Goal: Task Accomplishment & Management: Manage account settings

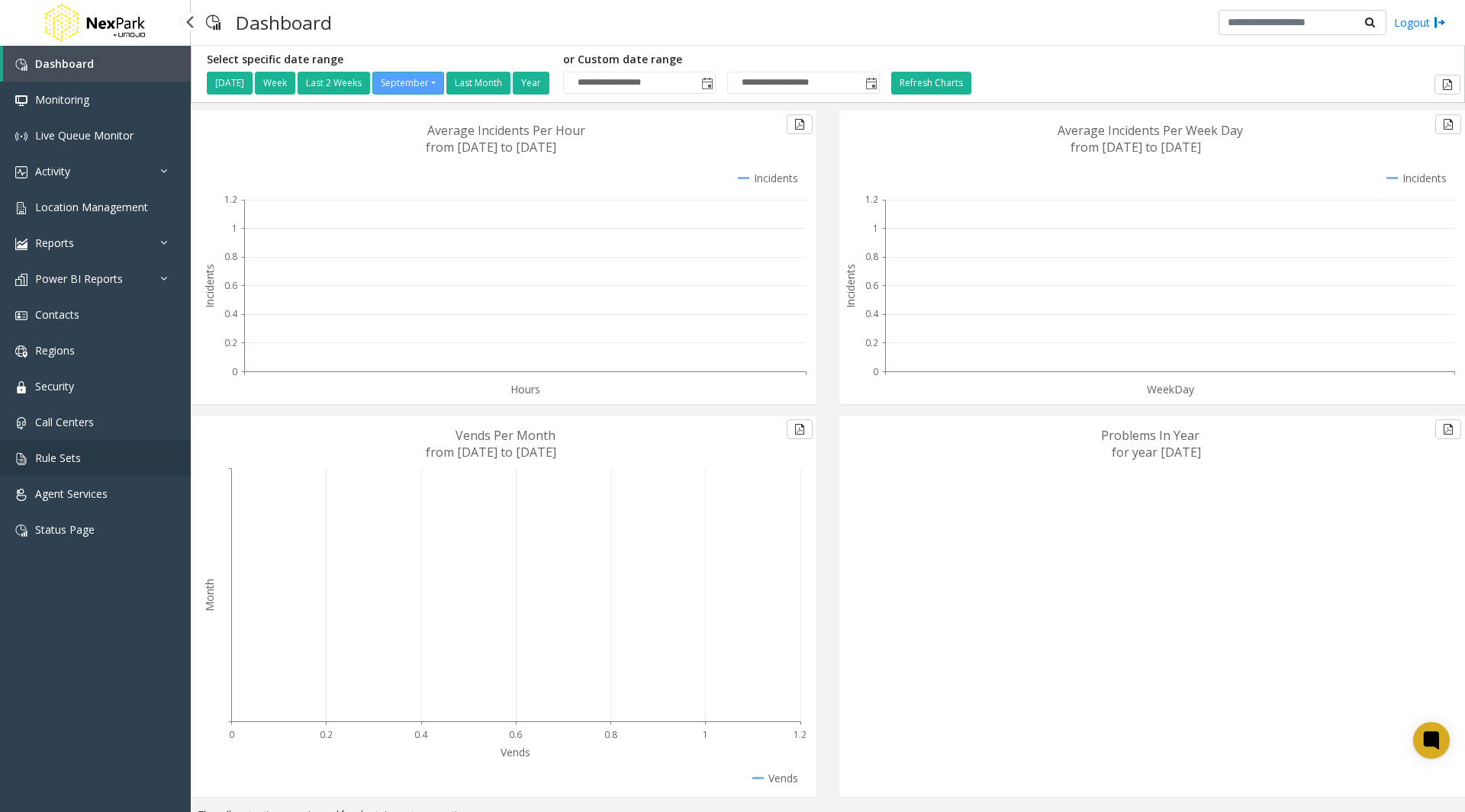
click at [75, 458] on span "Rule Sets" at bounding box center [57, 458] width 46 height 14
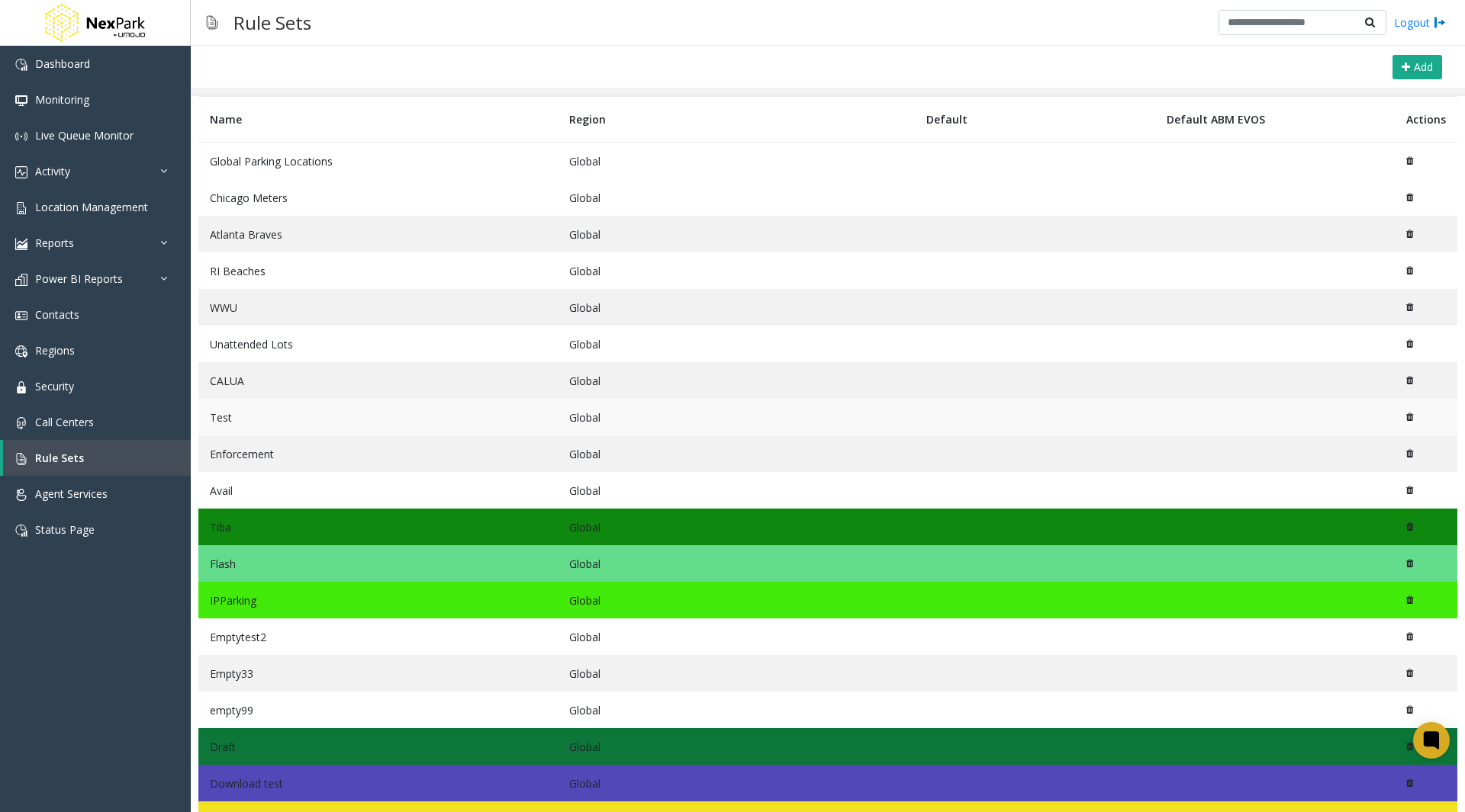
click at [1064, 420] on td at bounding box center [1034, 417] width 240 height 37
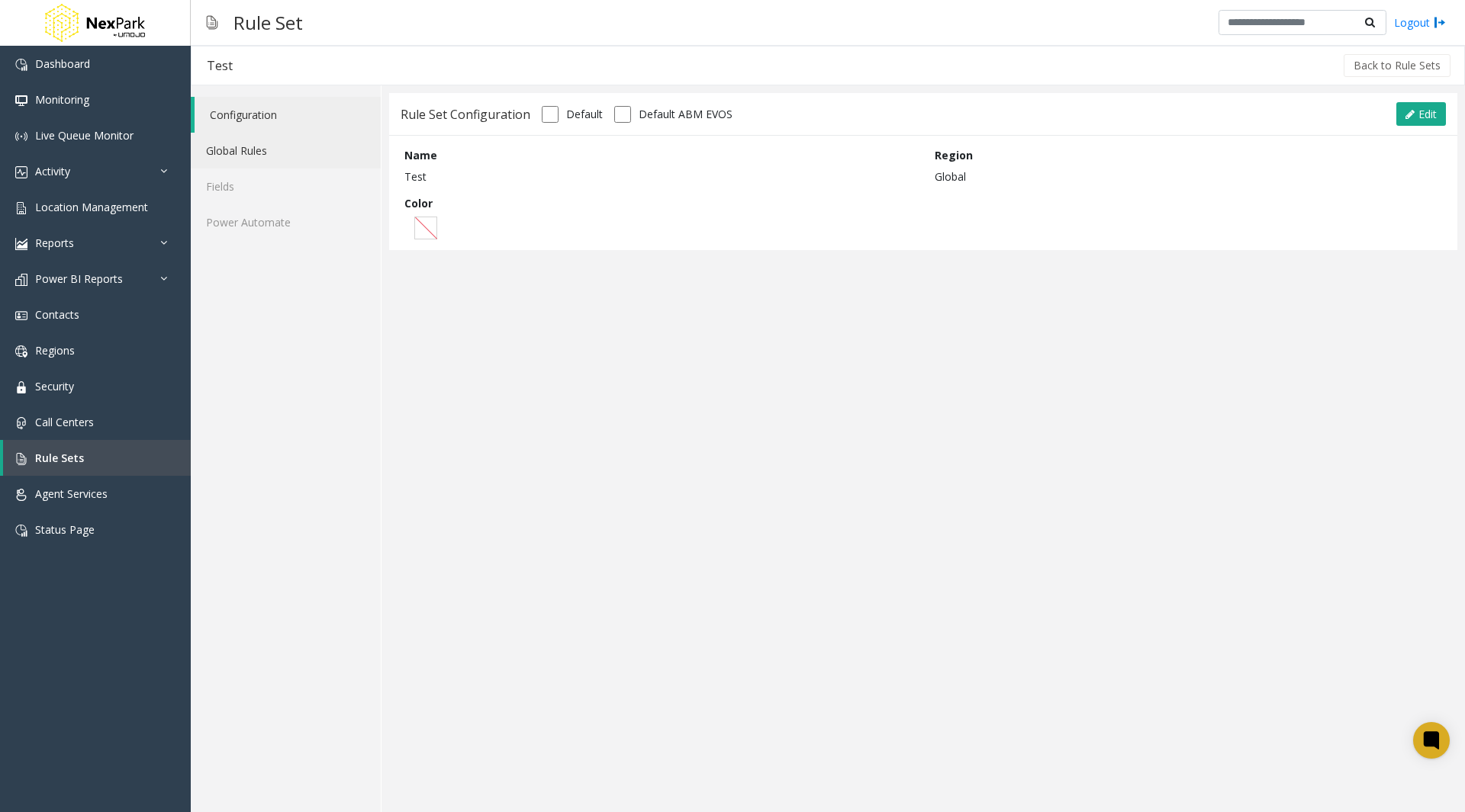
click at [259, 146] on link "Global Rules" at bounding box center [286, 151] width 190 height 36
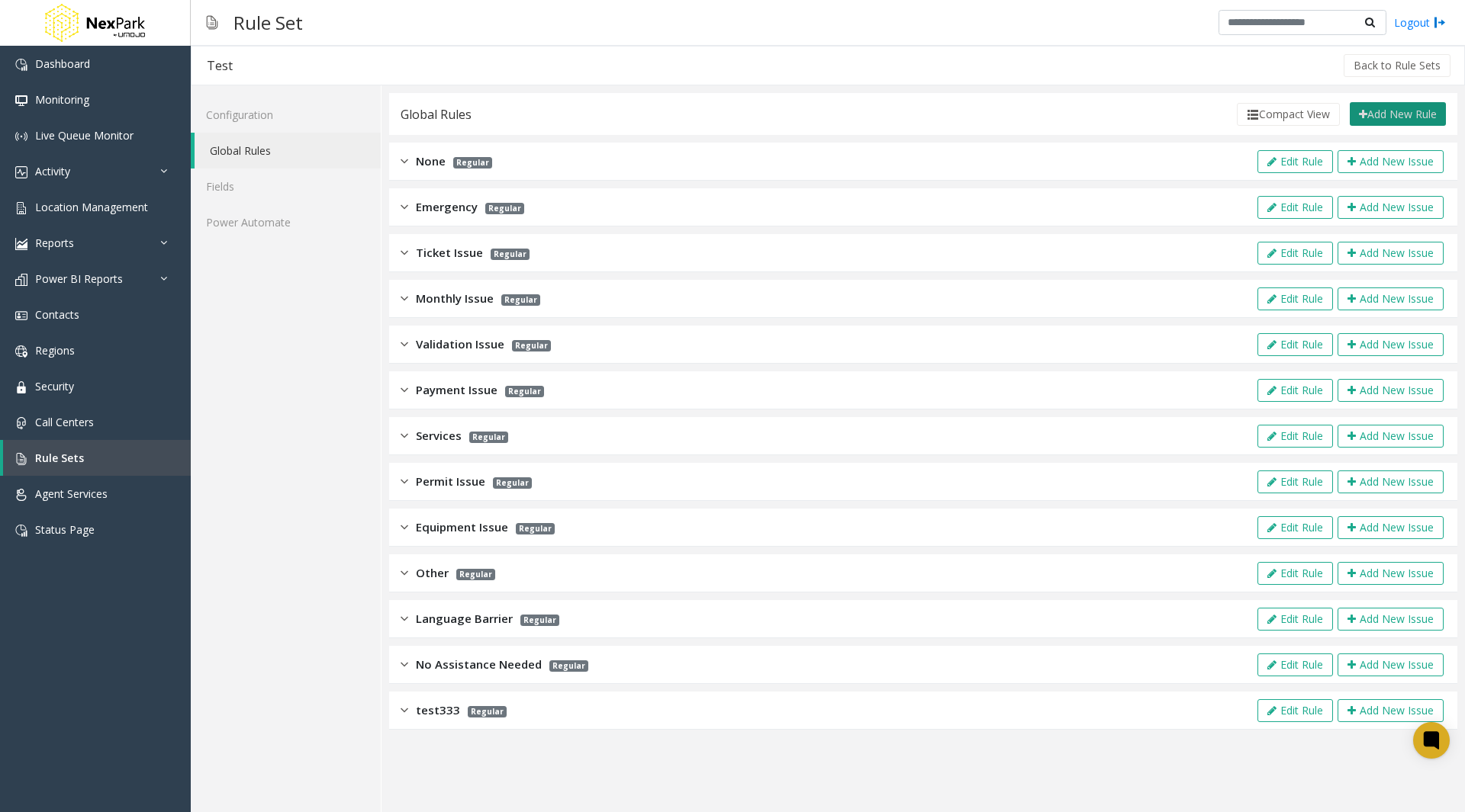
click at [1423, 111] on button "Add New Rule" at bounding box center [1398, 114] width 96 height 24
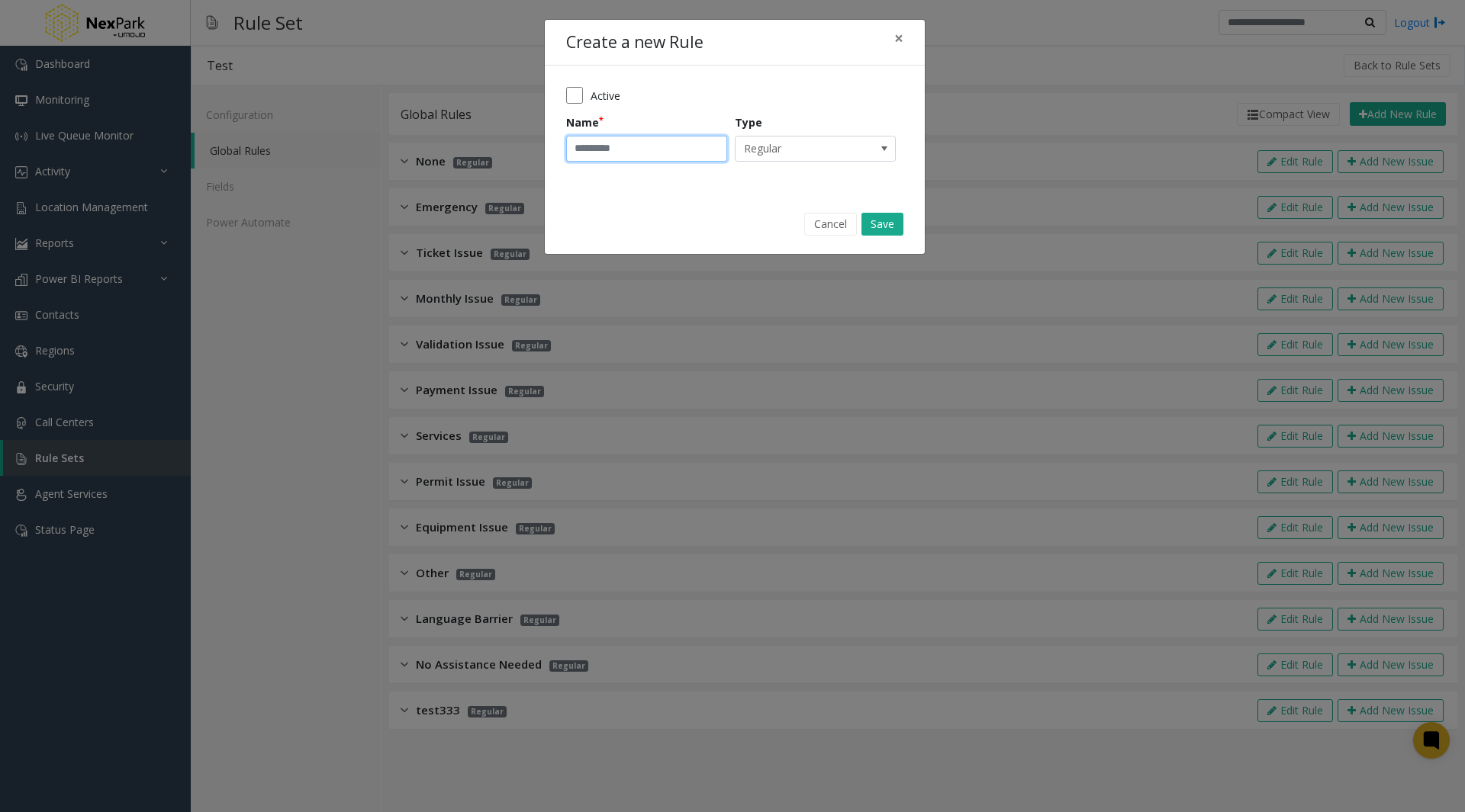
click at [602, 144] on input "Name" at bounding box center [646, 148] width 161 height 26
type input "**********"
click at [879, 227] on button "Save" at bounding box center [882, 224] width 42 height 23
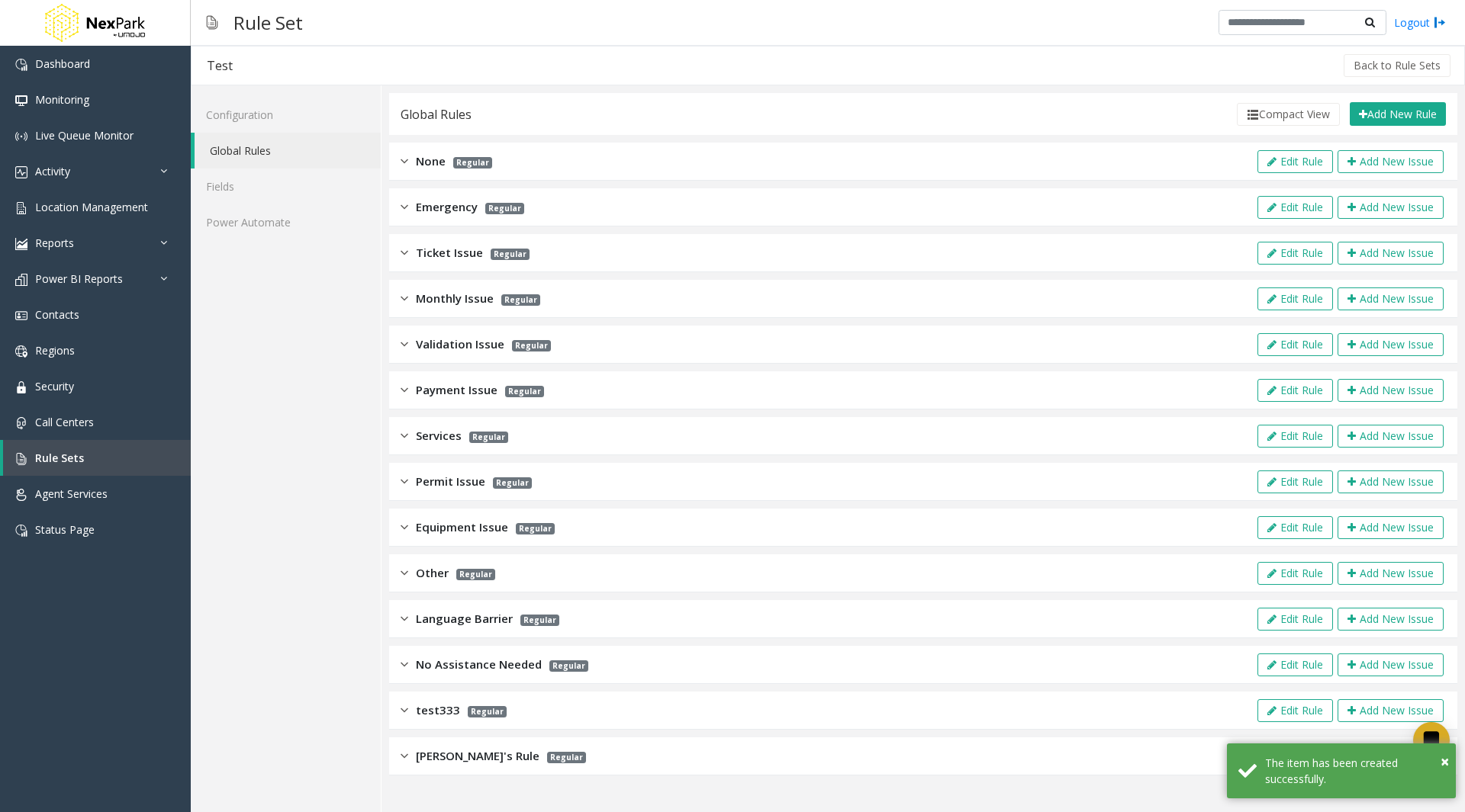
click at [431, 751] on span "[PERSON_NAME]'s Rule" at bounding box center [478, 756] width 124 height 18
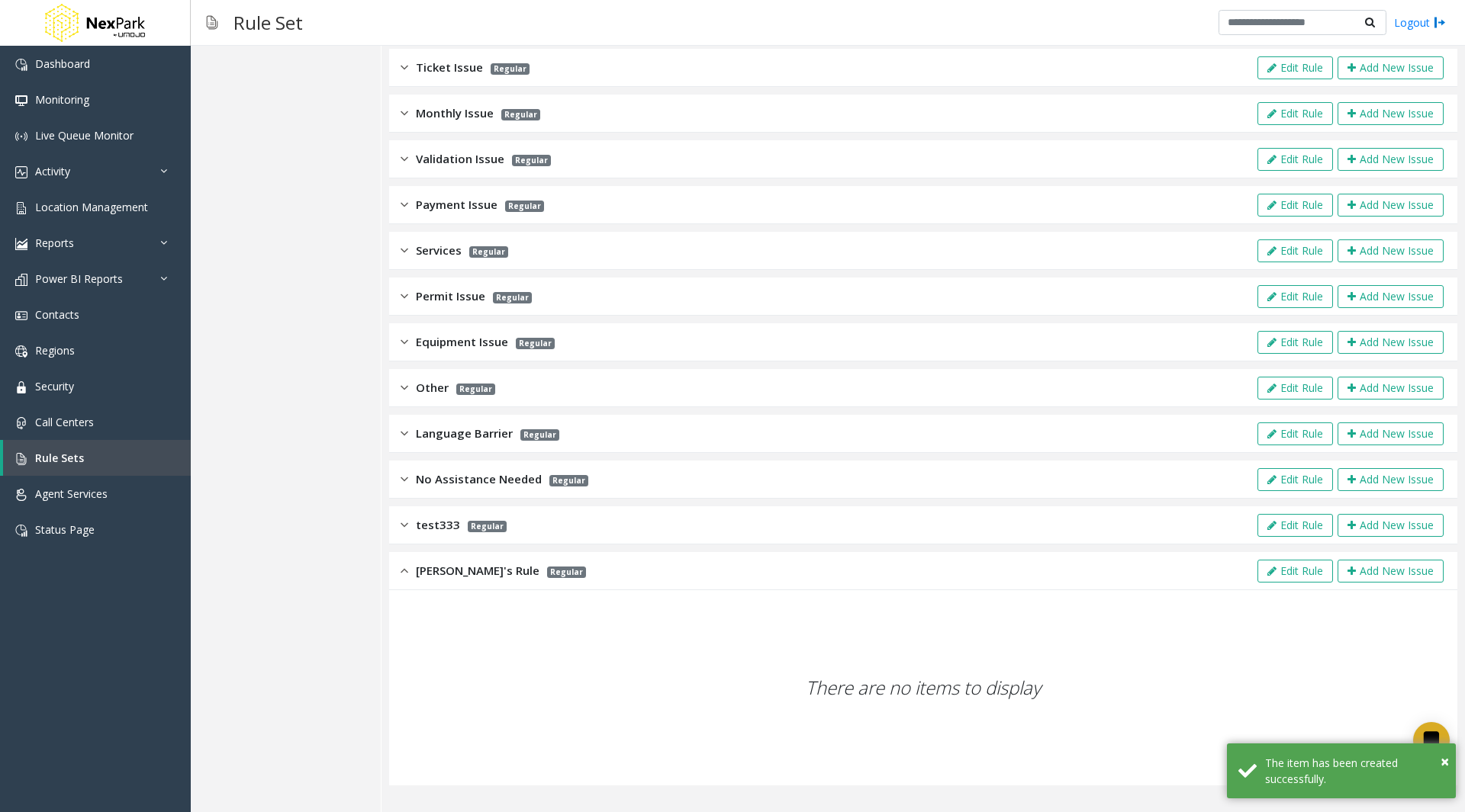
scroll to position [185, 0]
click at [1368, 574] on button "Add New Issue" at bounding box center [1390, 572] width 106 height 23
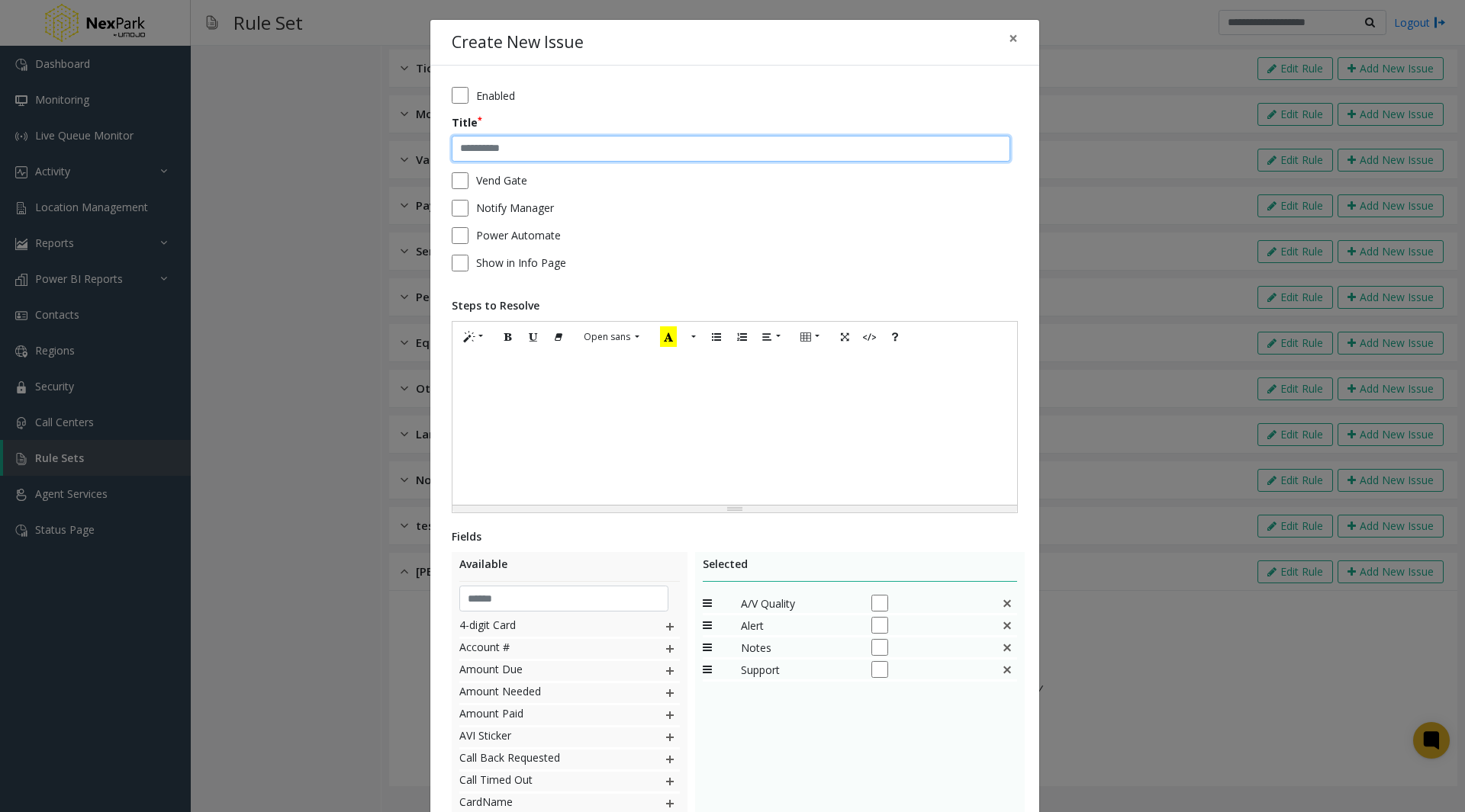
click at [473, 154] on input "text" at bounding box center [731, 148] width 558 height 26
type input "**********"
click at [503, 395] on div at bounding box center [734, 429] width 565 height 153
click at [452, 165] on form "**********" at bounding box center [734, 185] width 566 height 196
click at [474, 373] on div "To enrich screen reader interactions, please activate Accessibility in Grammarl…" at bounding box center [734, 429] width 565 height 153
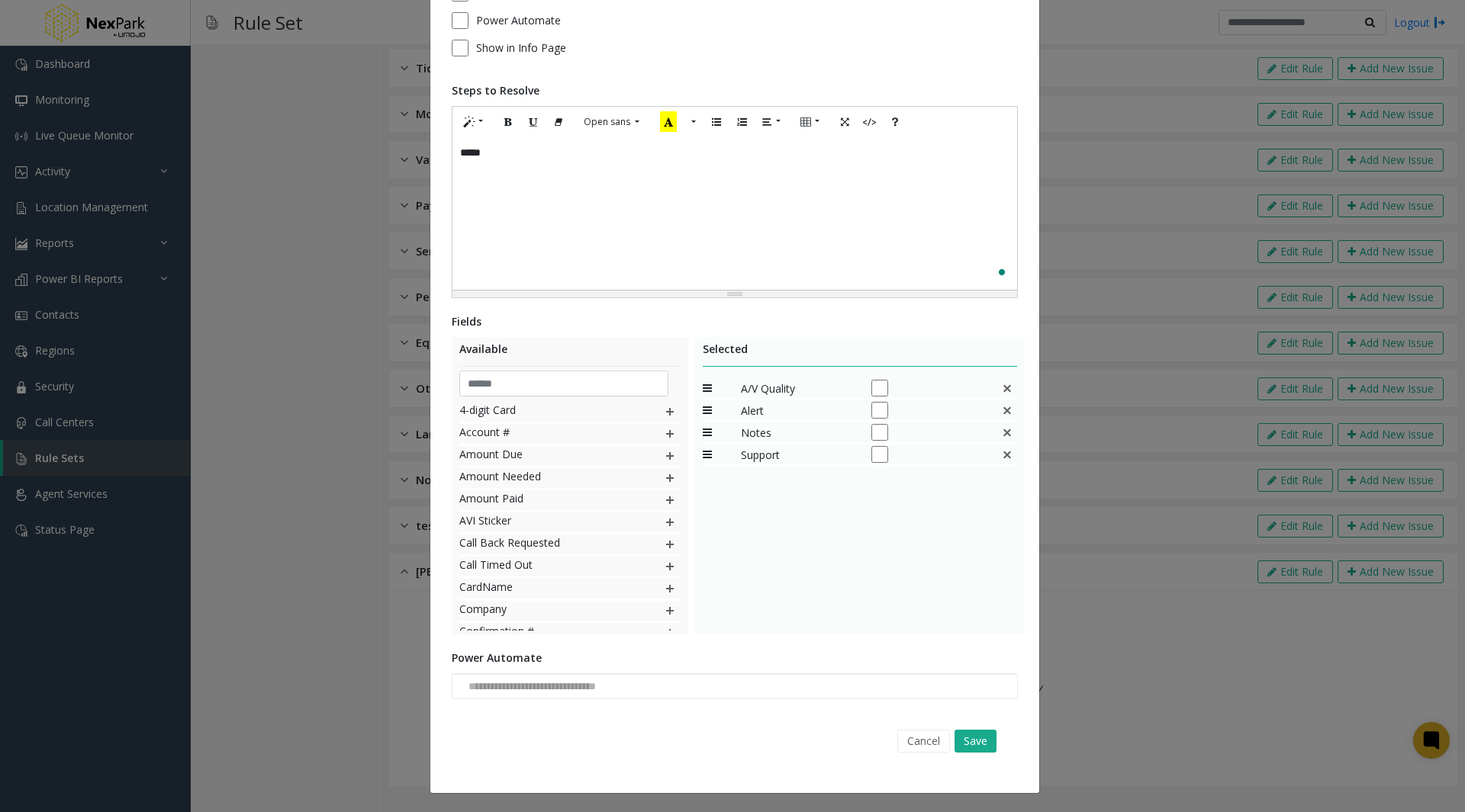
scroll to position [215, 0]
click at [664, 461] on img at bounding box center [671, 456] width 13 height 20
click at [664, 481] on img at bounding box center [671, 478] width 13 height 20
click at [664, 502] on img at bounding box center [671, 501] width 13 height 20
click at [664, 525] on img at bounding box center [671, 522] width 13 height 20
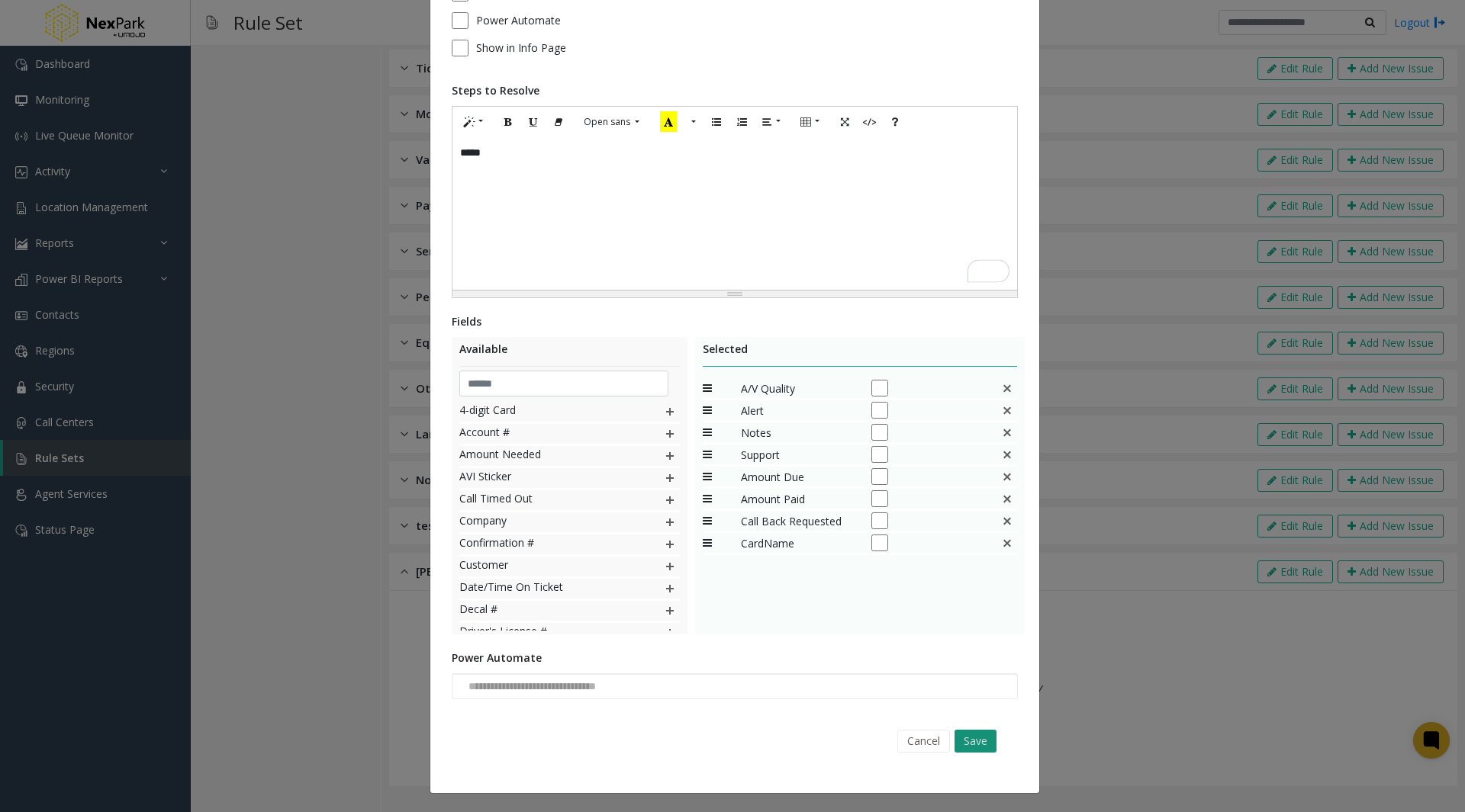
click at [971, 733] on button "Save" at bounding box center [976, 742] width 42 height 23
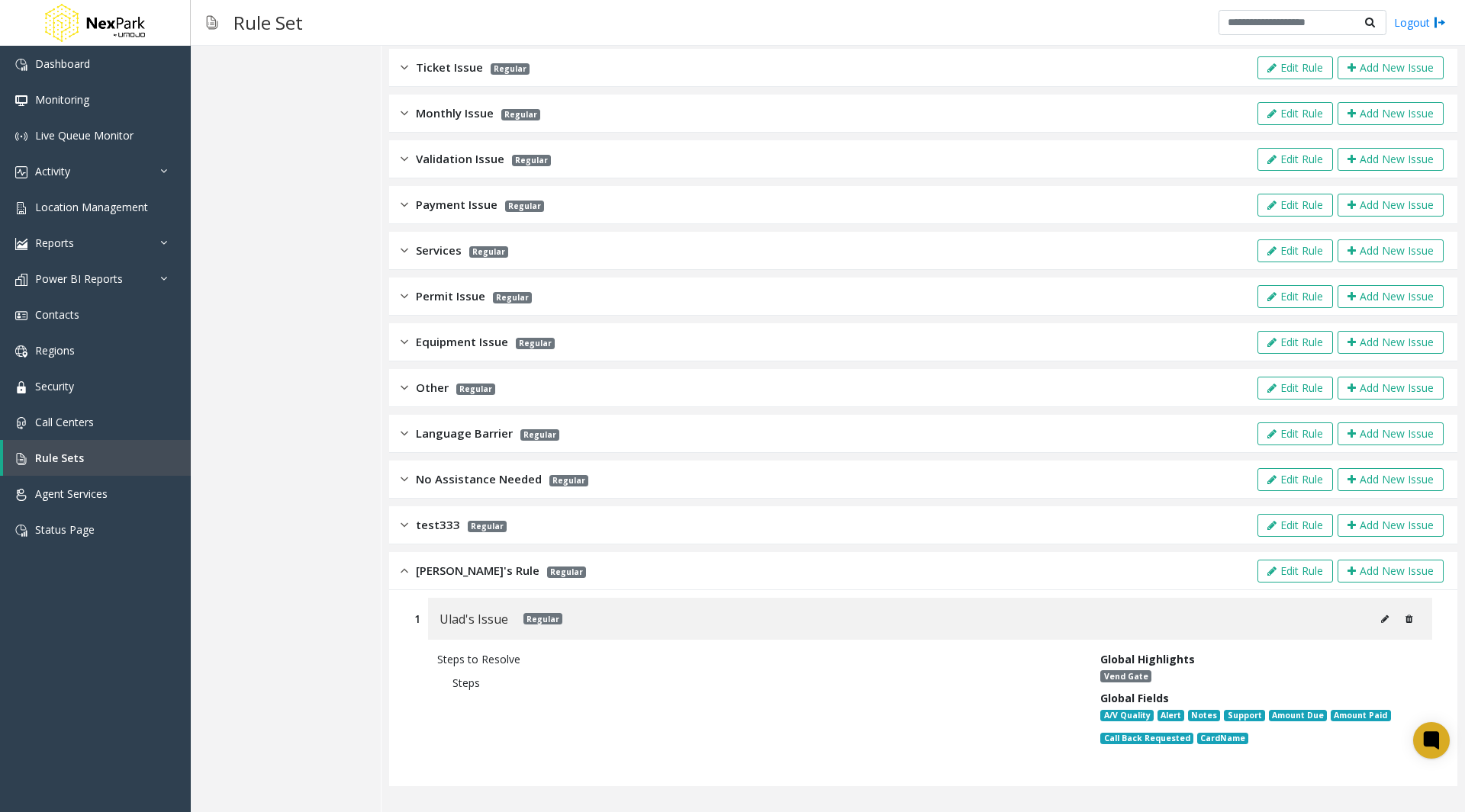
scroll to position [0, 0]
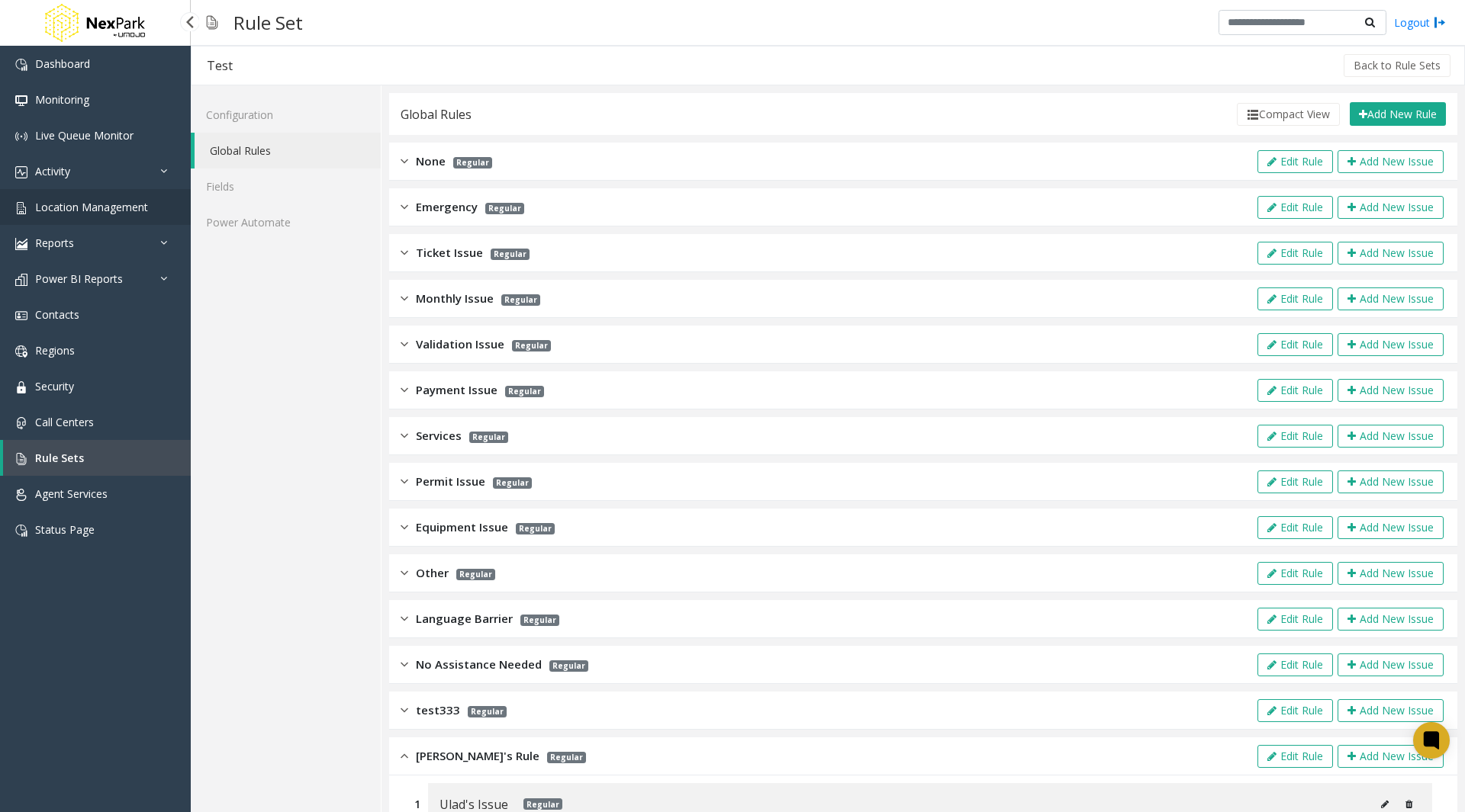
click at [126, 202] on span "Location Management" at bounding box center [92, 207] width 113 height 14
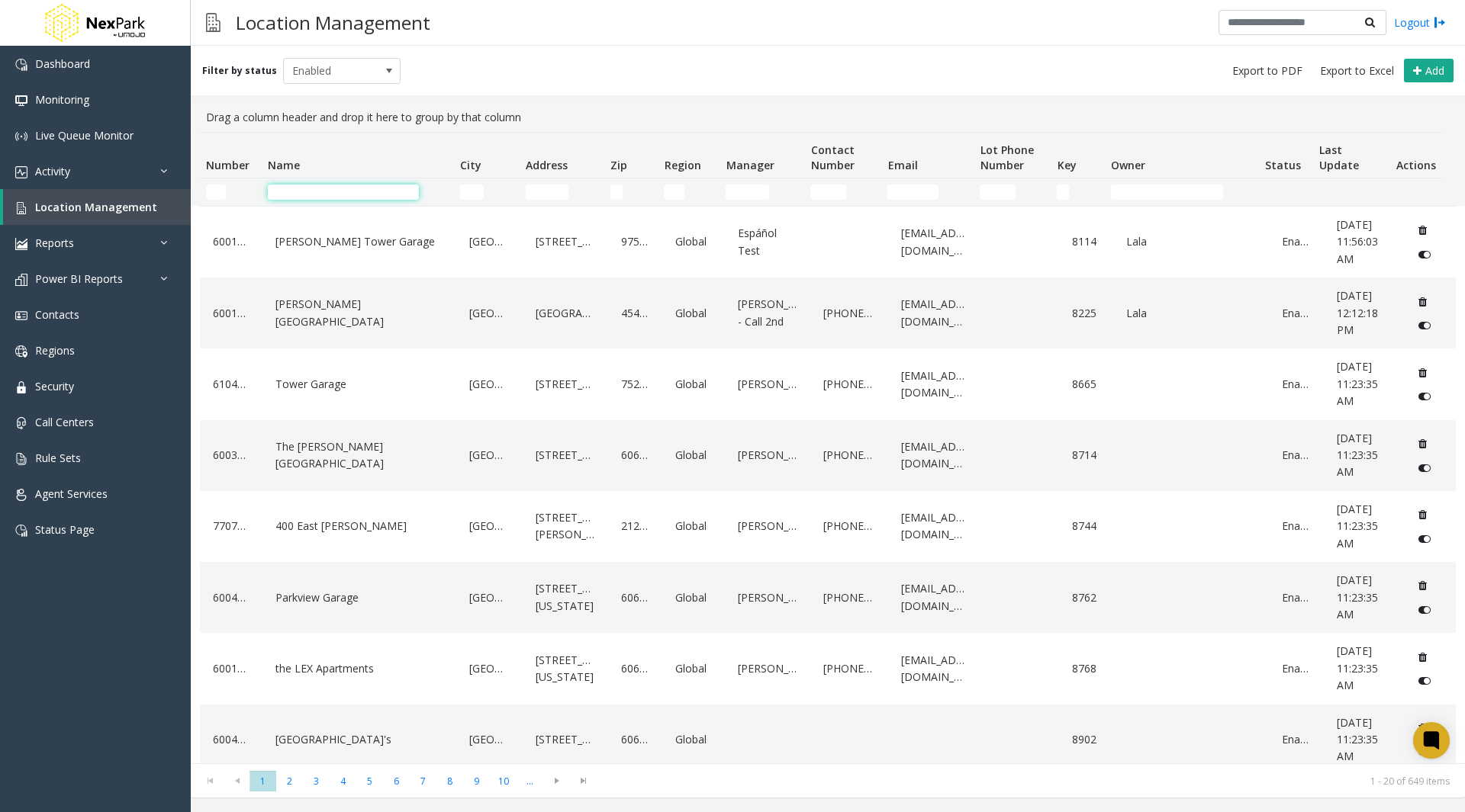
click at [296, 186] on input "Name Filter" at bounding box center [343, 192] width 151 height 15
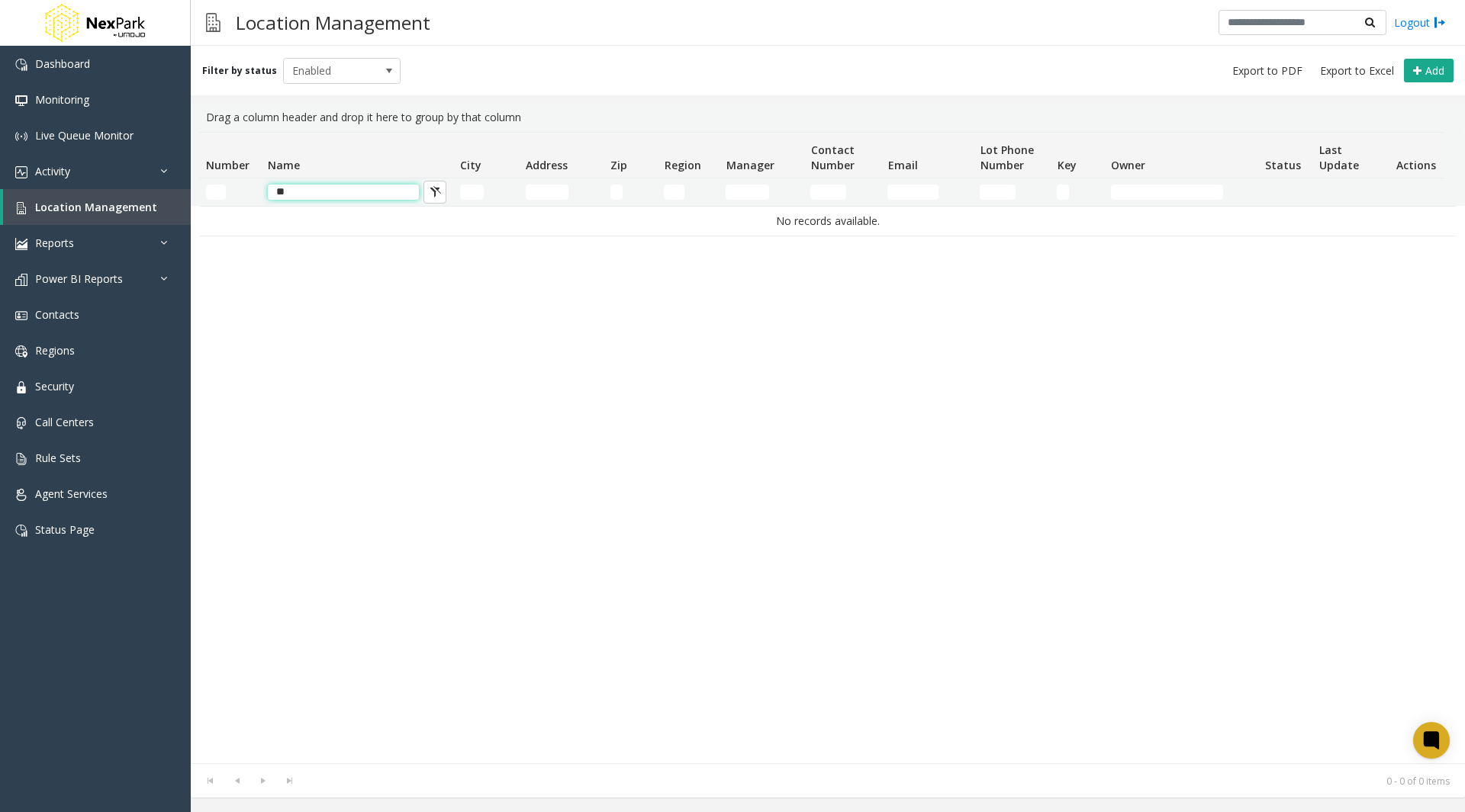
type input "*"
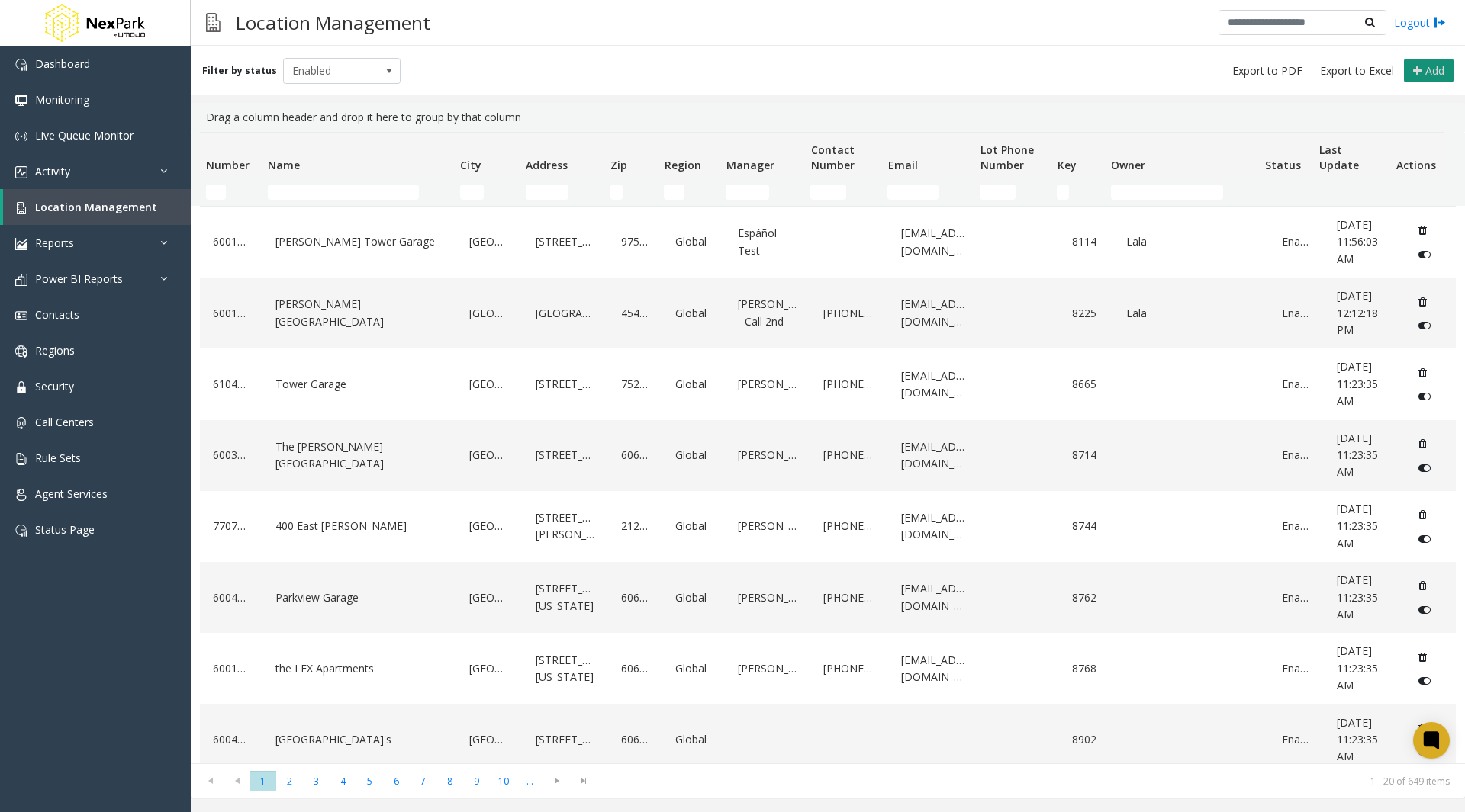
click at [1439, 73] on span "Add" at bounding box center [1434, 71] width 19 height 14
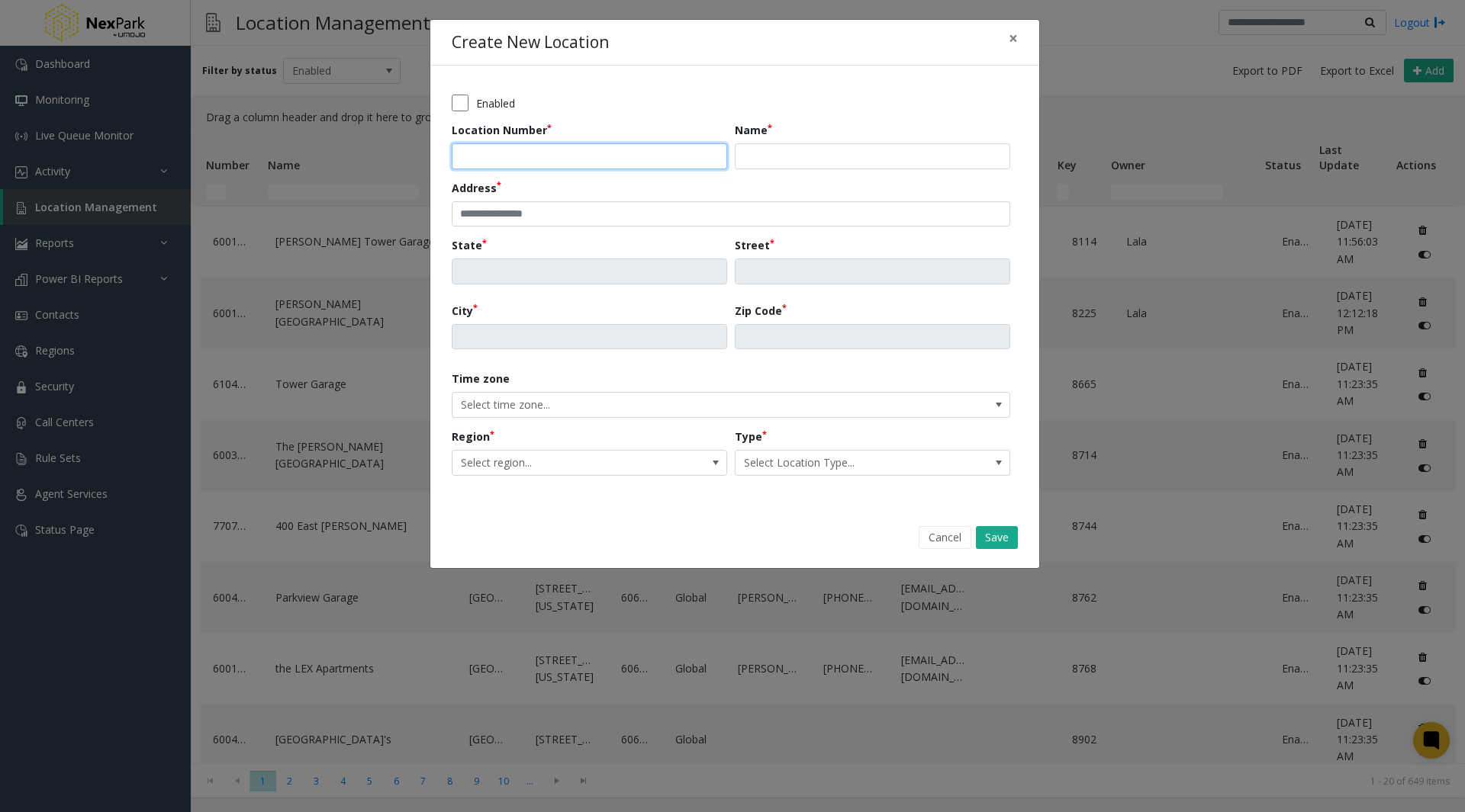
click at [543, 158] on input "Location Number" at bounding box center [589, 156] width 276 height 26
type input "*****"
click at [769, 164] on input "Name" at bounding box center [873, 156] width 276 height 26
type input "**********"
click at [707, 210] on input "text" at bounding box center [731, 214] width 558 height 26
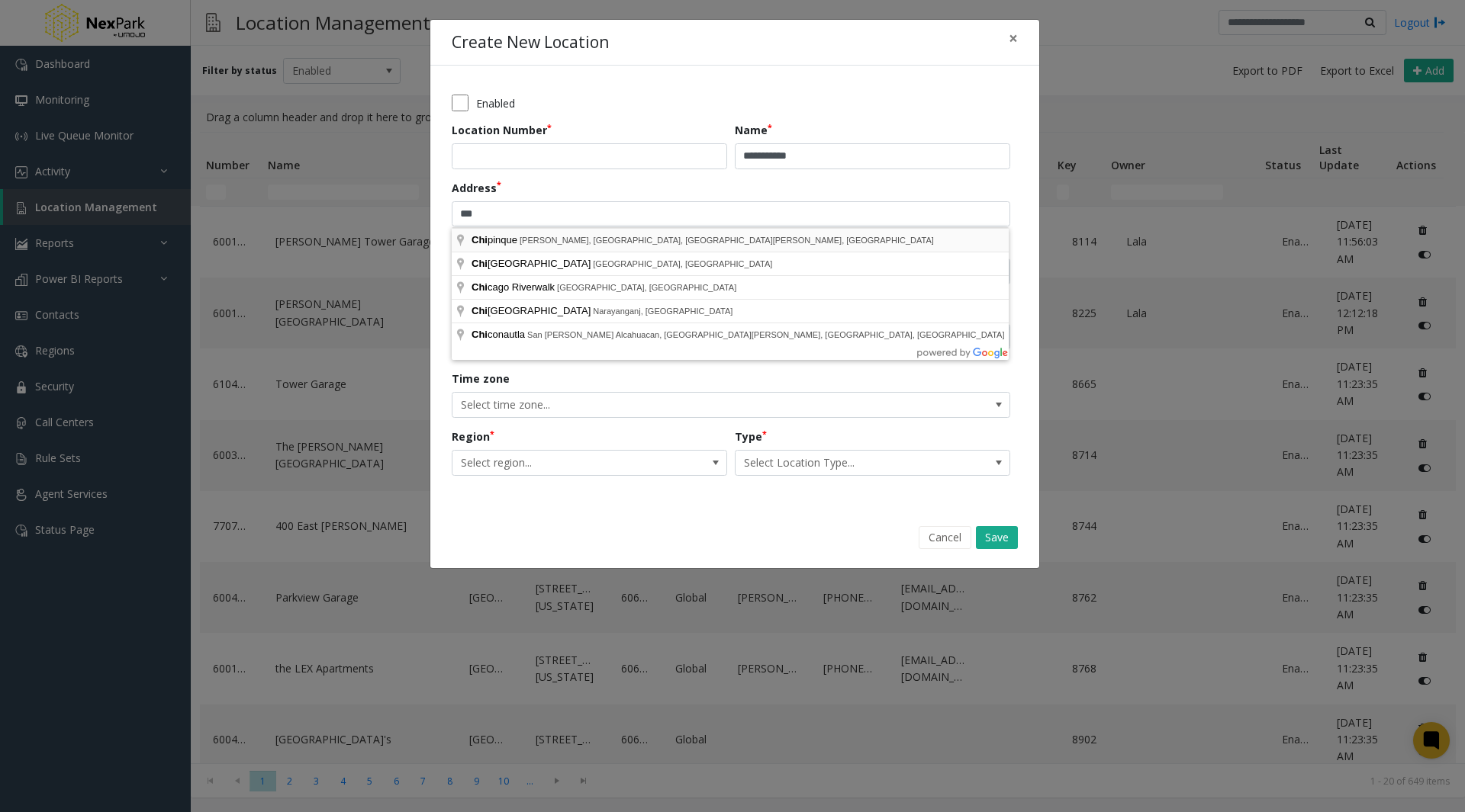
type input "**********"
type input "****"
type input "*********"
type input "*****"
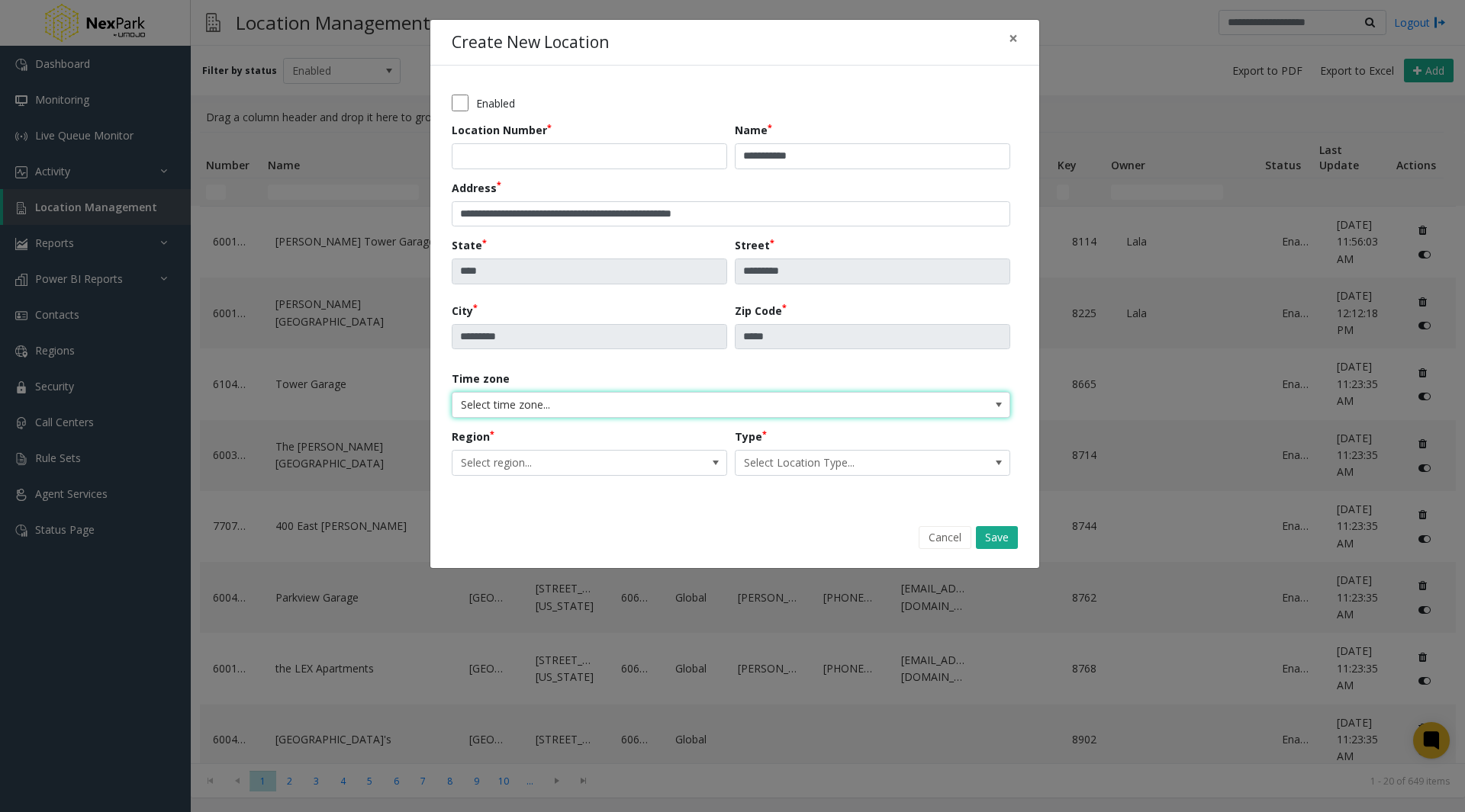
click at [652, 415] on span "Select time zone..." at bounding box center [675, 405] width 446 height 24
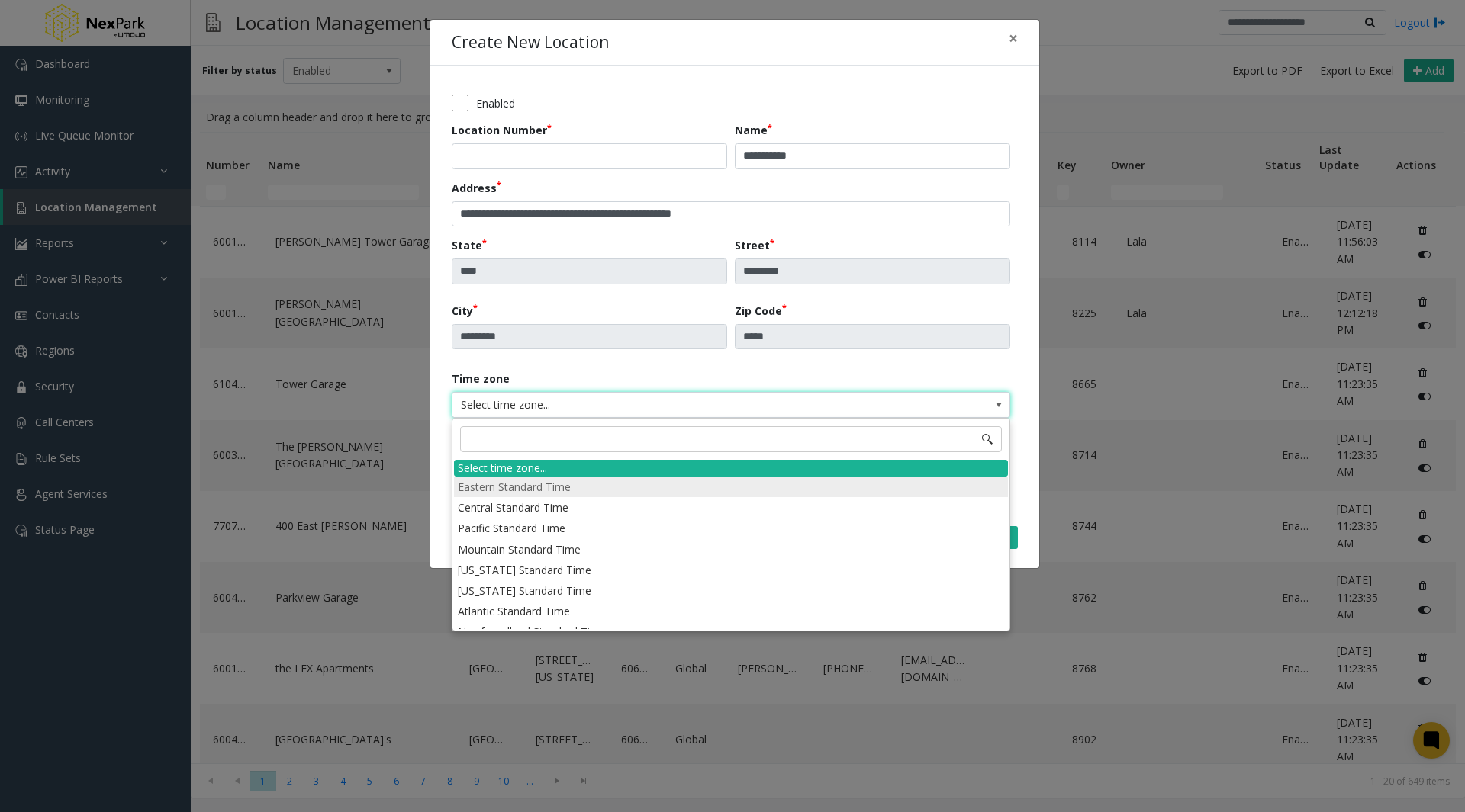
click at [571, 488] on li "Eastern Standard Time" at bounding box center [731, 486] width 554 height 21
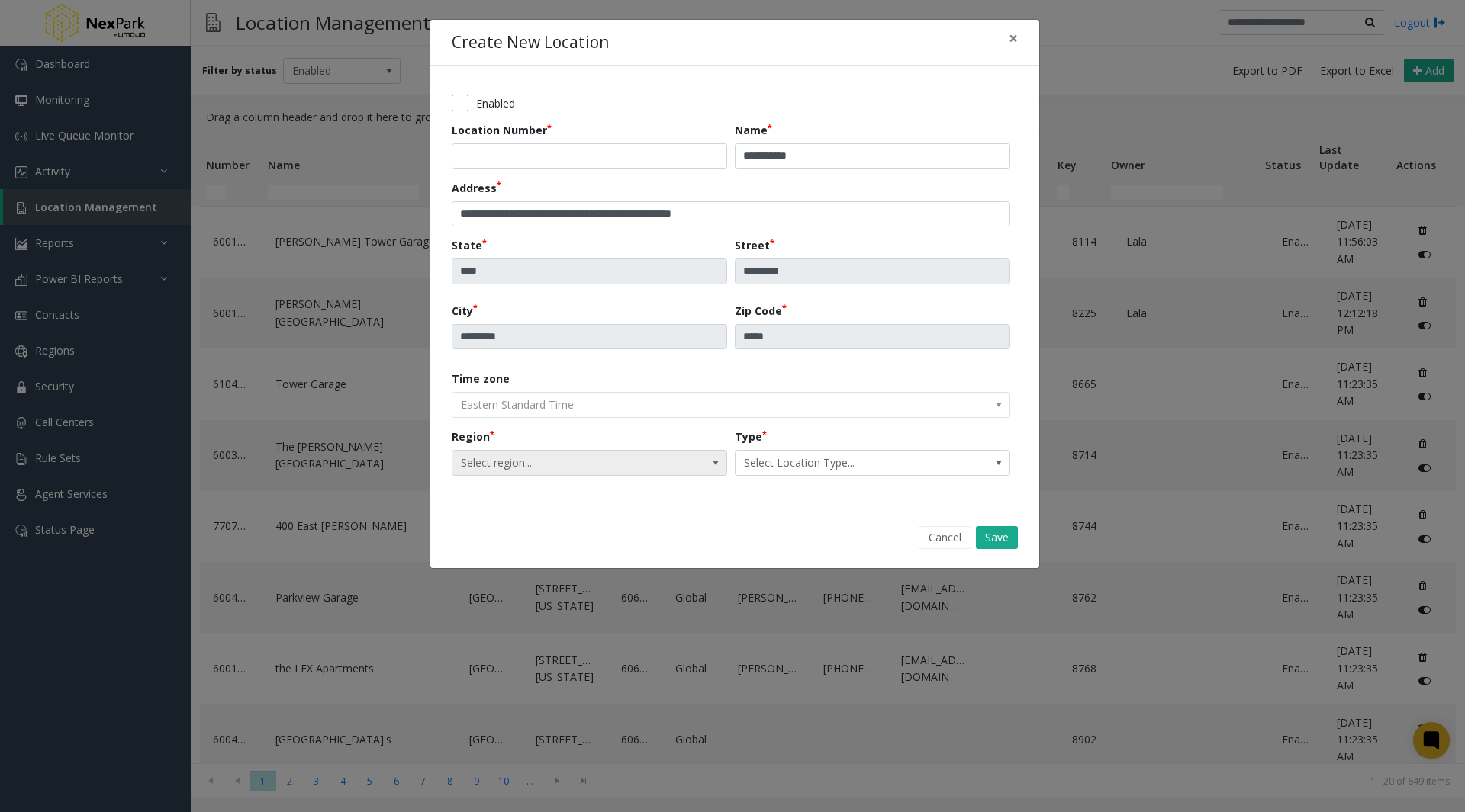
click at [528, 466] on span "Select region..." at bounding box center [562, 462] width 219 height 24
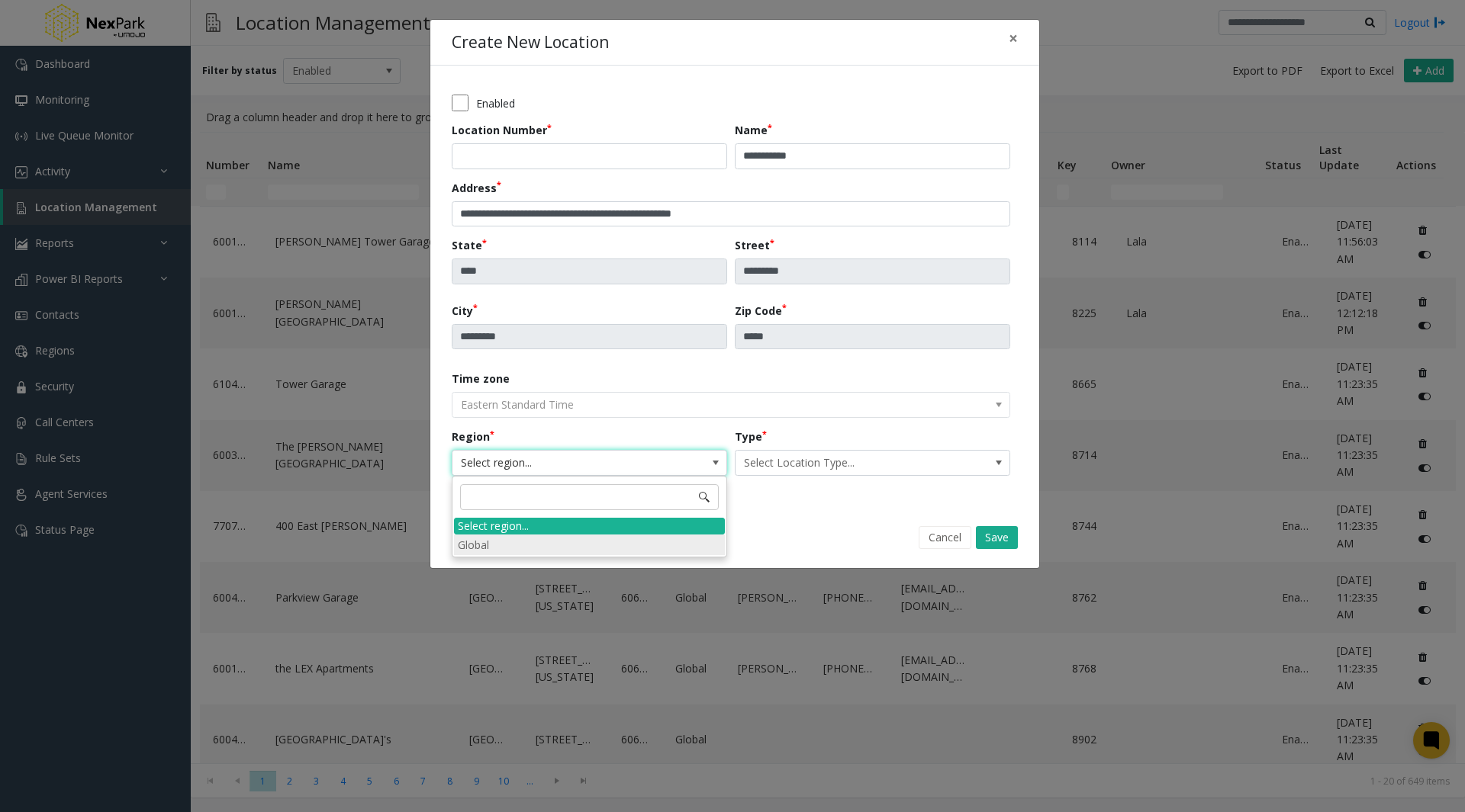
click at [523, 545] on li "Global" at bounding box center [590, 545] width 271 height 21
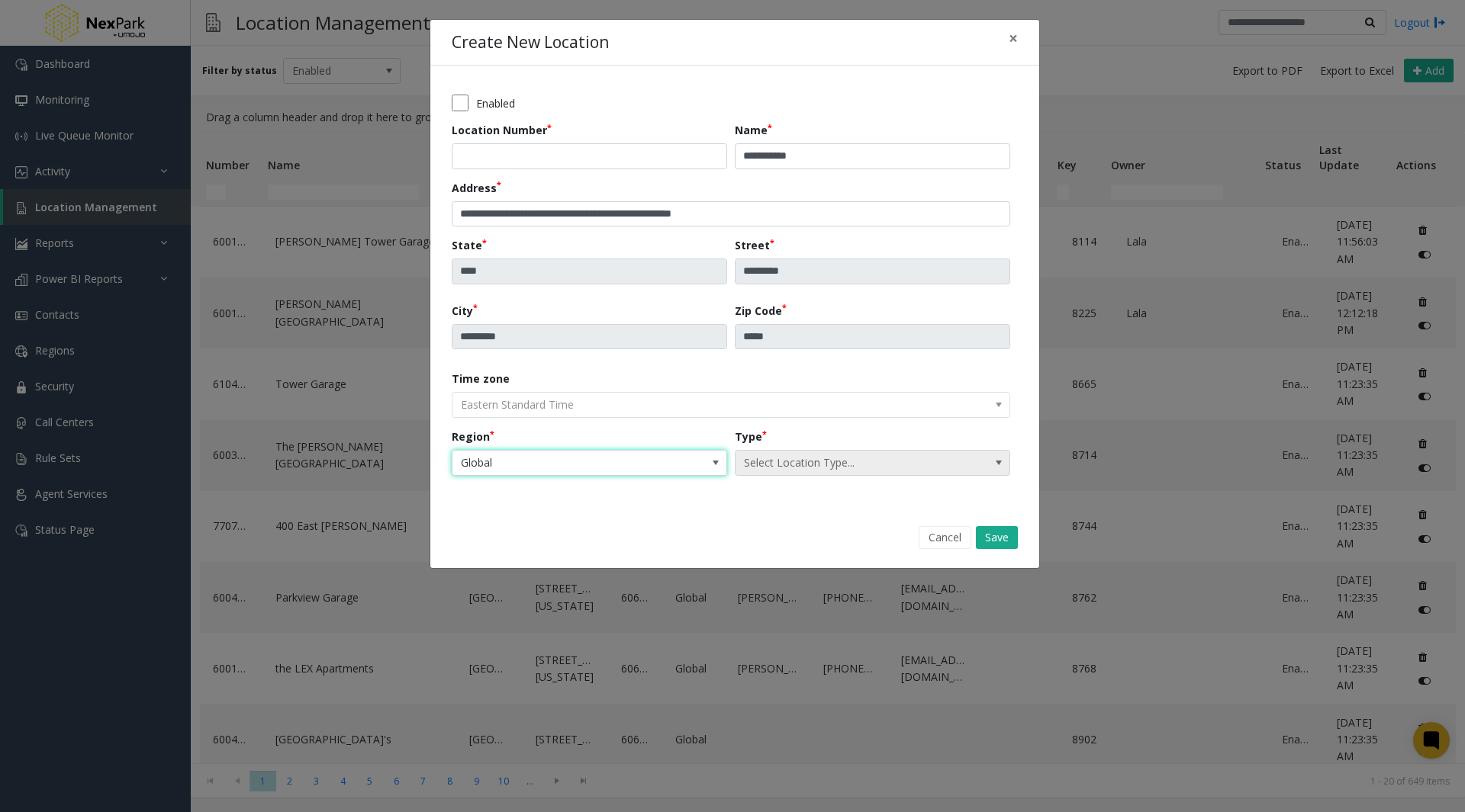
click at [855, 456] on span "Select Location Type..." at bounding box center [846, 462] width 219 height 24
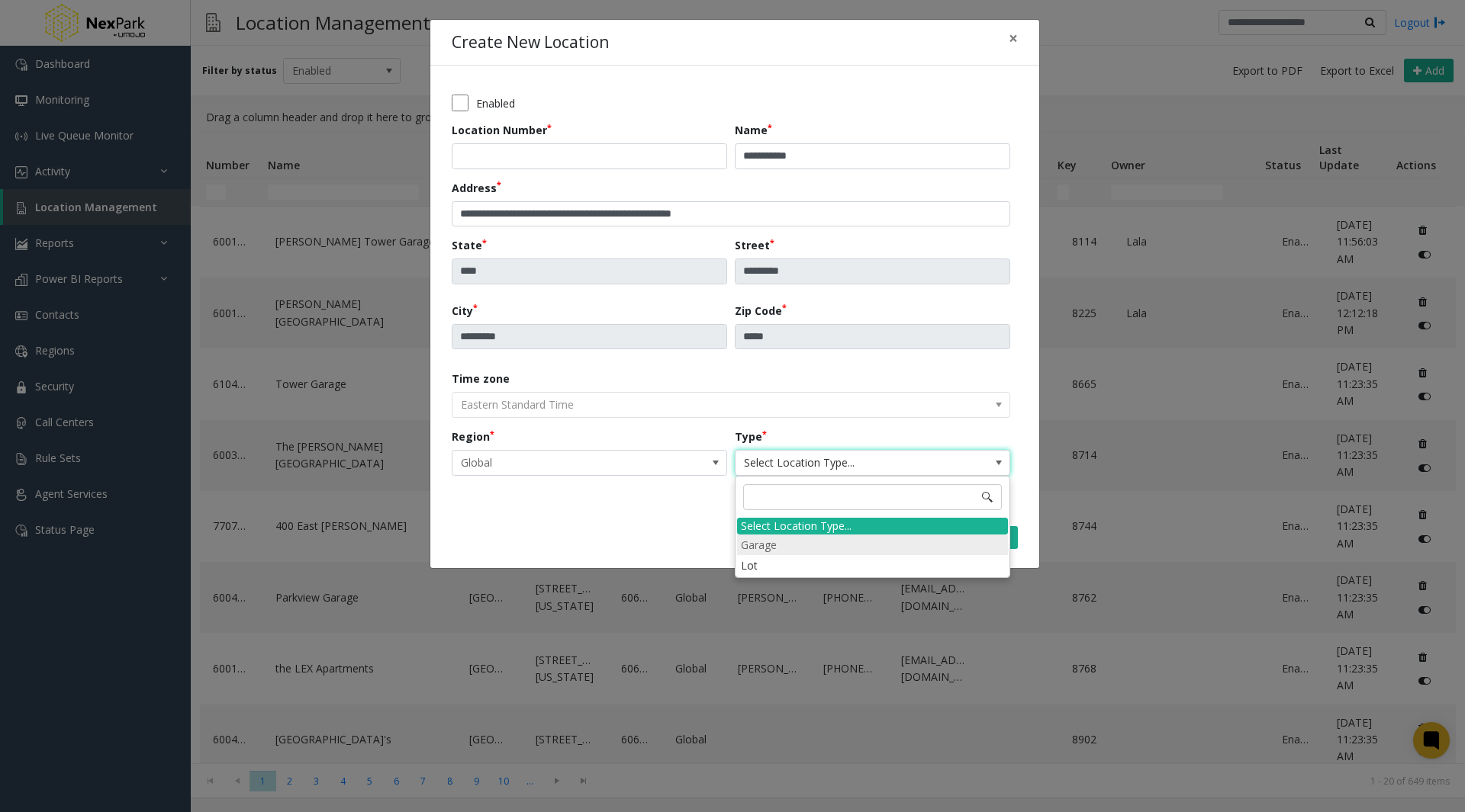
click at [811, 546] on li "Garage" at bounding box center [873, 545] width 271 height 21
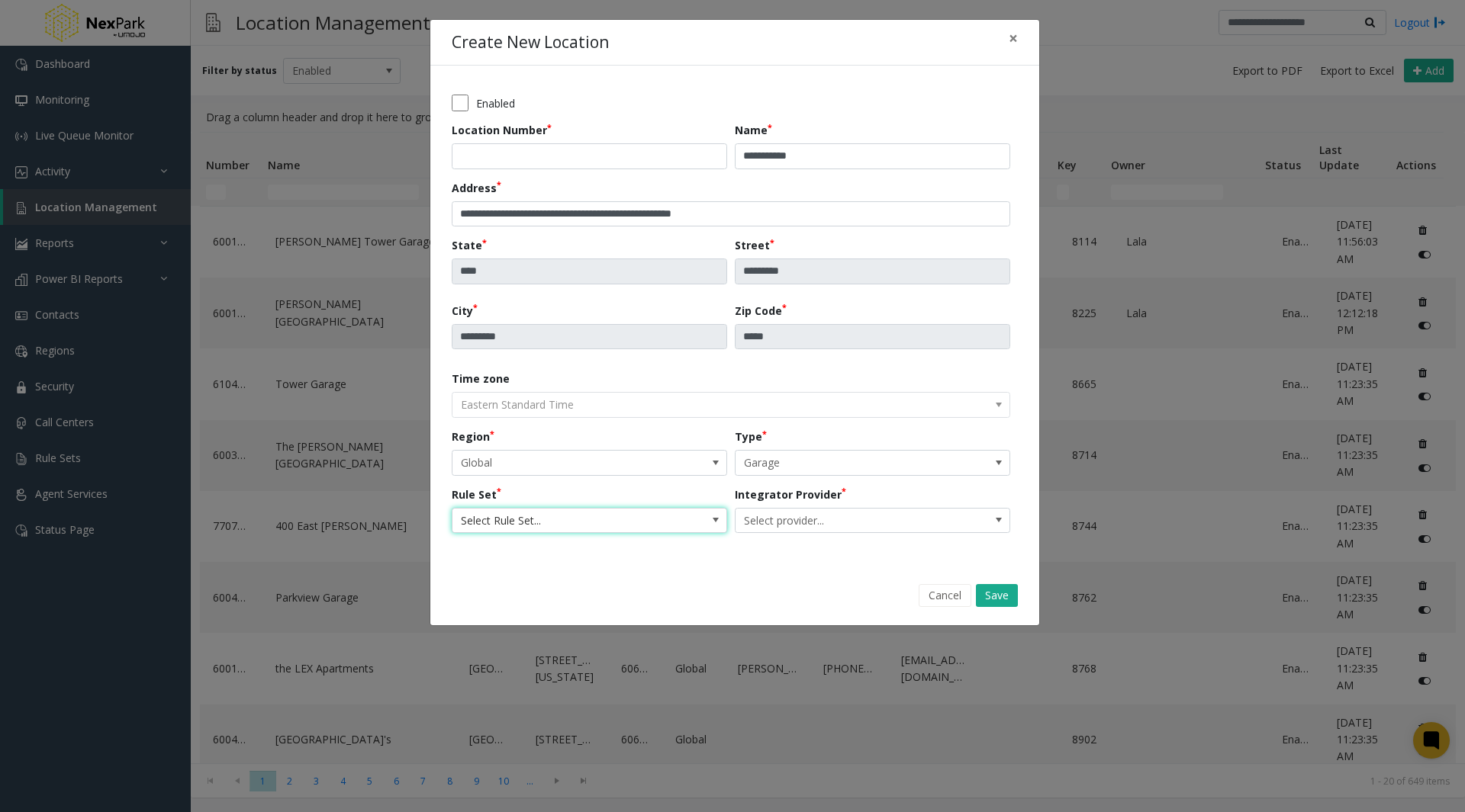
click at [666, 532] on span "Select Rule Set..." at bounding box center [589, 520] width 276 height 26
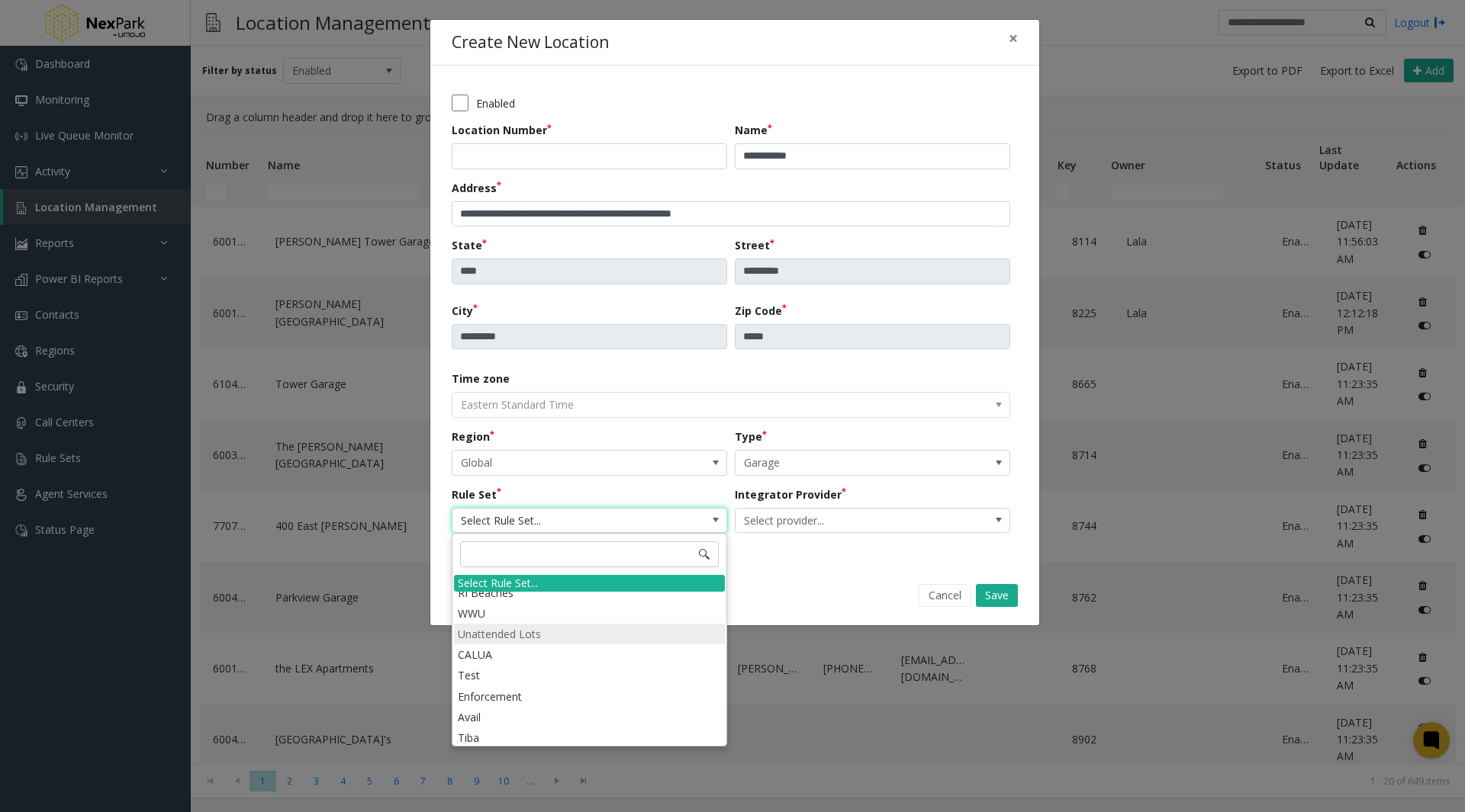
scroll to position [71, 0]
click at [530, 671] on li "Test" at bounding box center [590, 676] width 271 height 21
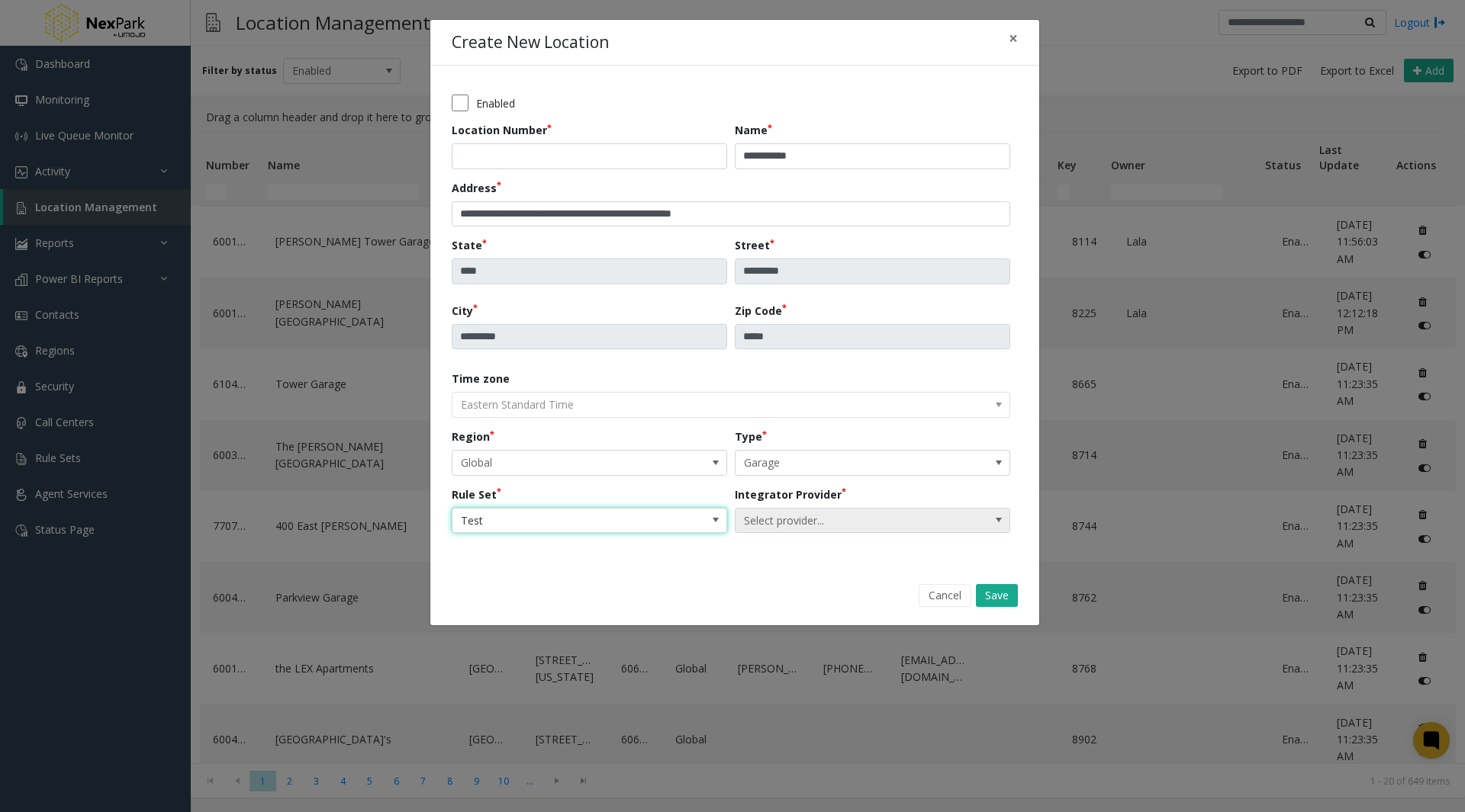
click at [824, 511] on span "Select provider..." at bounding box center [846, 520] width 219 height 24
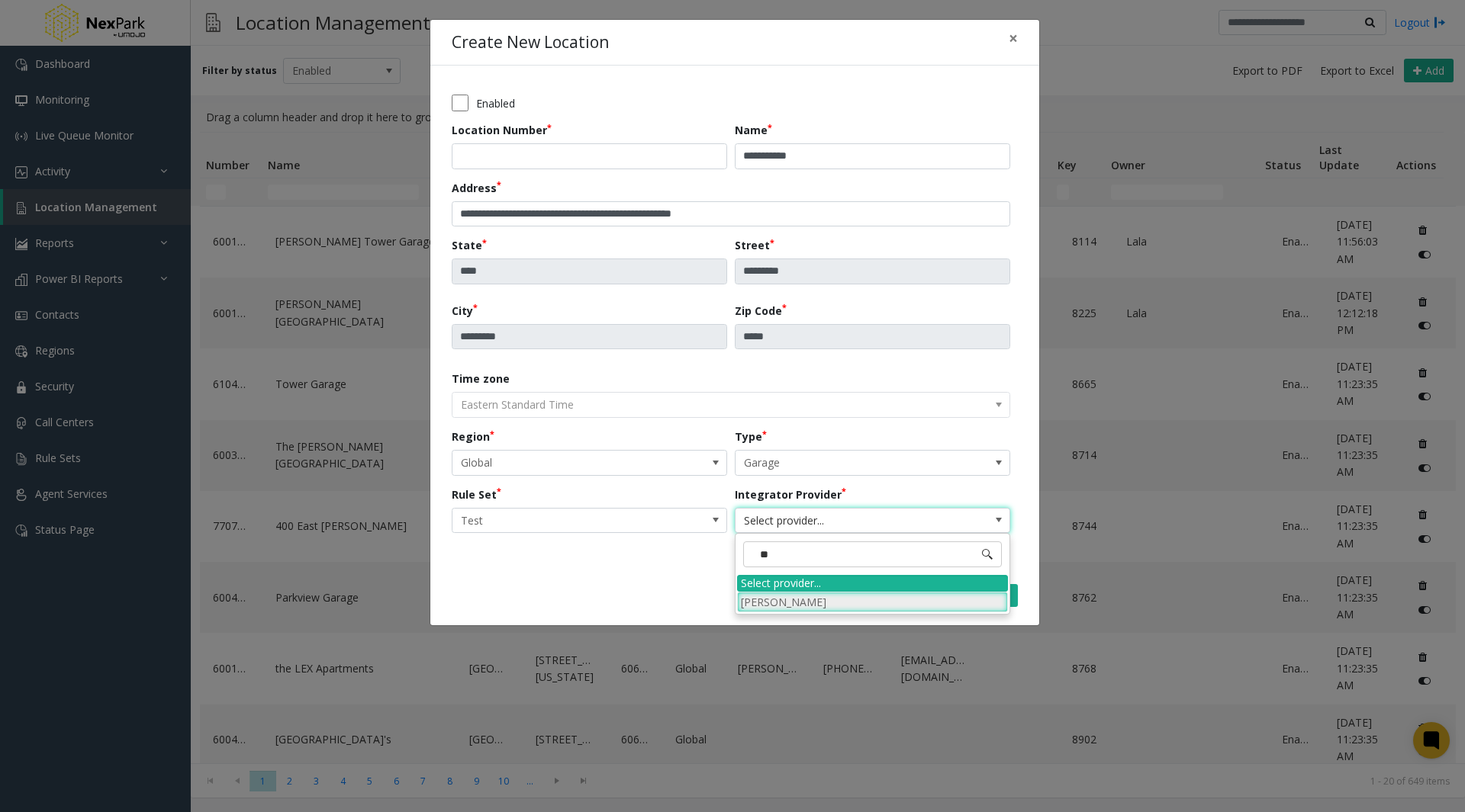
type input "*"
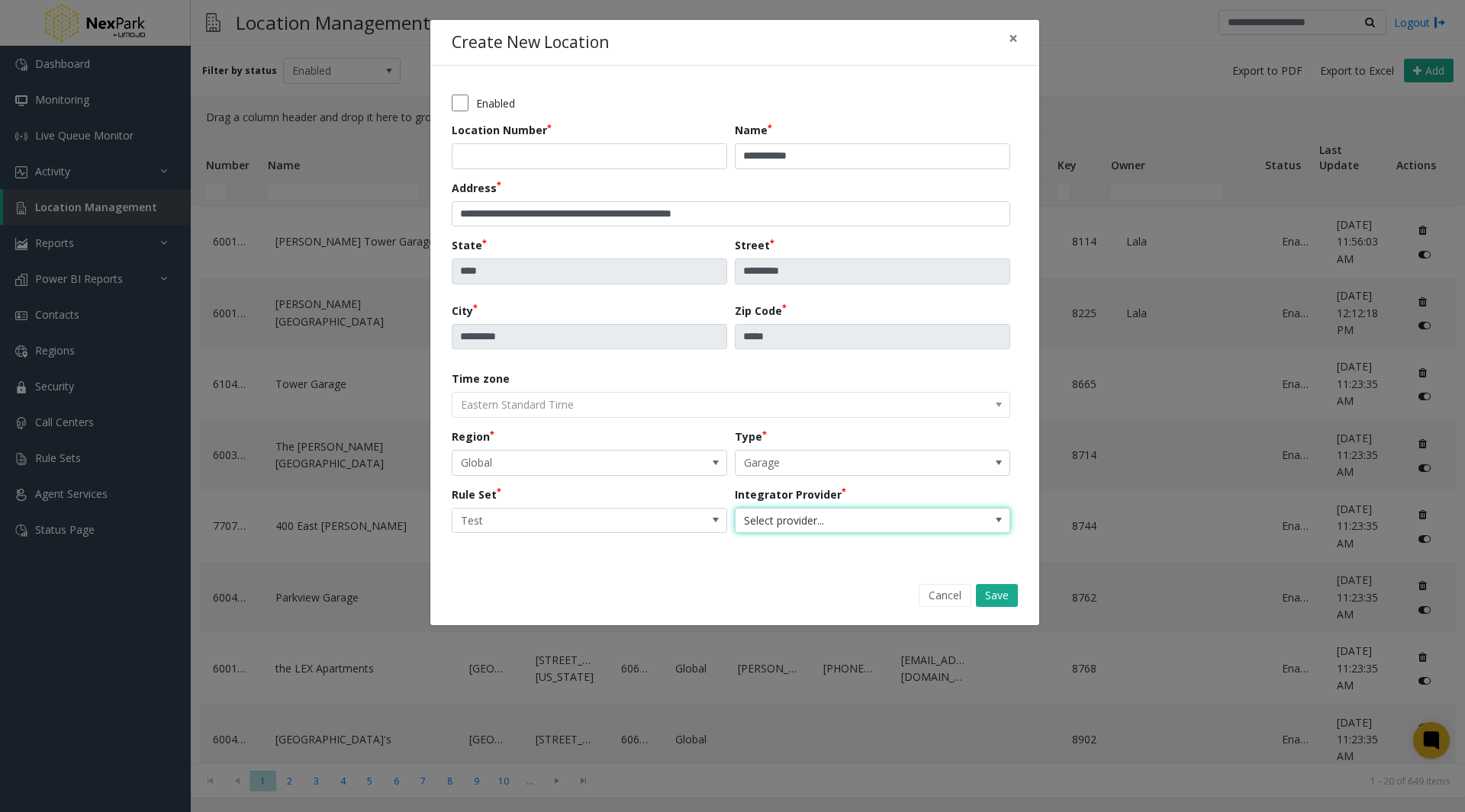
click at [827, 512] on span "Select provider..." at bounding box center [846, 520] width 219 height 24
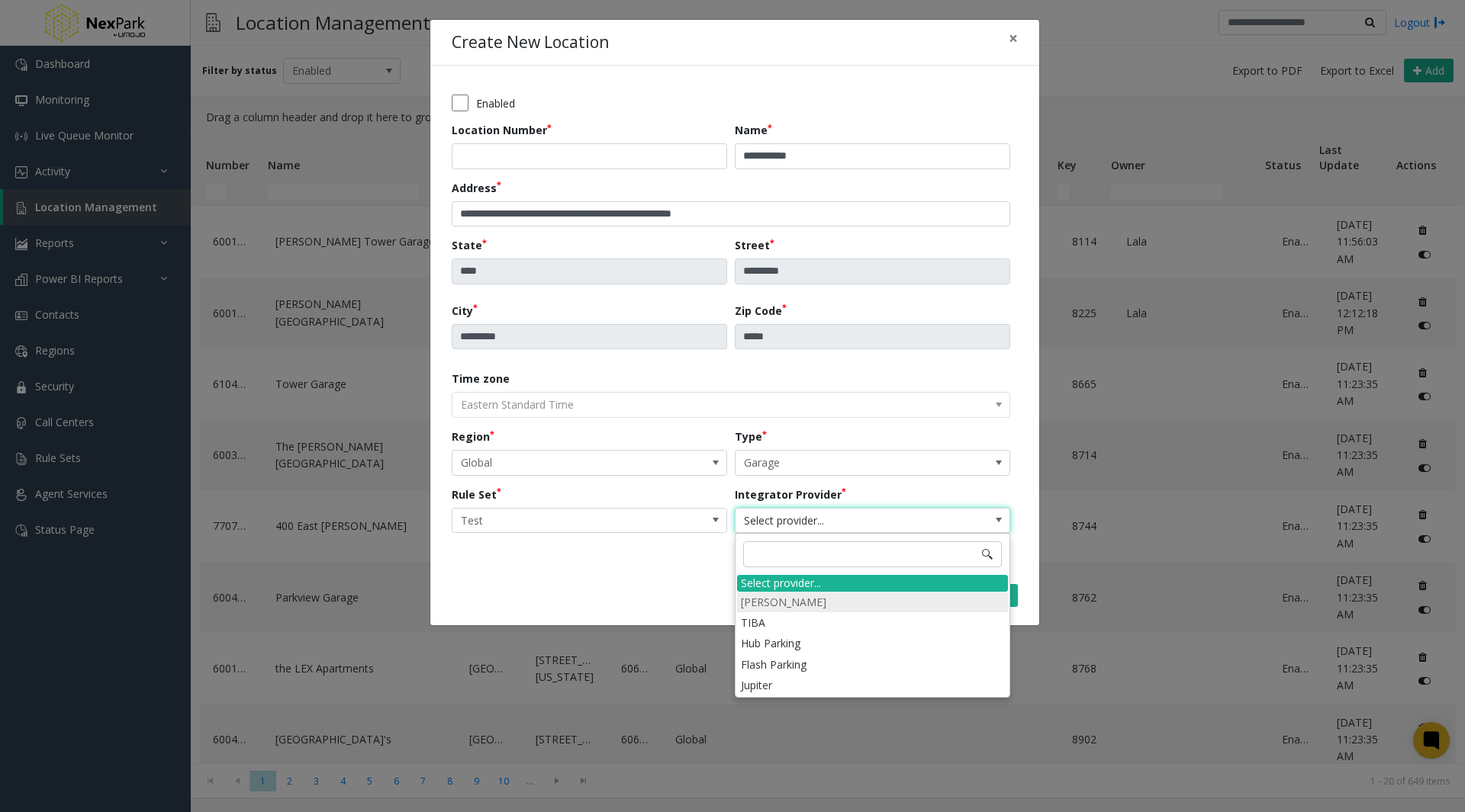
click at [803, 603] on li "[PERSON_NAME]" at bounding box center [873, 602] width 271 height 21
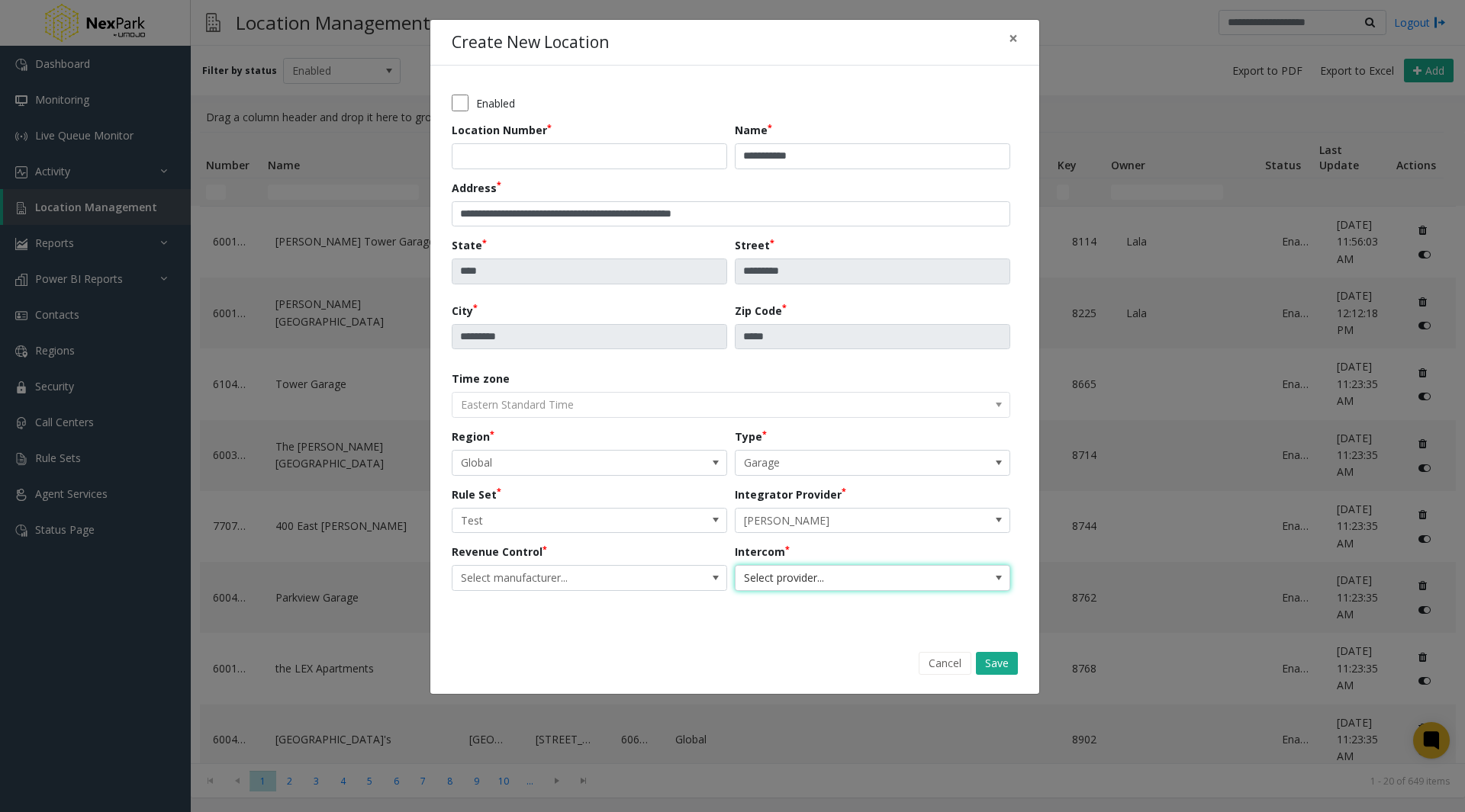
click at [793, 576] on span "Select provider..." at bounding box center [846, 578] width 219 height 24
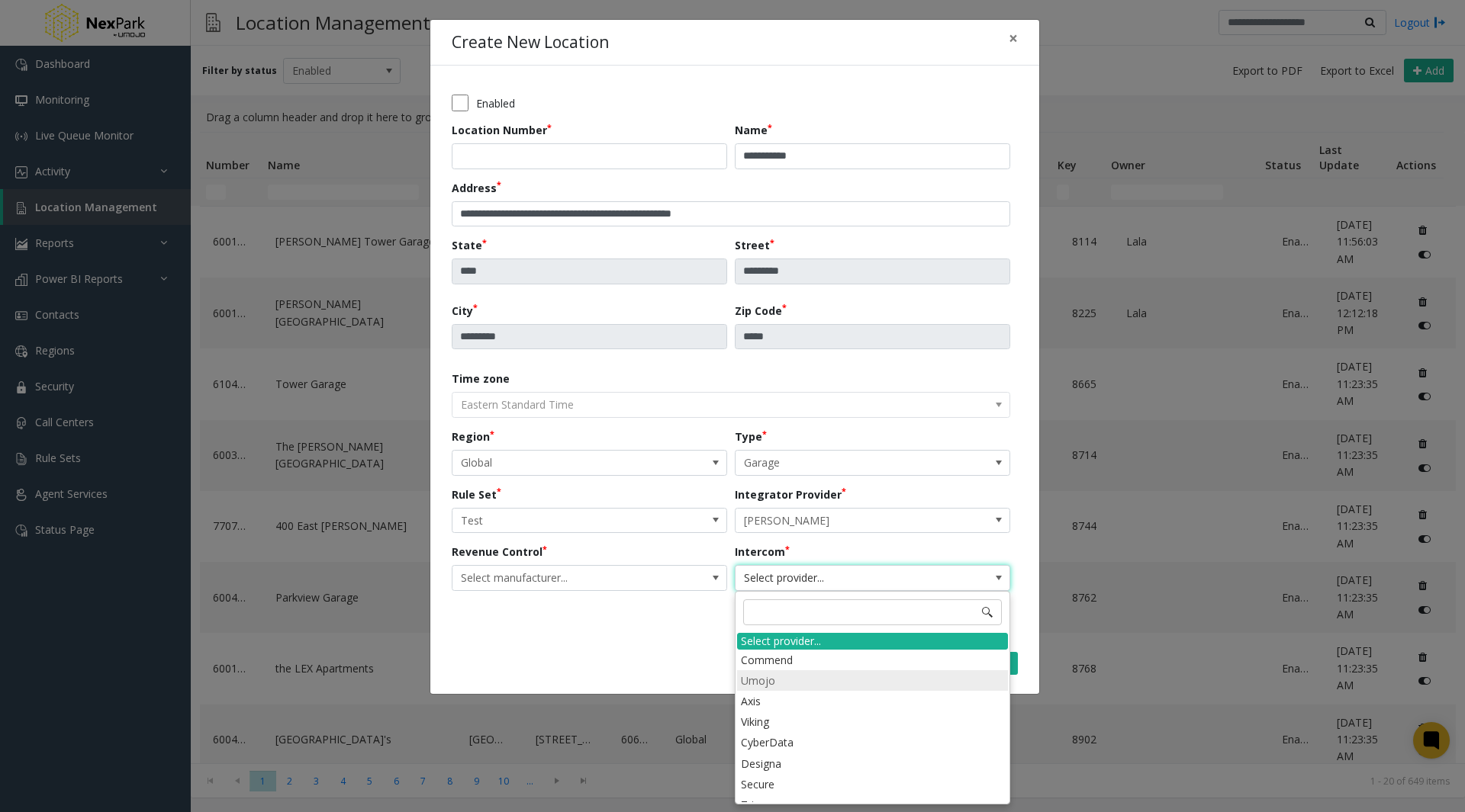
click at [804, 679] on li "Umojo" at bounding box center [873, 680] width 271 height 21
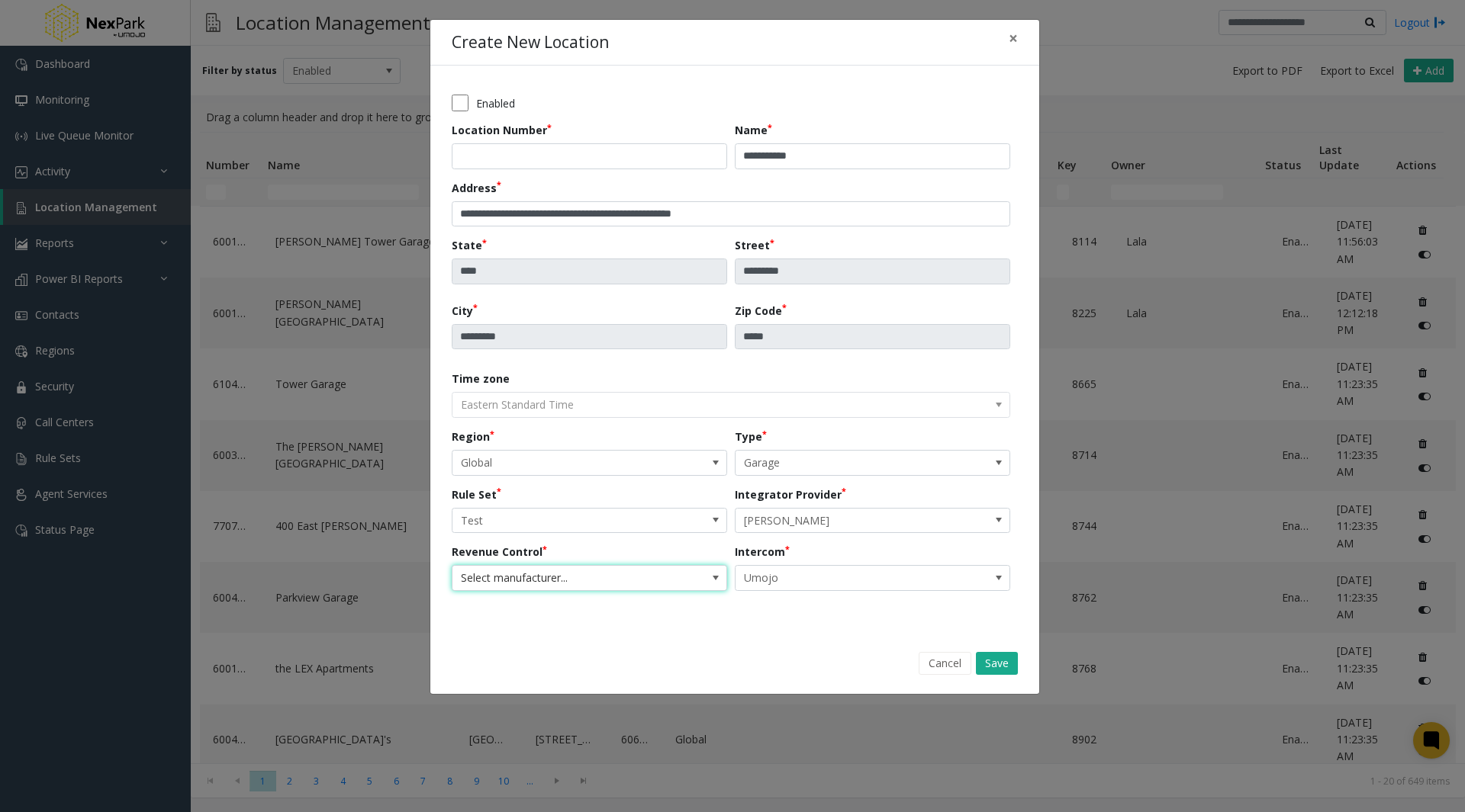
click at [575, 573] on span "Select manufacturer..." at bounding box center [562, 578] width 219 height 24
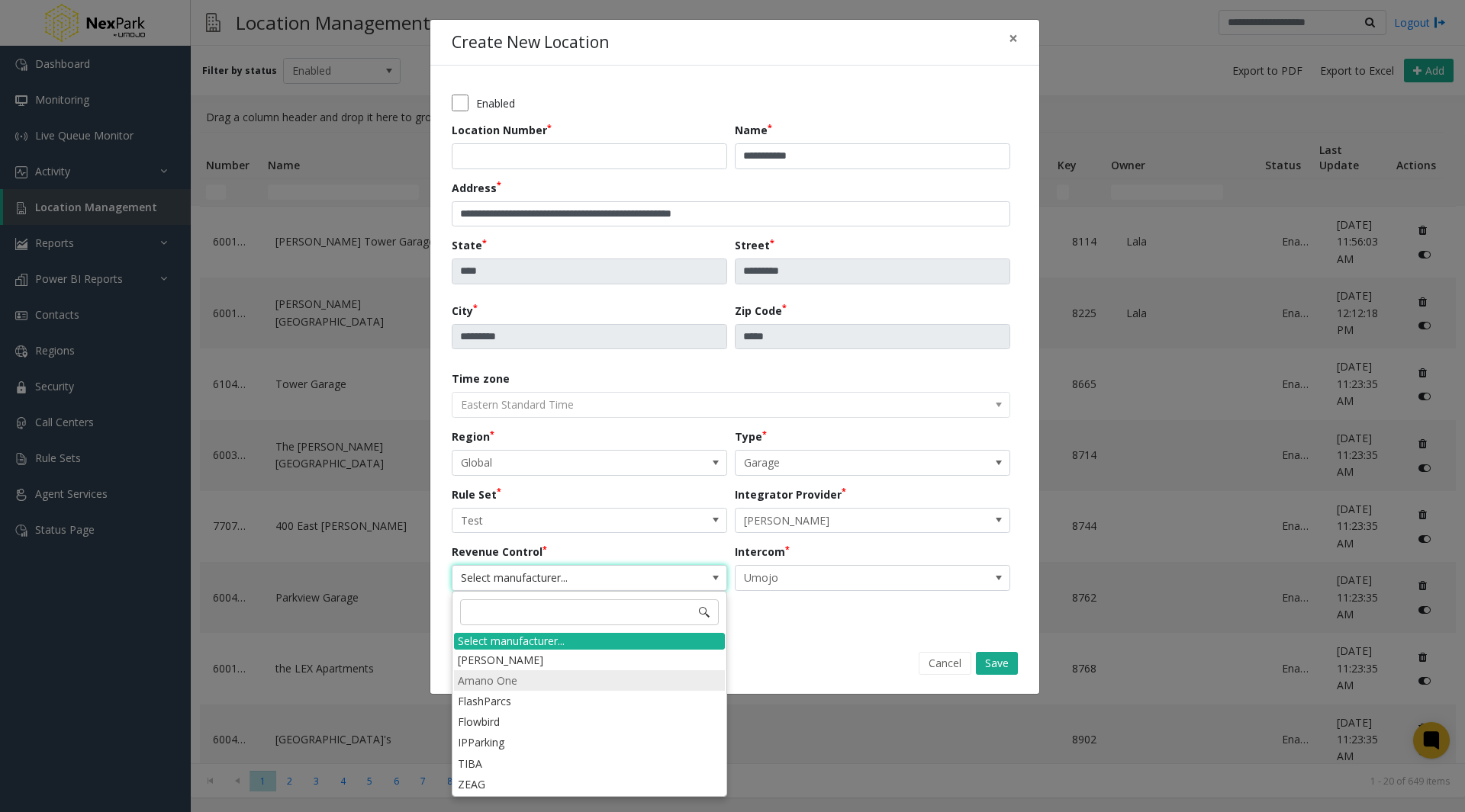
click at [584, 682] on li "Amano One" at bounding box center [590, 680] width 271 height 21
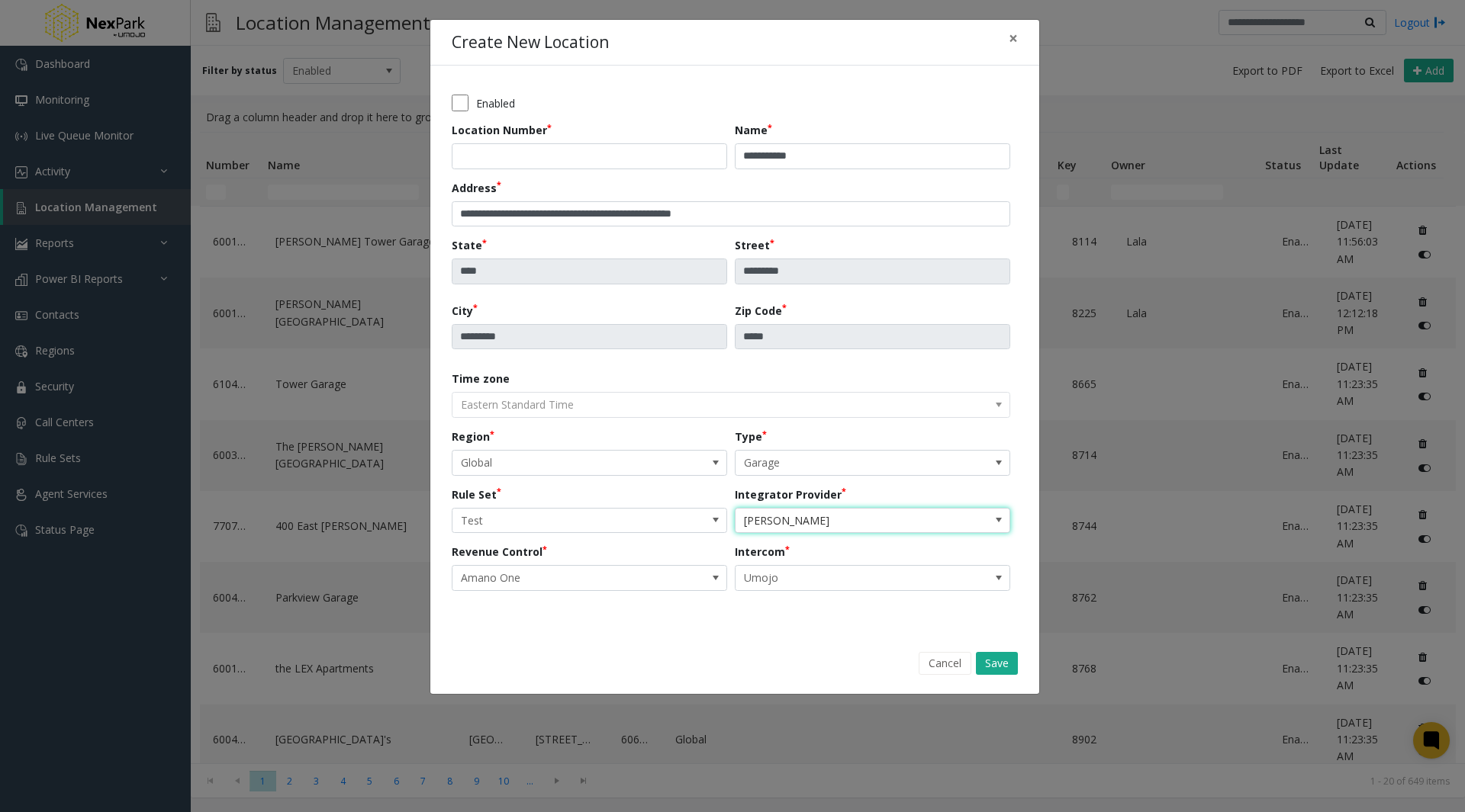
click at [871, 517] on span "[PERSON_NAME]" at bounding box center [846, 520] width 219 height 24
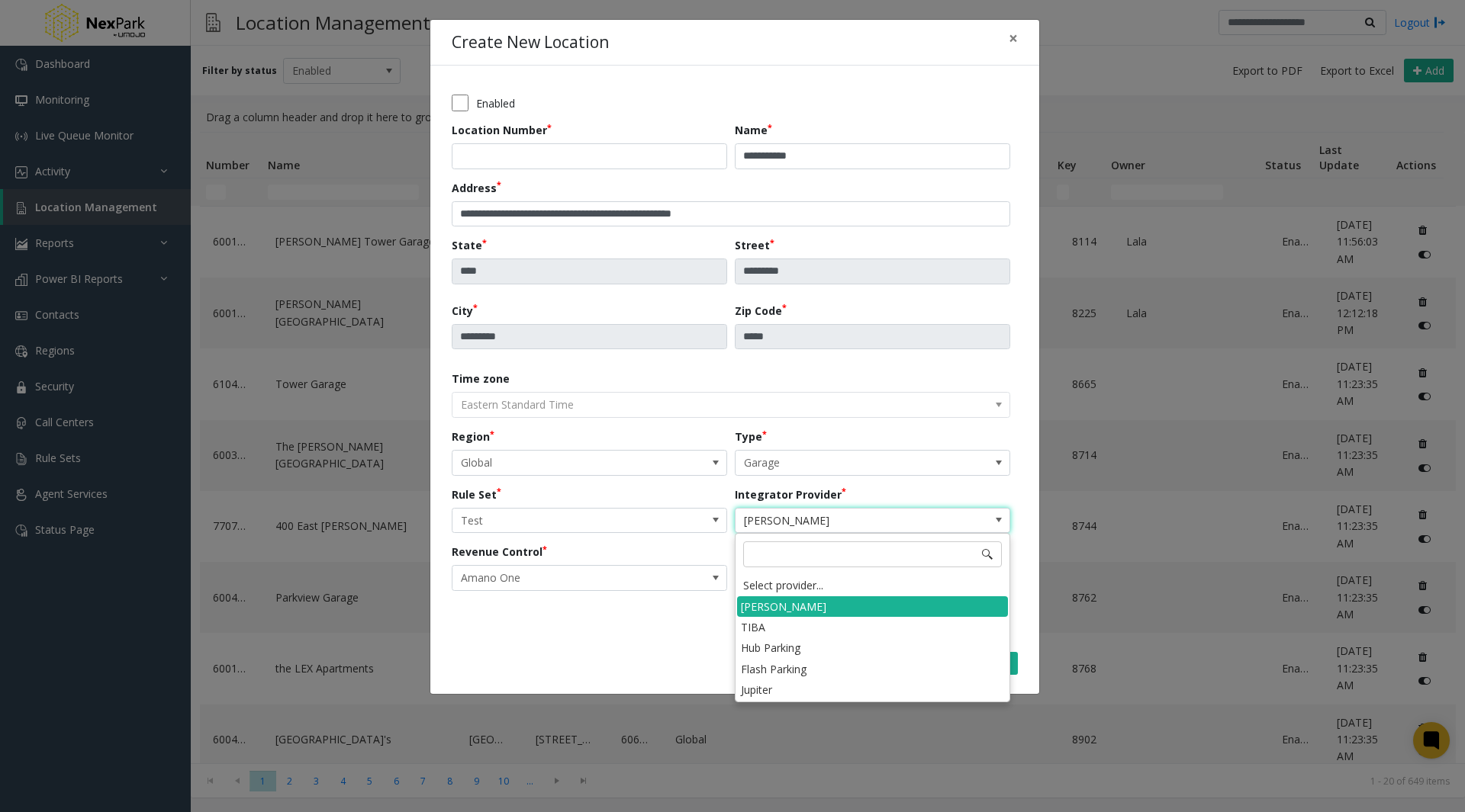
click at [871, 517] on span "[PERSON_NAME]" at bounding box center [846, 520] width 219 height 24
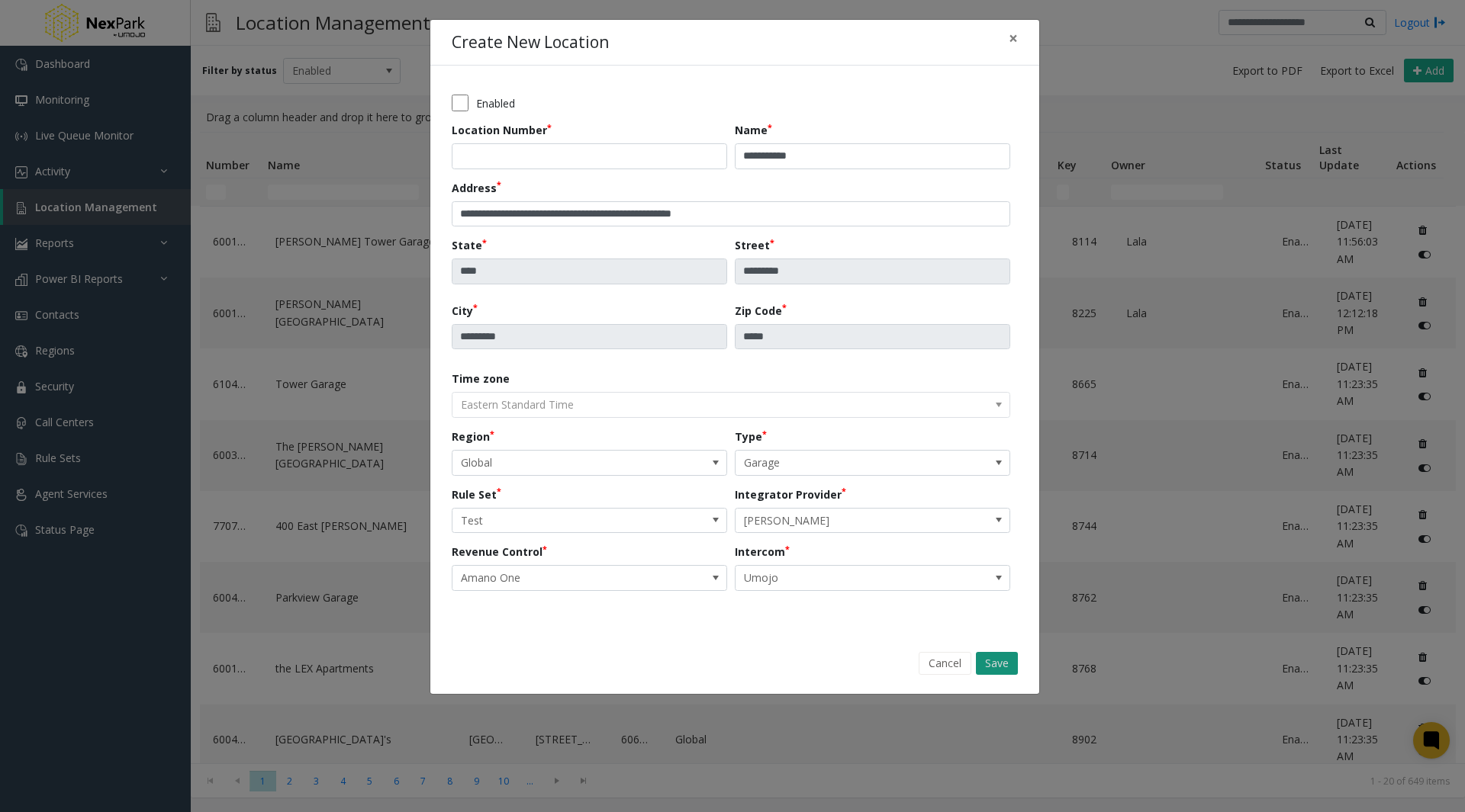
click at [1001, 661] on button "Save" at bounding box center [996, 664] width 42 height 23
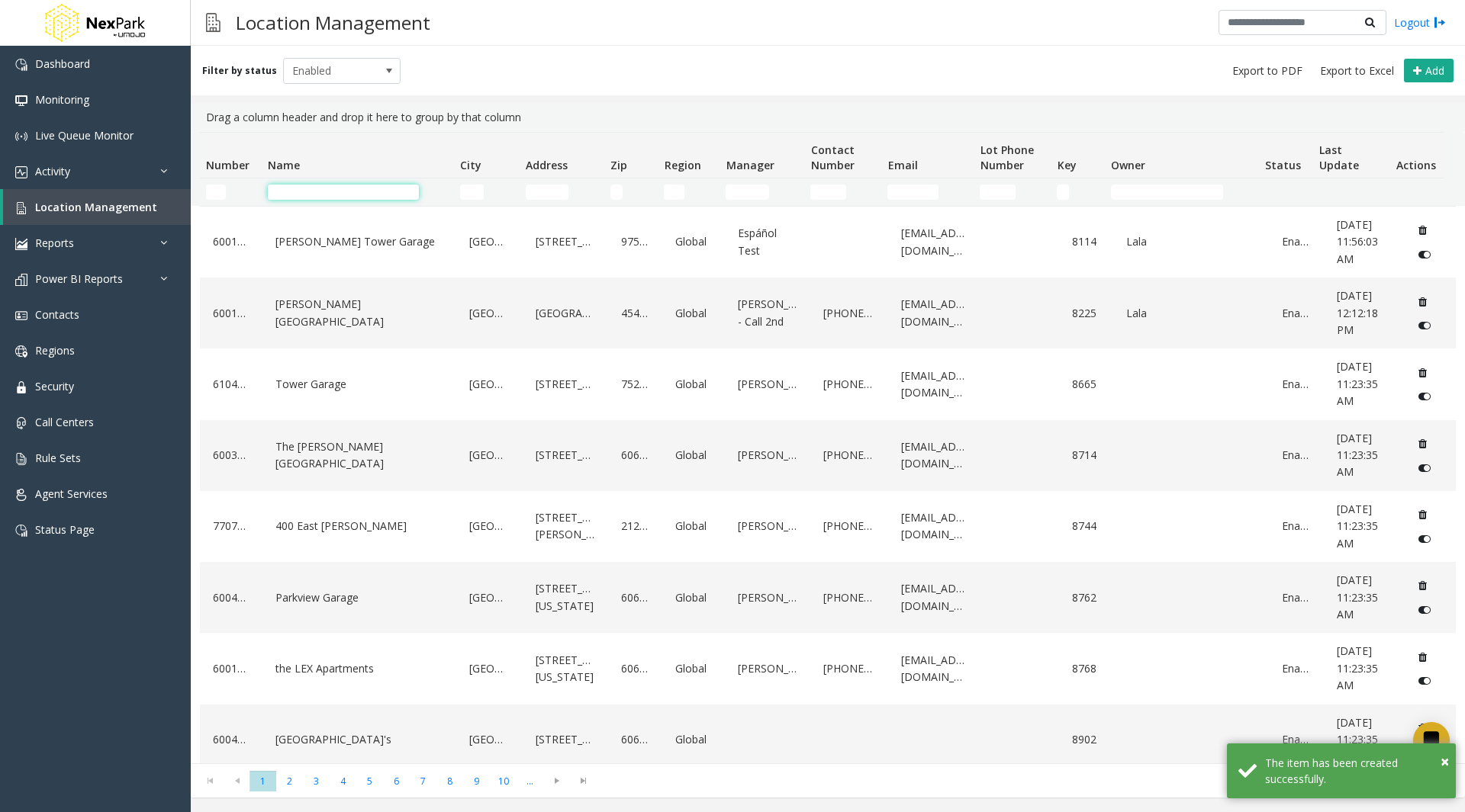
click at [315, 199] on input "Name Filter" at bounding box center [343, 192] width 151 height 15
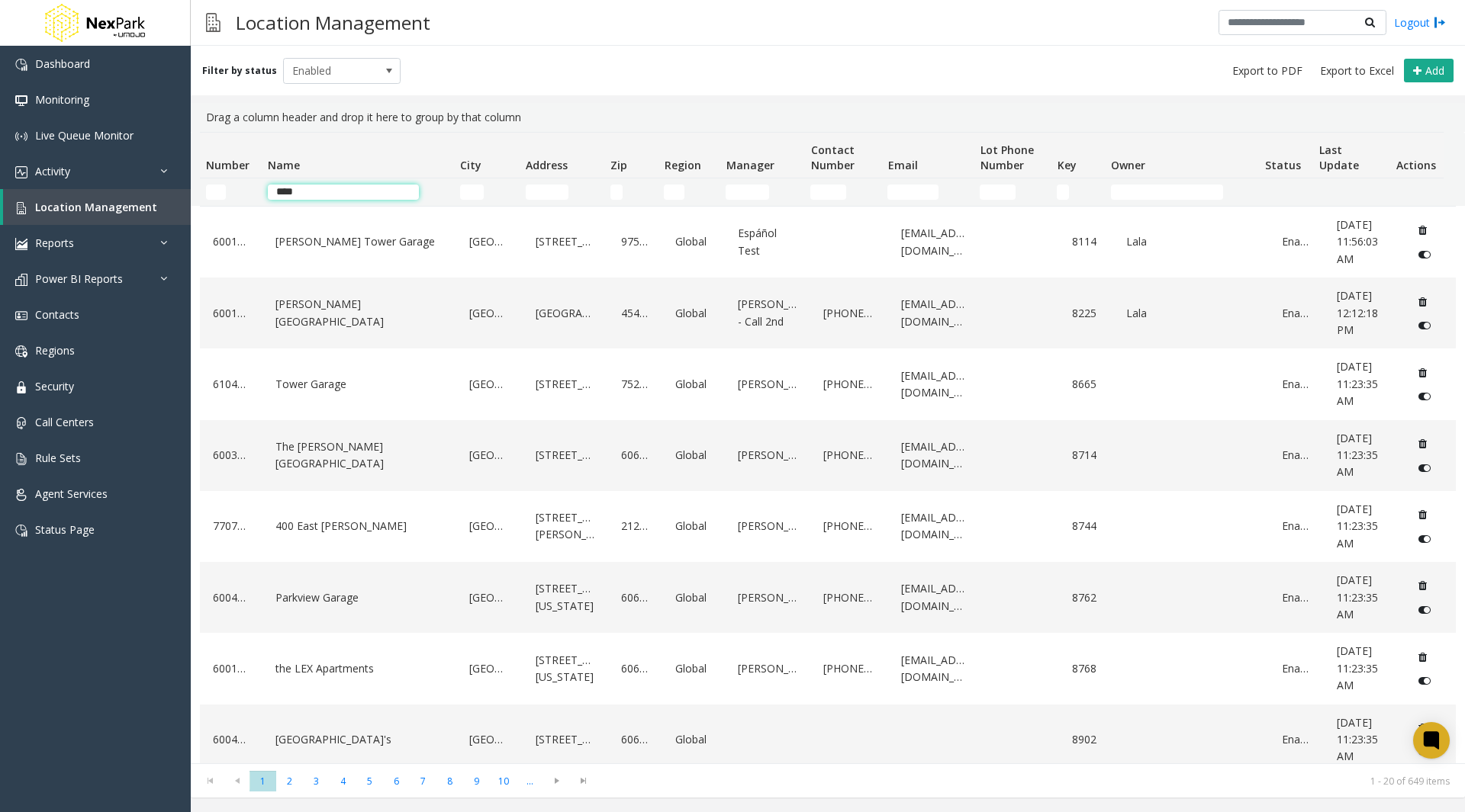
type input "****"
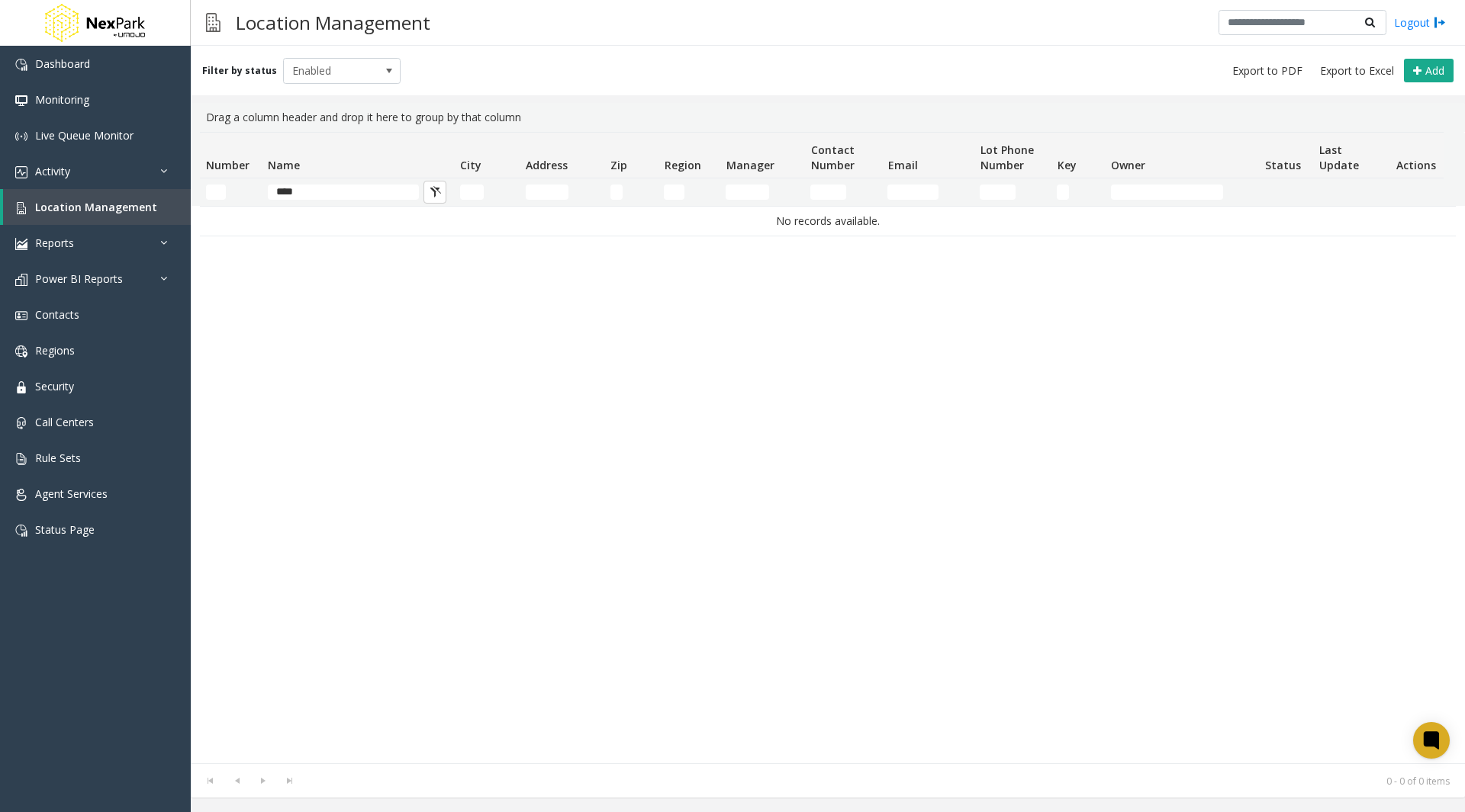
click at [266, 449] on div "No records available." at bounding box center [828, 485] width 1256 height 558
click at [349, 62] on span "Enabled" at bounding box center [330, 70] width 93 height 24
click at [311, 87] on li "All" at bounding box center [335, 96] width 114 height 21
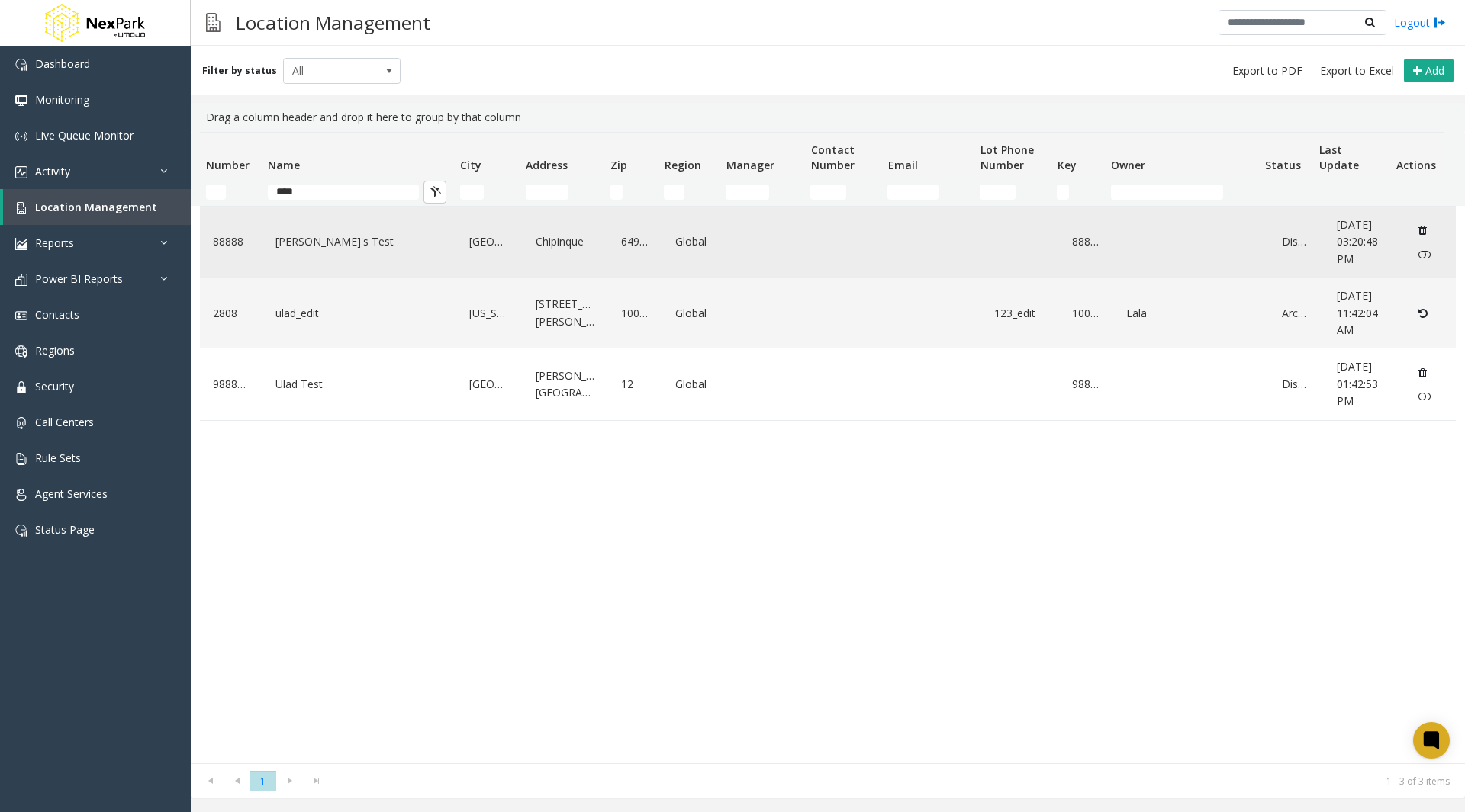
click at [308, 247] on link "[PERSON_NAME]'s Test" at bounding box center [360, 241] width 176 height 24
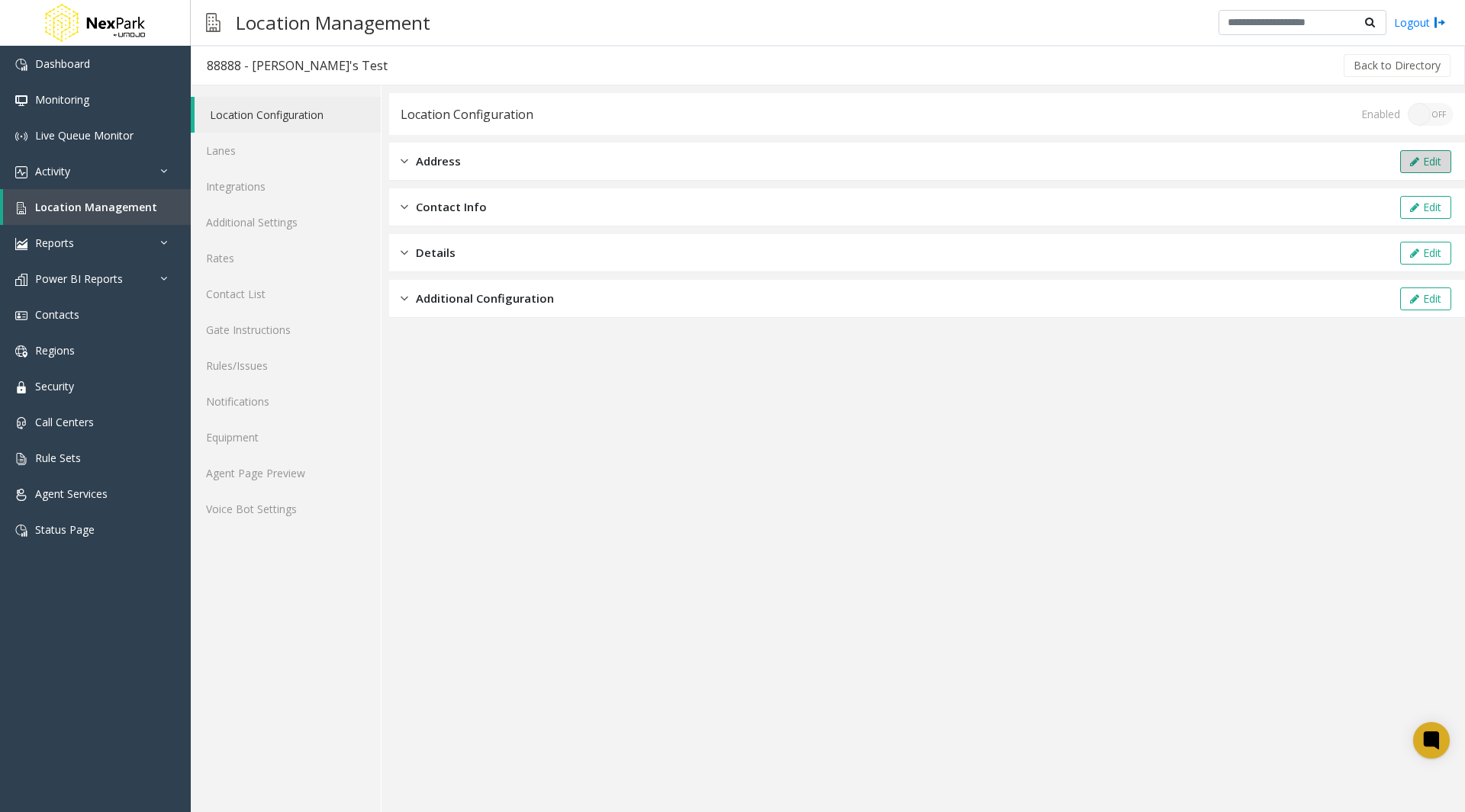
click at [1434, 163] on button "Edit" at bounding box center [1426, 162] width 51 height 23
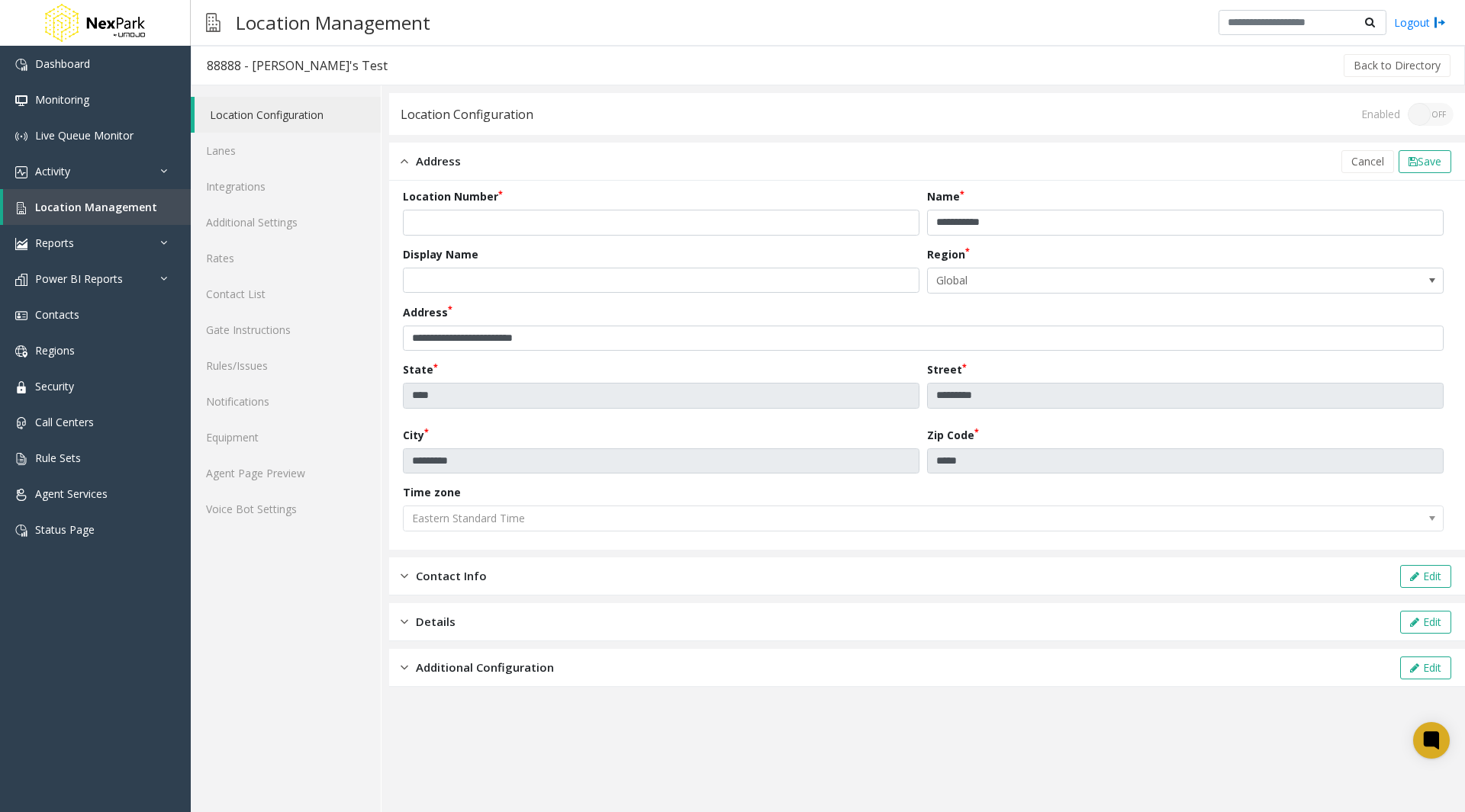
click at [1423, 115] on div "Enabled ON OFF" at bounding box center [1408, 115] width 92 height 23
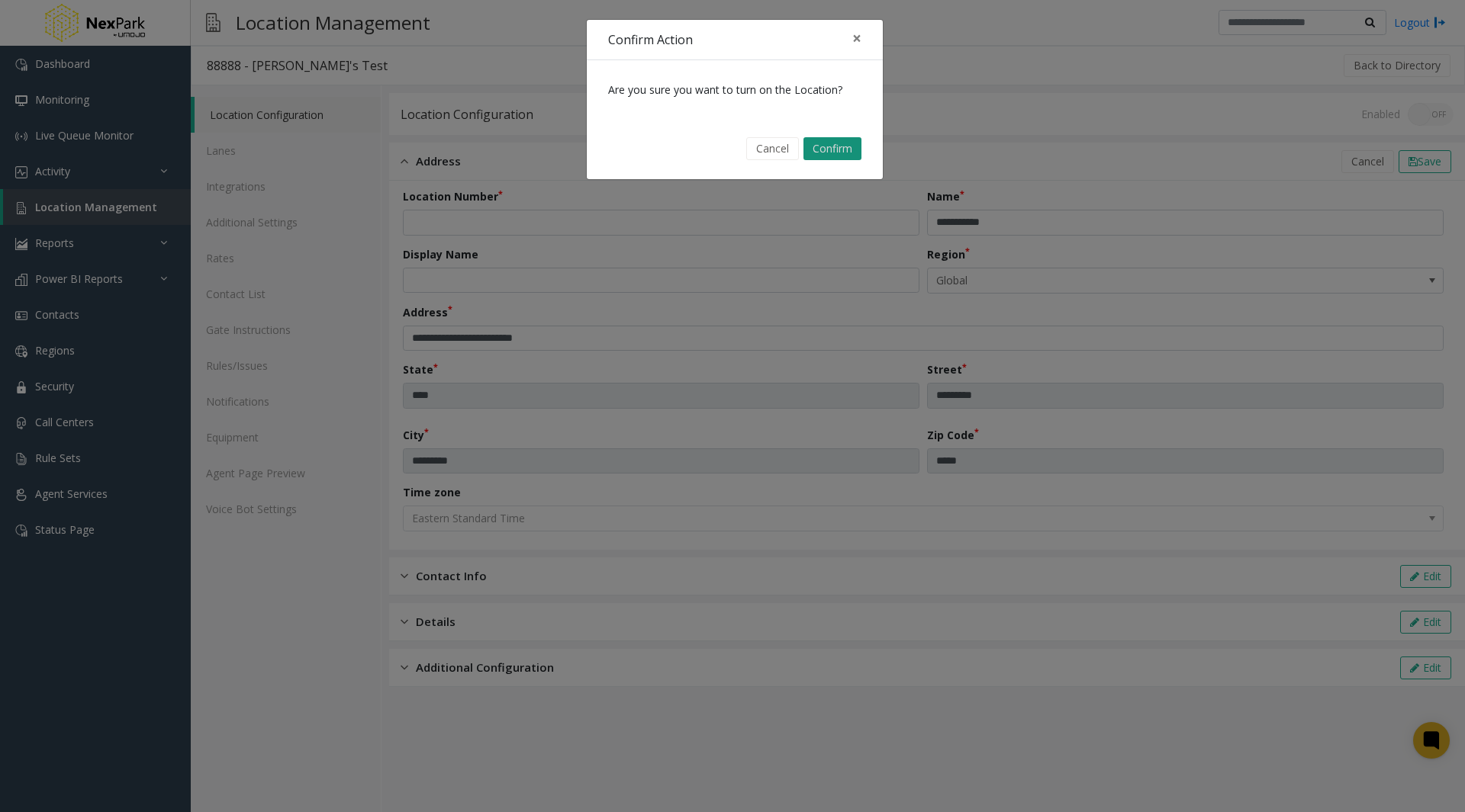
click at [858, 150] on button "Confirm" at bounding box center [832, 149] width 58 height 23
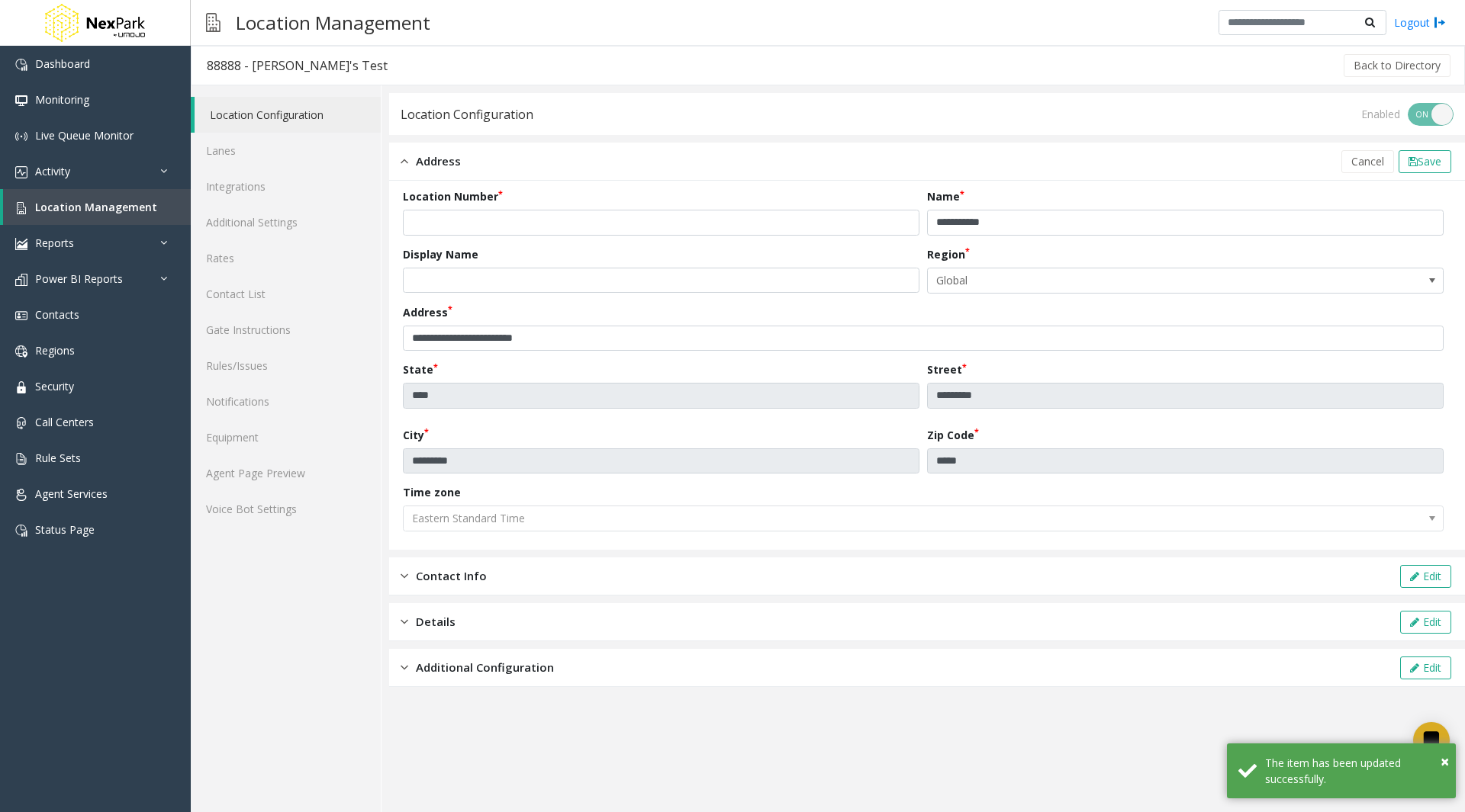
click at [452, 575] on span "Contact Info" at bounding box center [451, 577] width 71 height 18
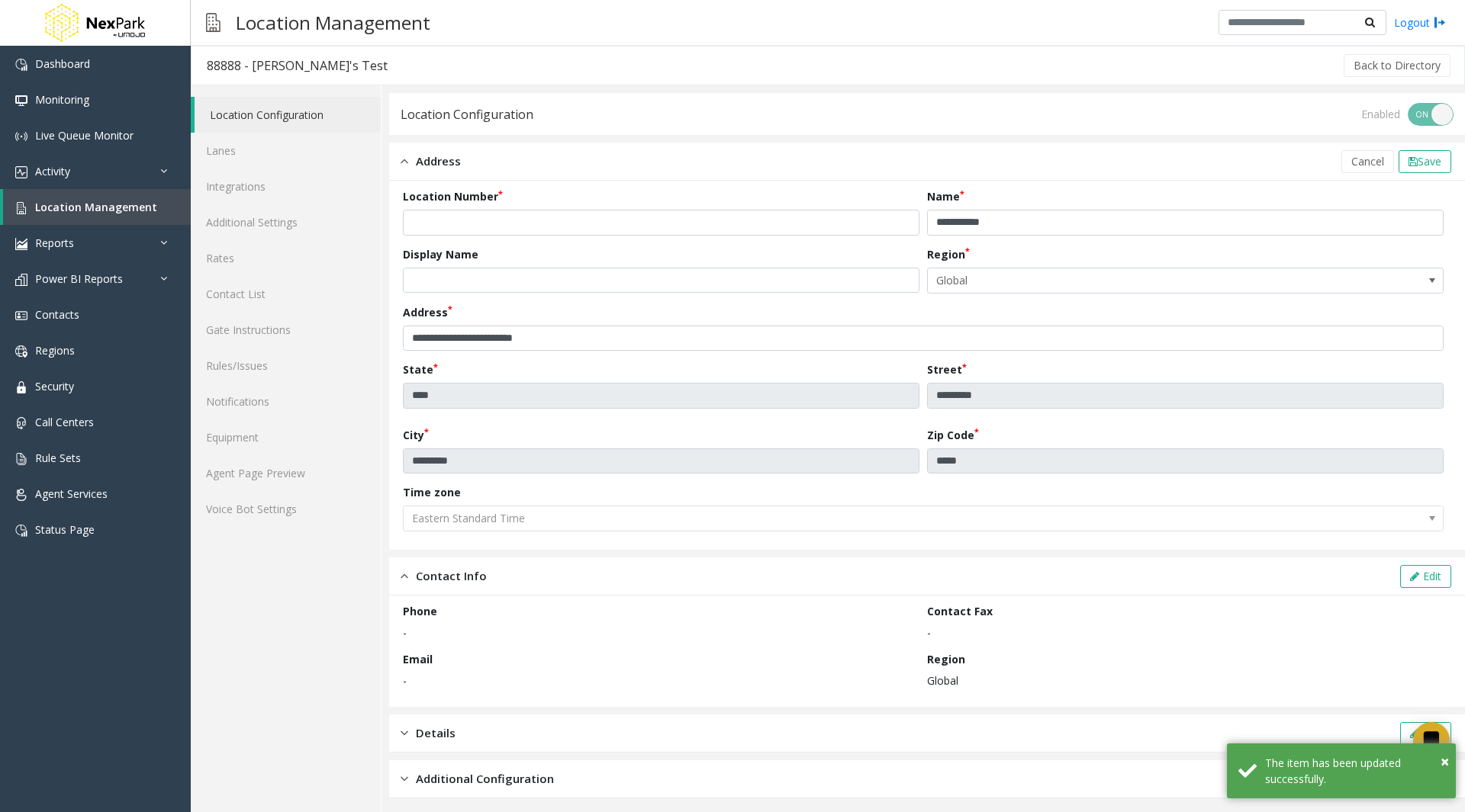
scroll to position [5, 0]
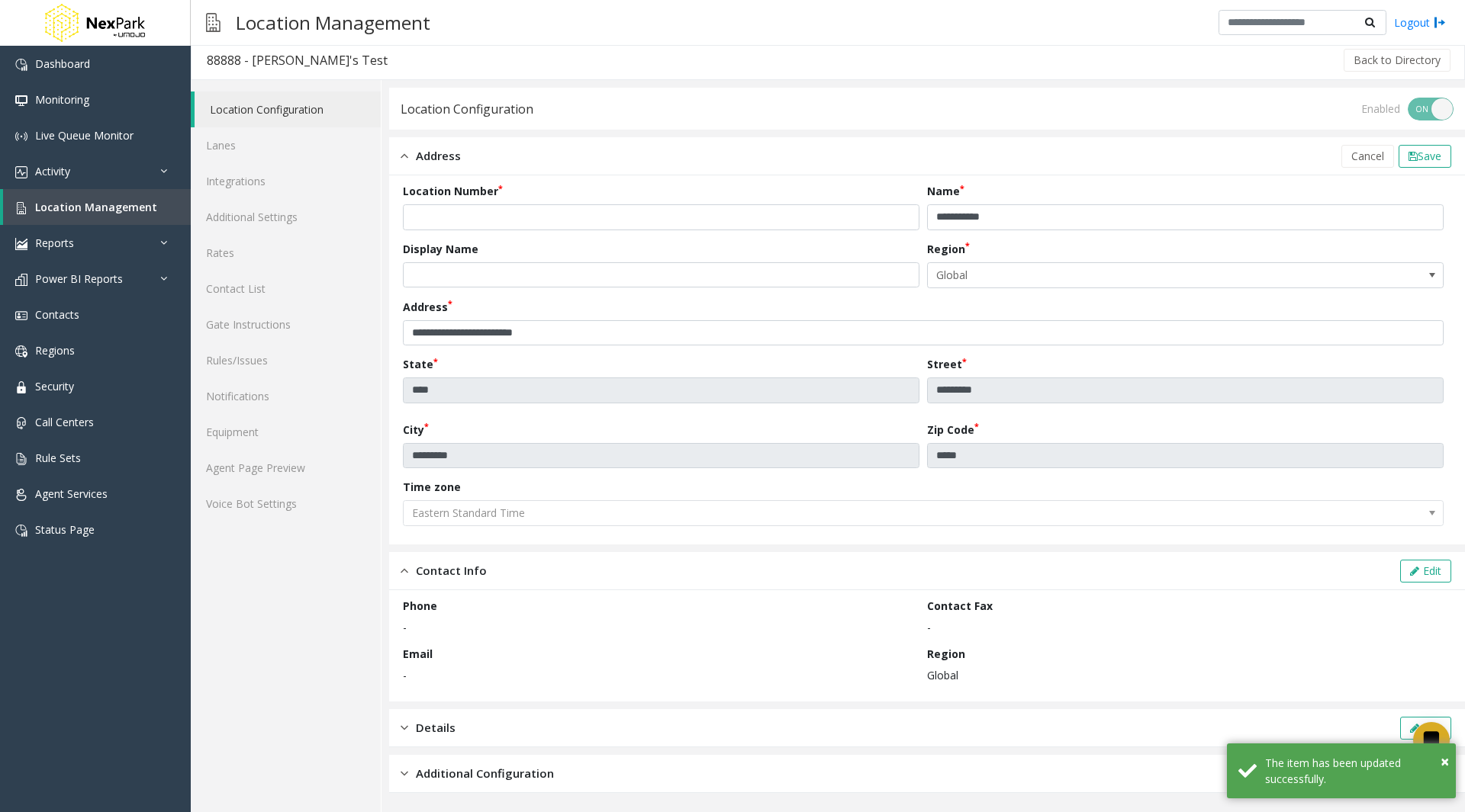
click at [424, 727] on span "Details" at bounding box center [435, 729] width 39 height 18
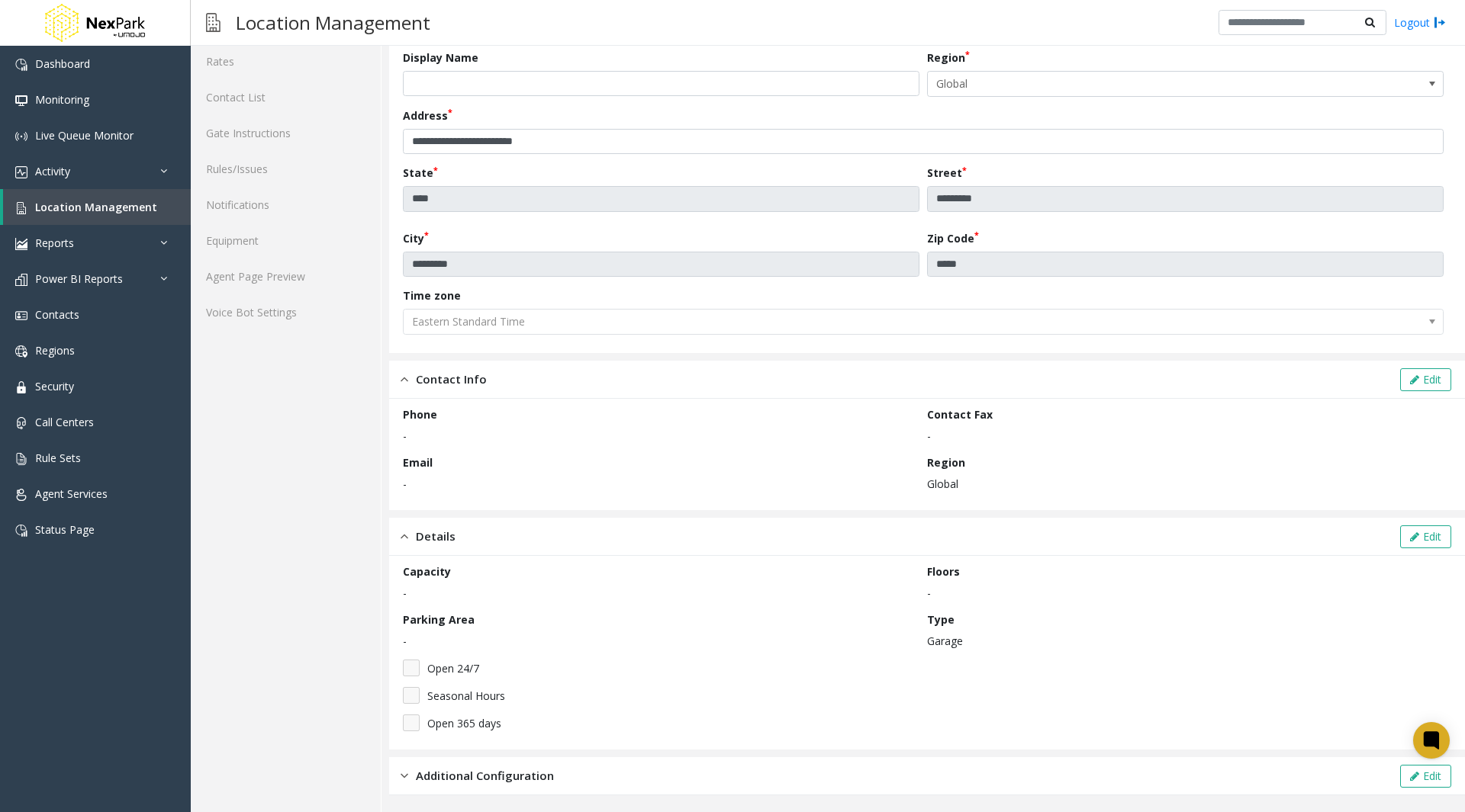
scroll to position [199, 0]
click at [466, 777] on span "Additional Configuration" at bounding box center [485, 774] width 138 height 18
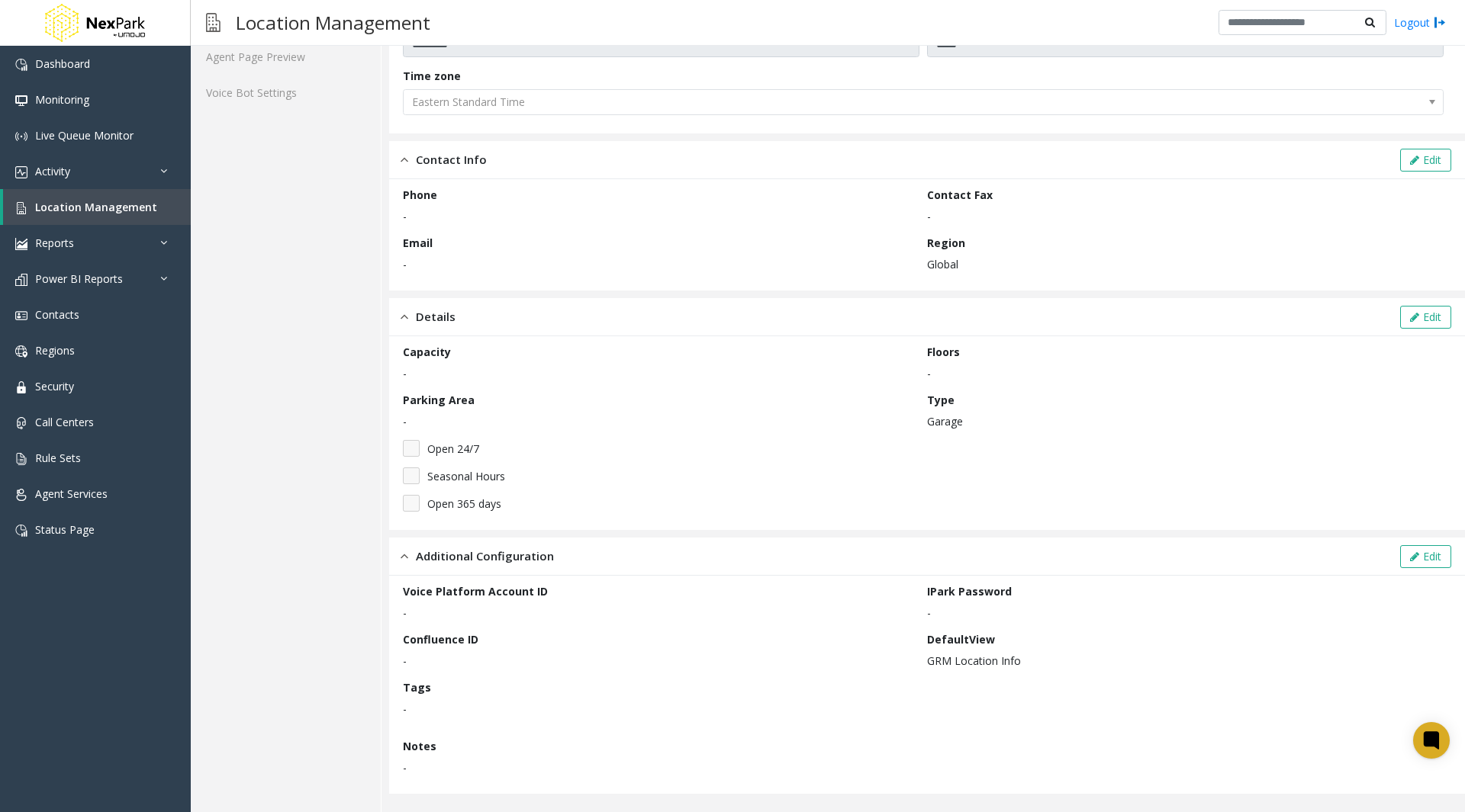
scroll to position [0, 0]
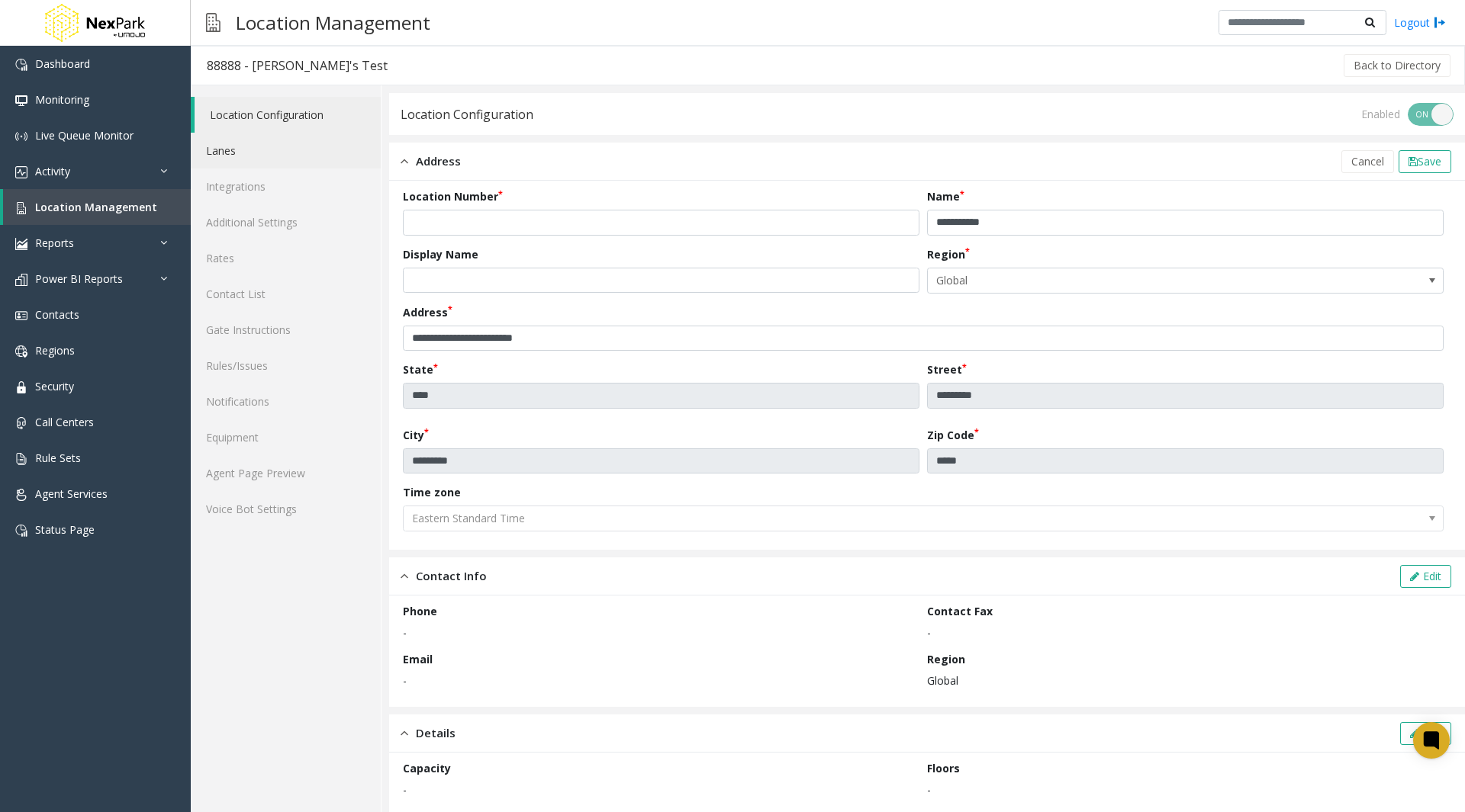
click at [277, 151] on link "Lanes" at bounding box center [286, 151] width 190 height 36
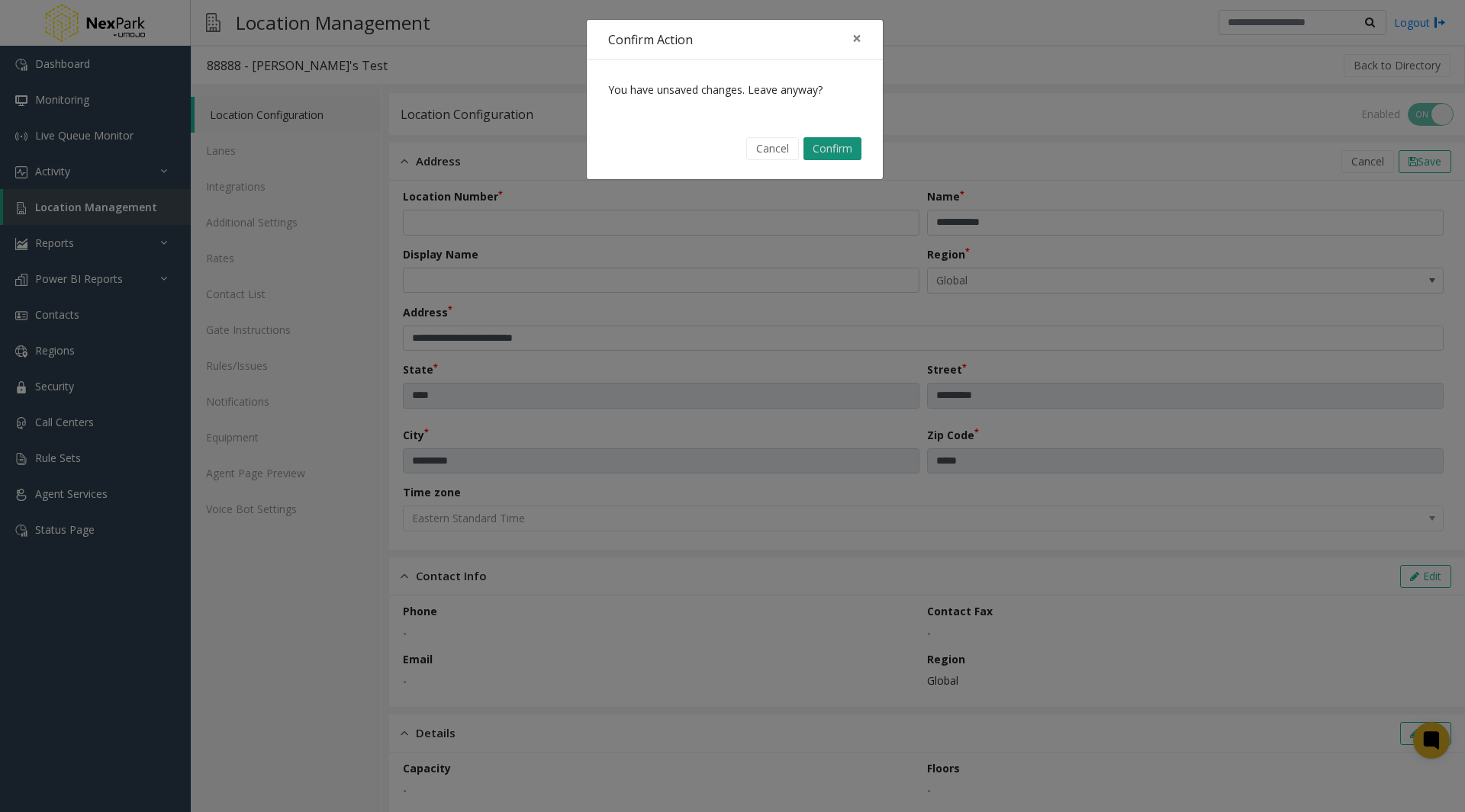
click at [817, 138] on button "Confirm" at bounding box center [832, 149] width 58 height 23
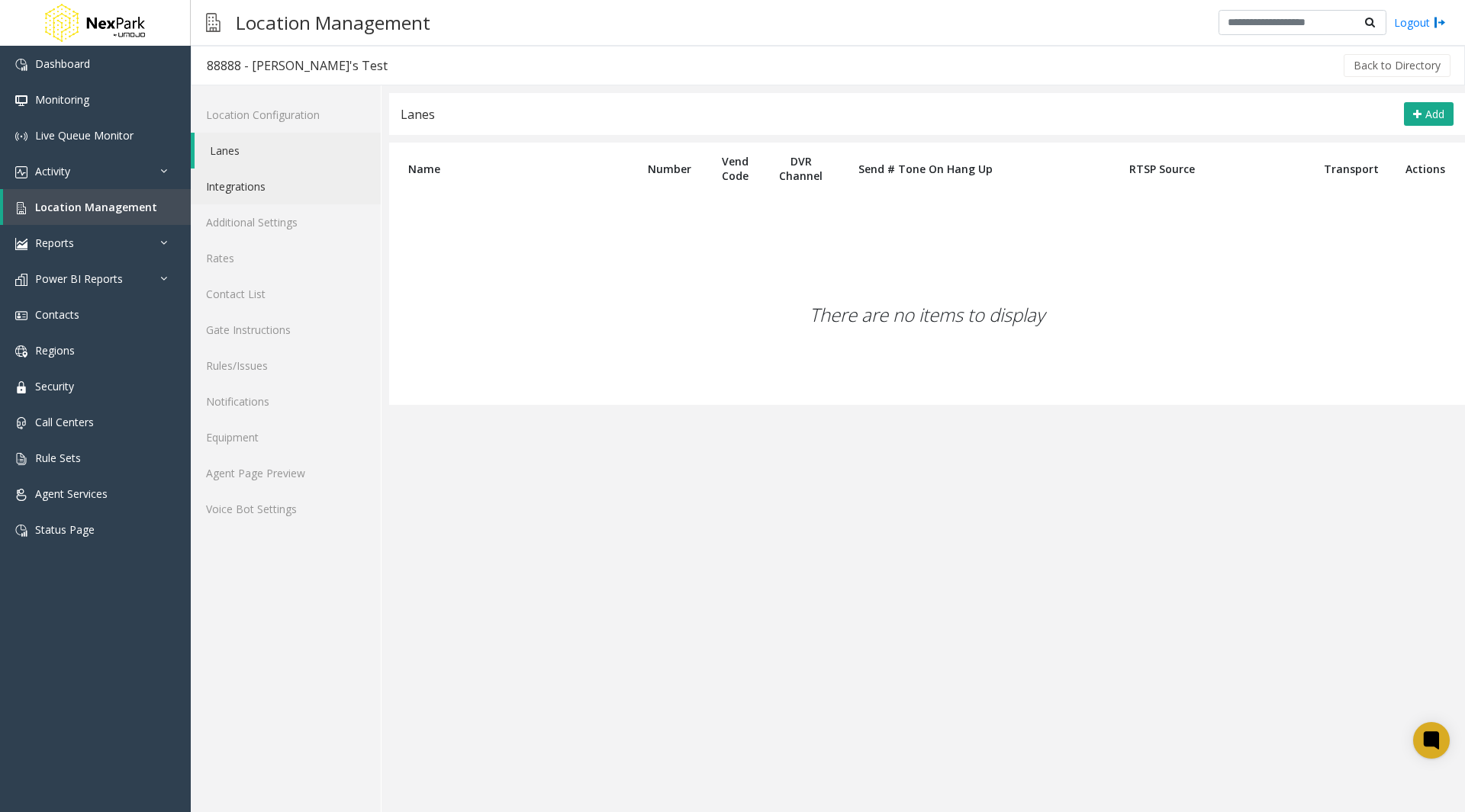
click at [288, 182] on link "Integrations" at bounding box center [286, 187] width 190 height 36
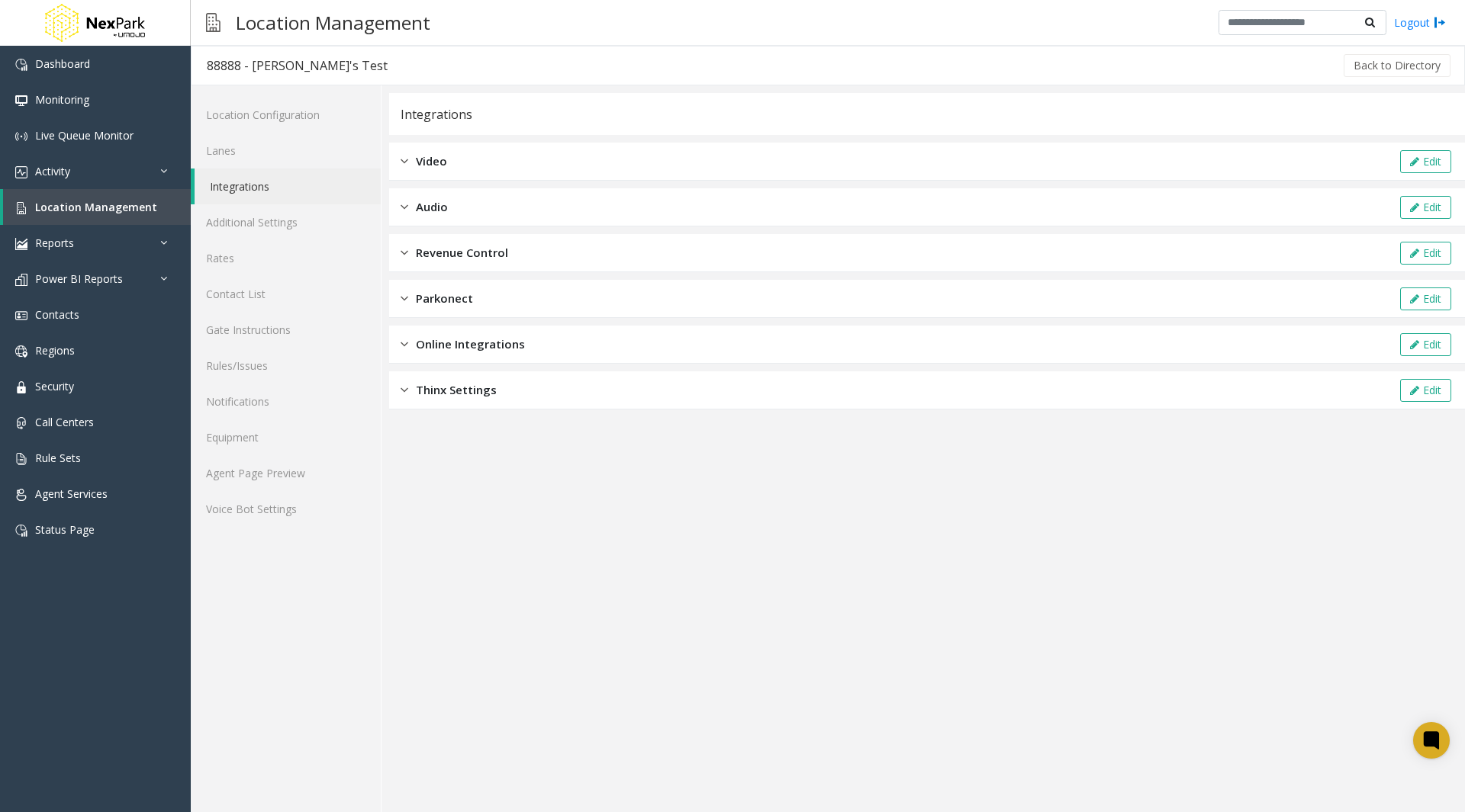
click at [513, 354] on div "Online Integrations Edit" at bounding box center [927, 345] width 1076 height 39
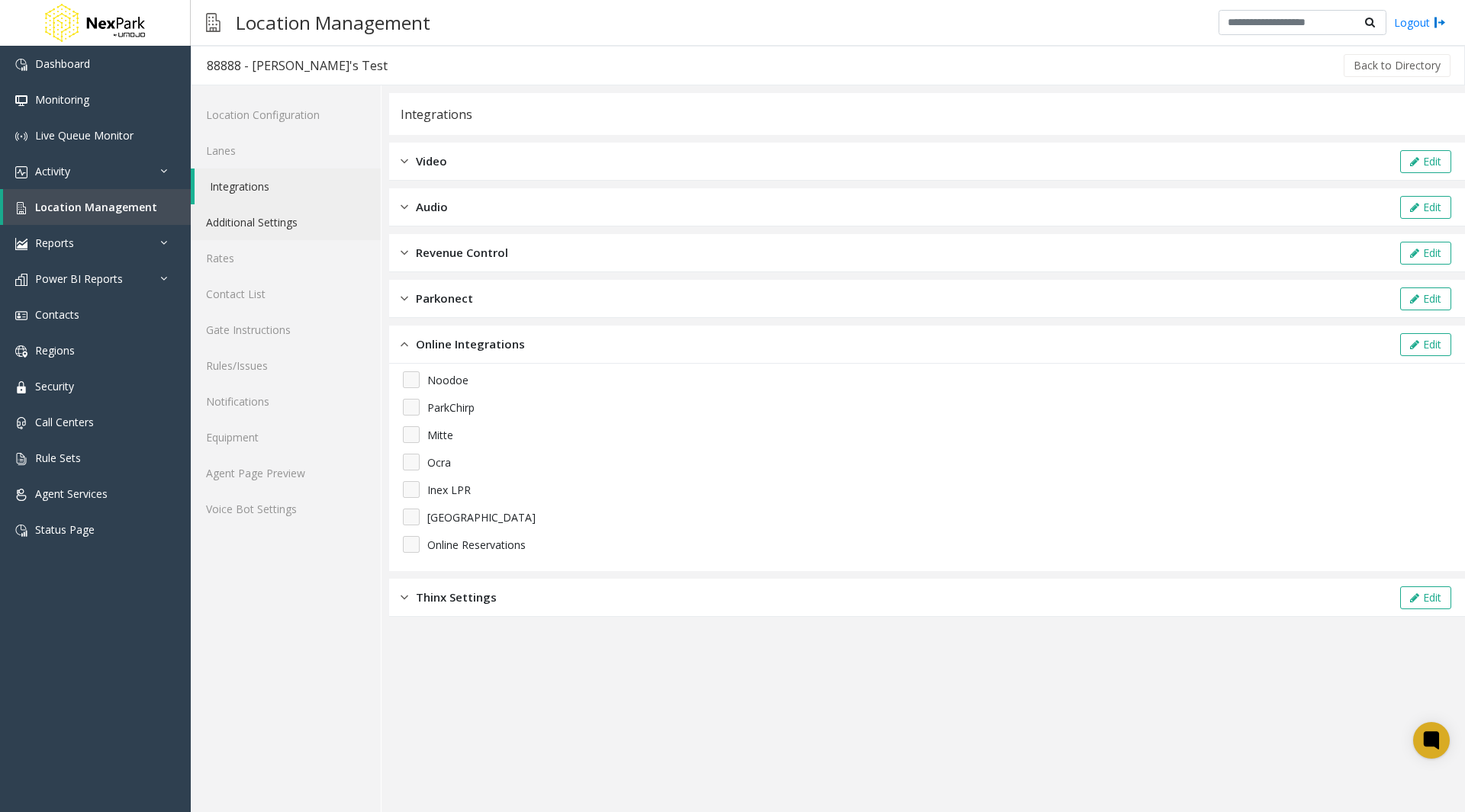
click at [270, 219] on link "Additional Settings" at bounding box center [286, 223] width 190 height 36
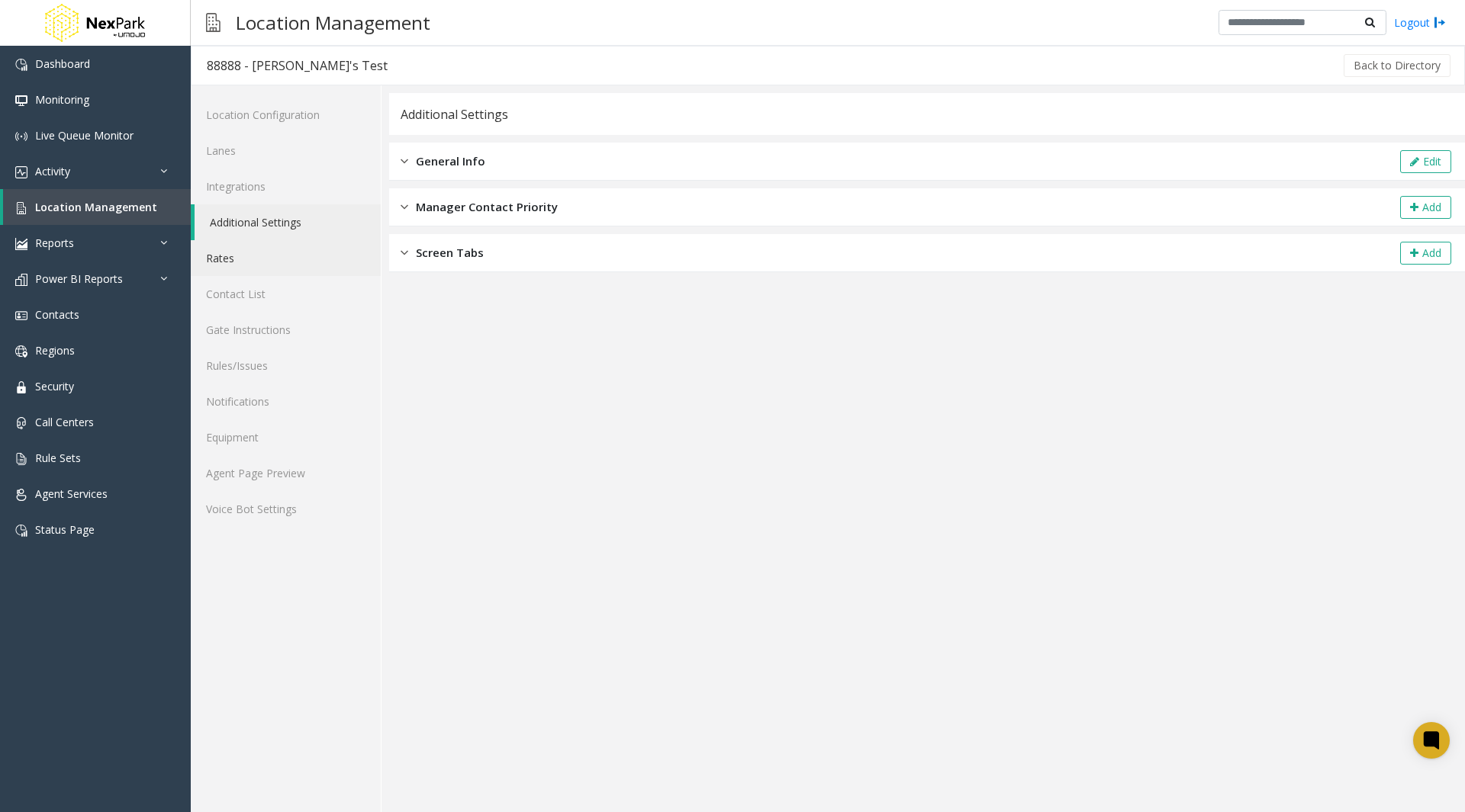
click at [263, 260] on link "Rates" at bounding box center [286, 258] width 190 height 36
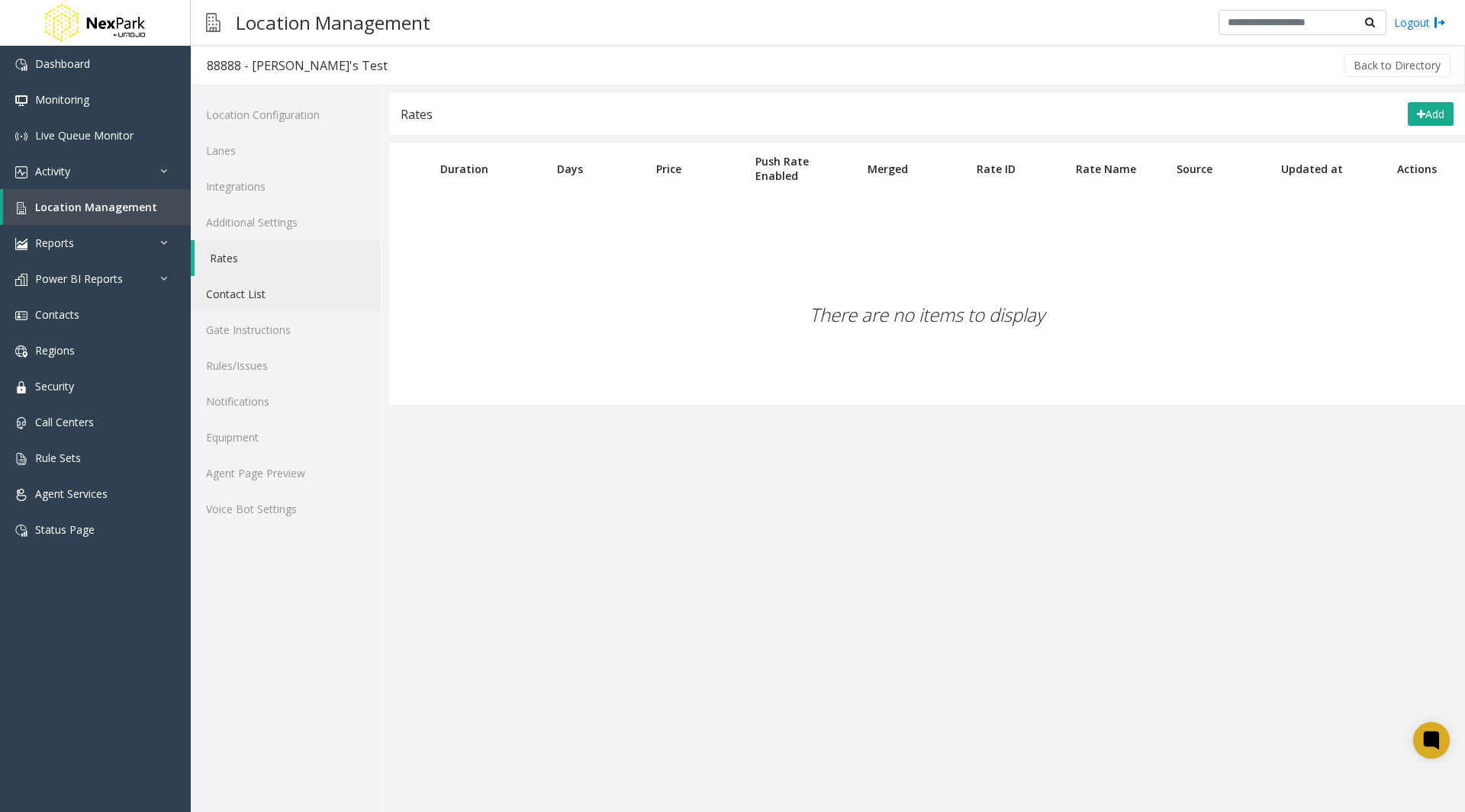
click at [263, 288] on link "Contact List" at bounding box center [286, 294] width 190 height 36
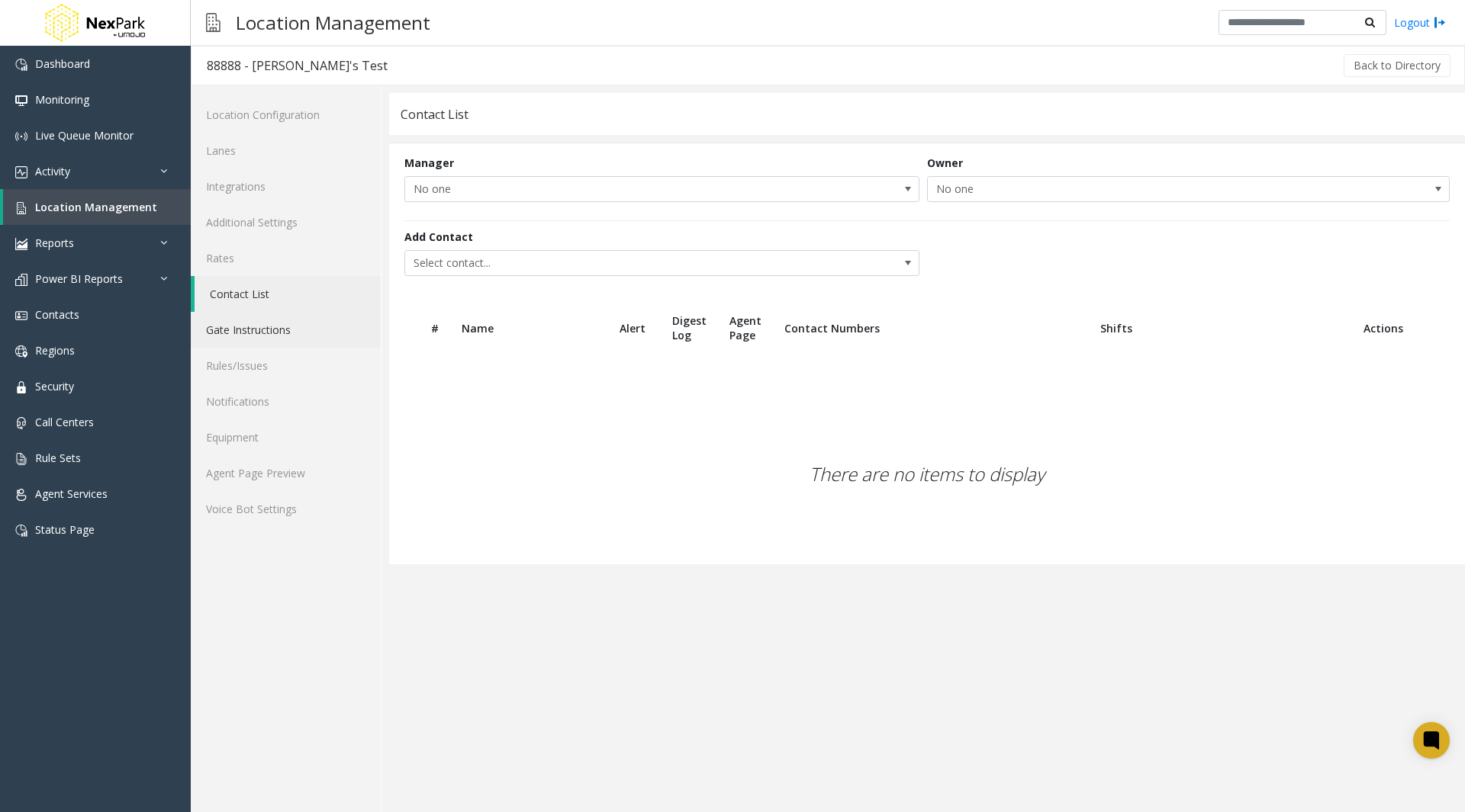
click at [261, 327] on link "Gate Instructions" at bounding box center [286, 330] width 190 height 36
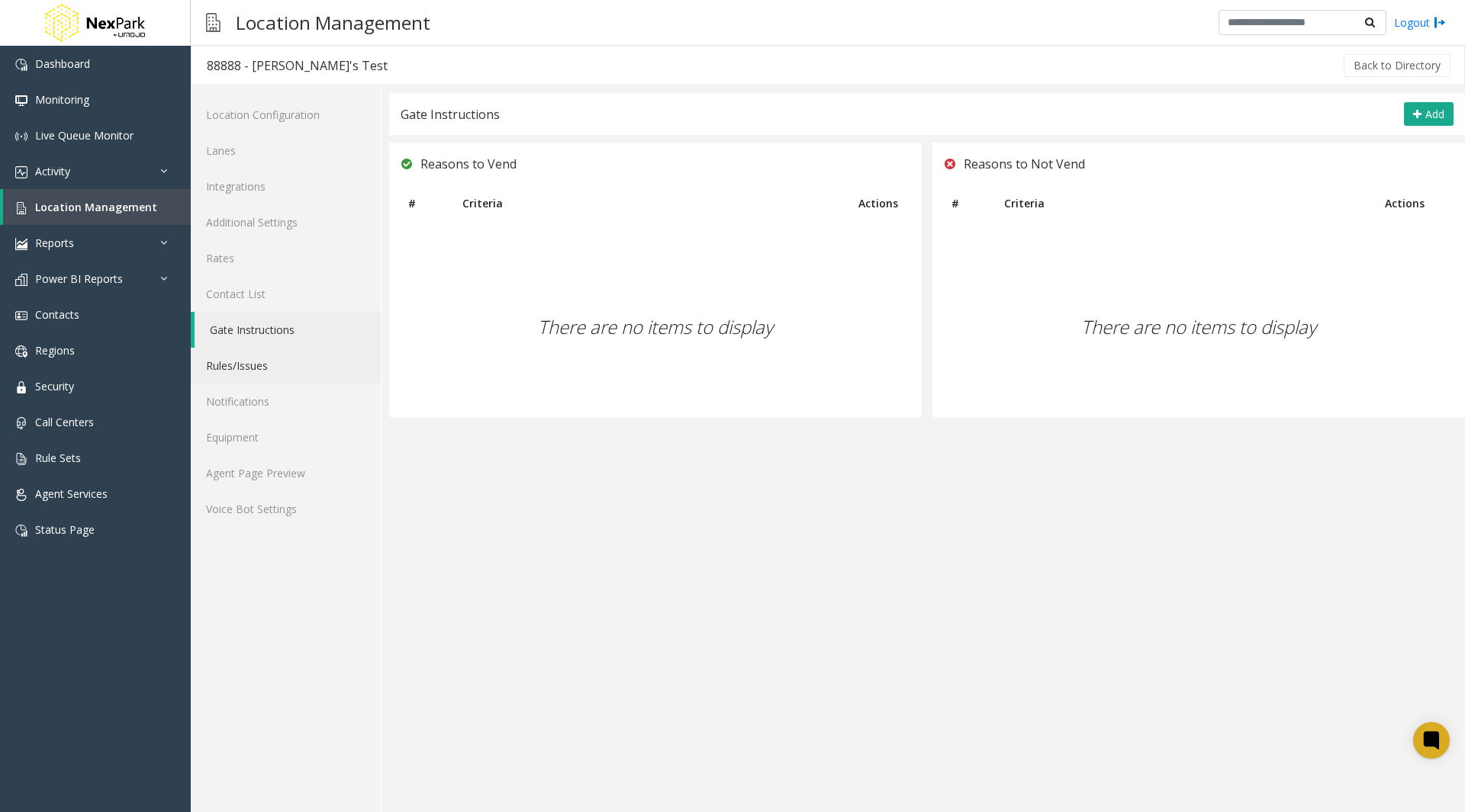
click at [259, 364] on link "Rules/Issues" at bounding box center [286, 366] width 190 height 36
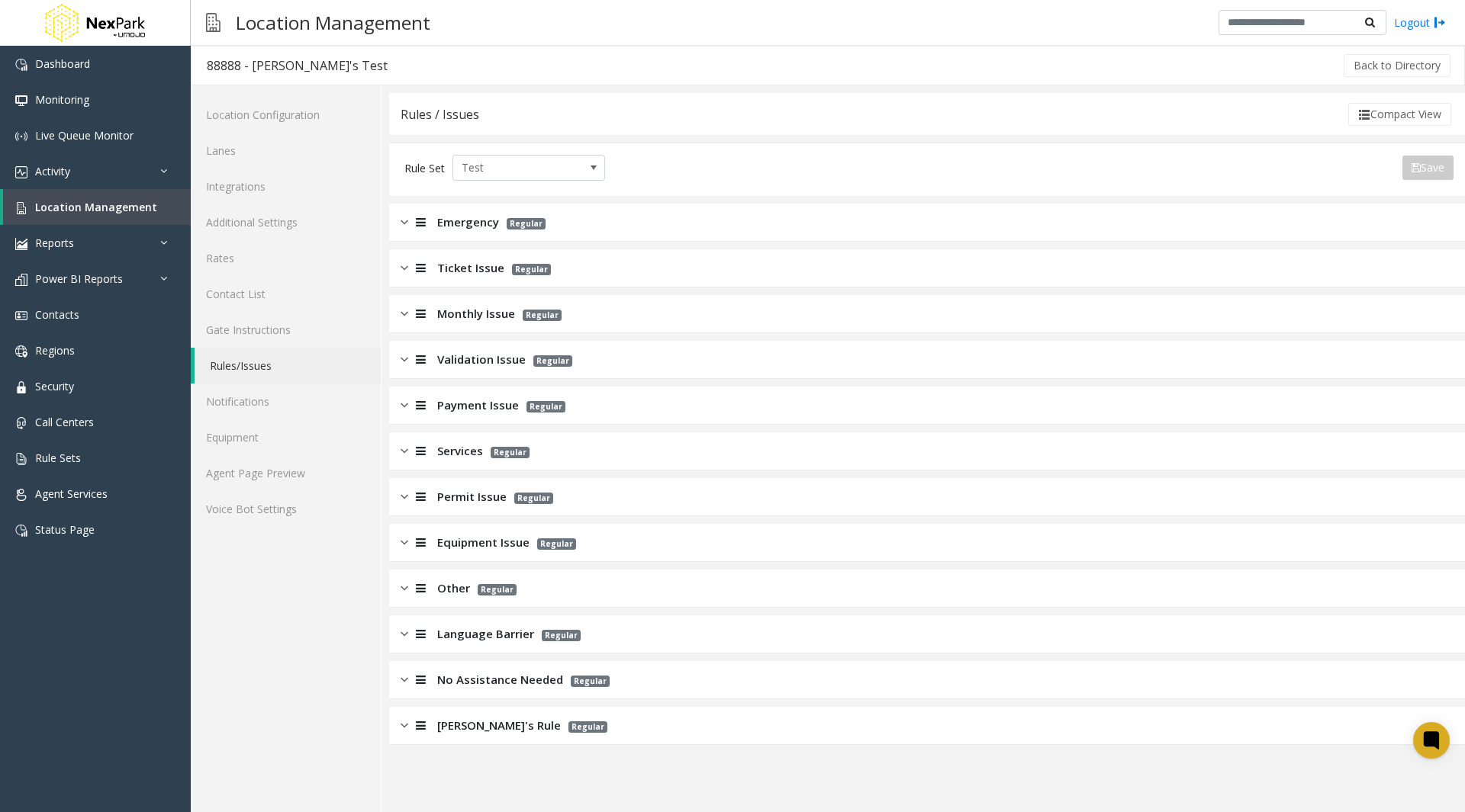
click at [408, 734] on div at bounding box center [419, 726] width 22 height 18
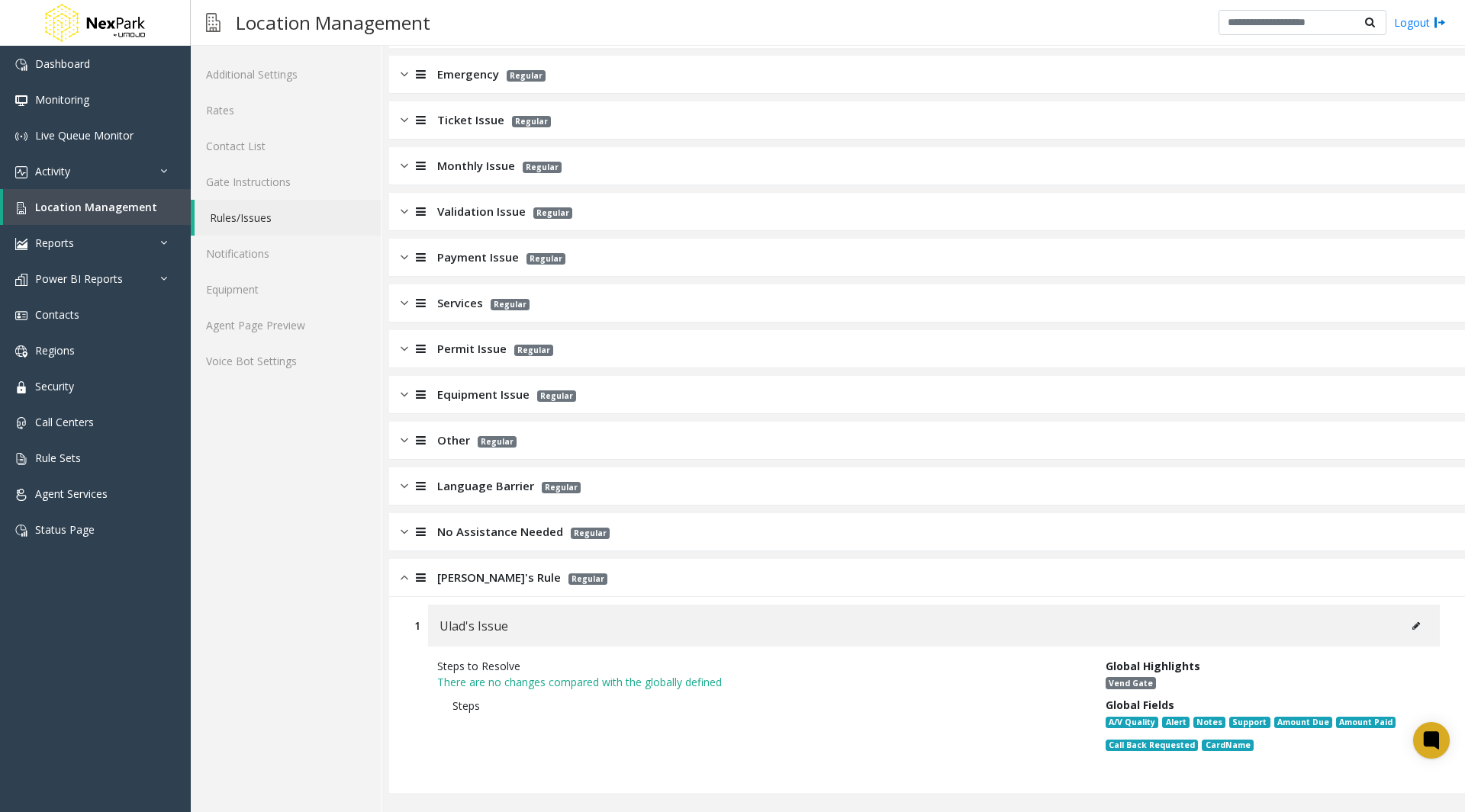
scroll to position [146, 0]
click at [1413, 629] on icon at bounding box center [1417, 628] width 8 height 9
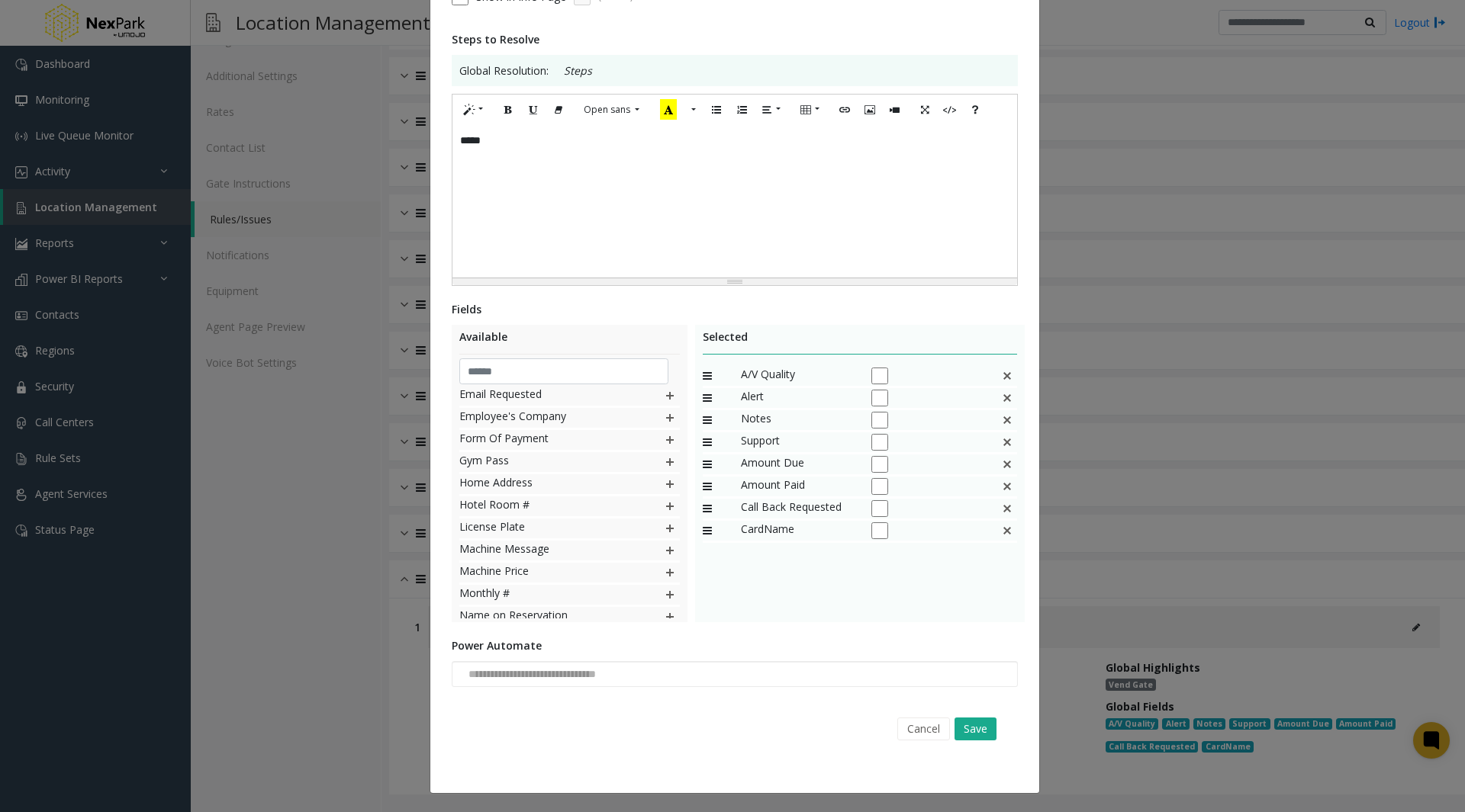
scroll to position [0, 0]
click at [909, 730] on button "Cancel" at bounding box center [924, 729] width 53 height 23
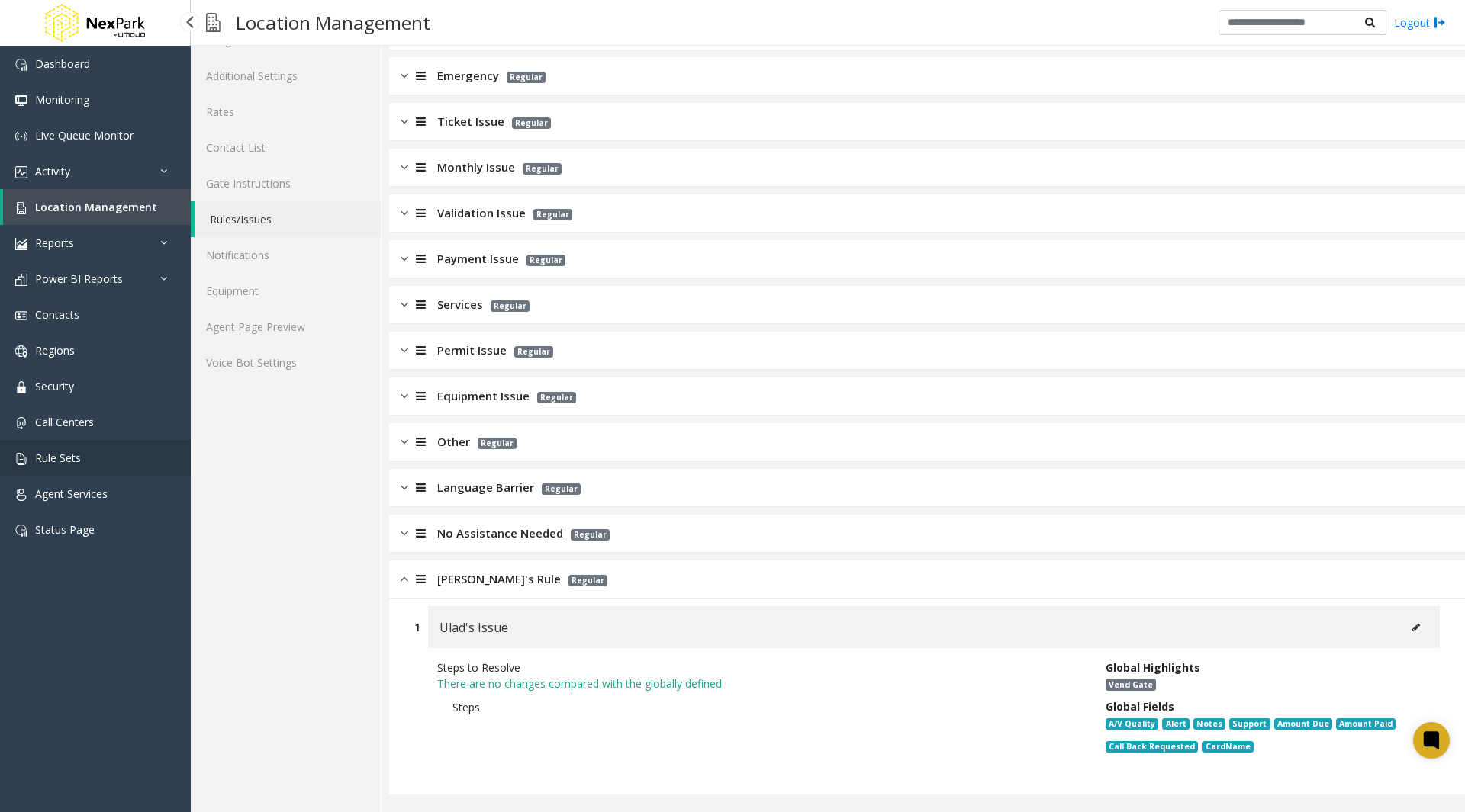
click at [42, 465] on span "Rule Sets" at bounding box center [57, 458] width 46 height 14
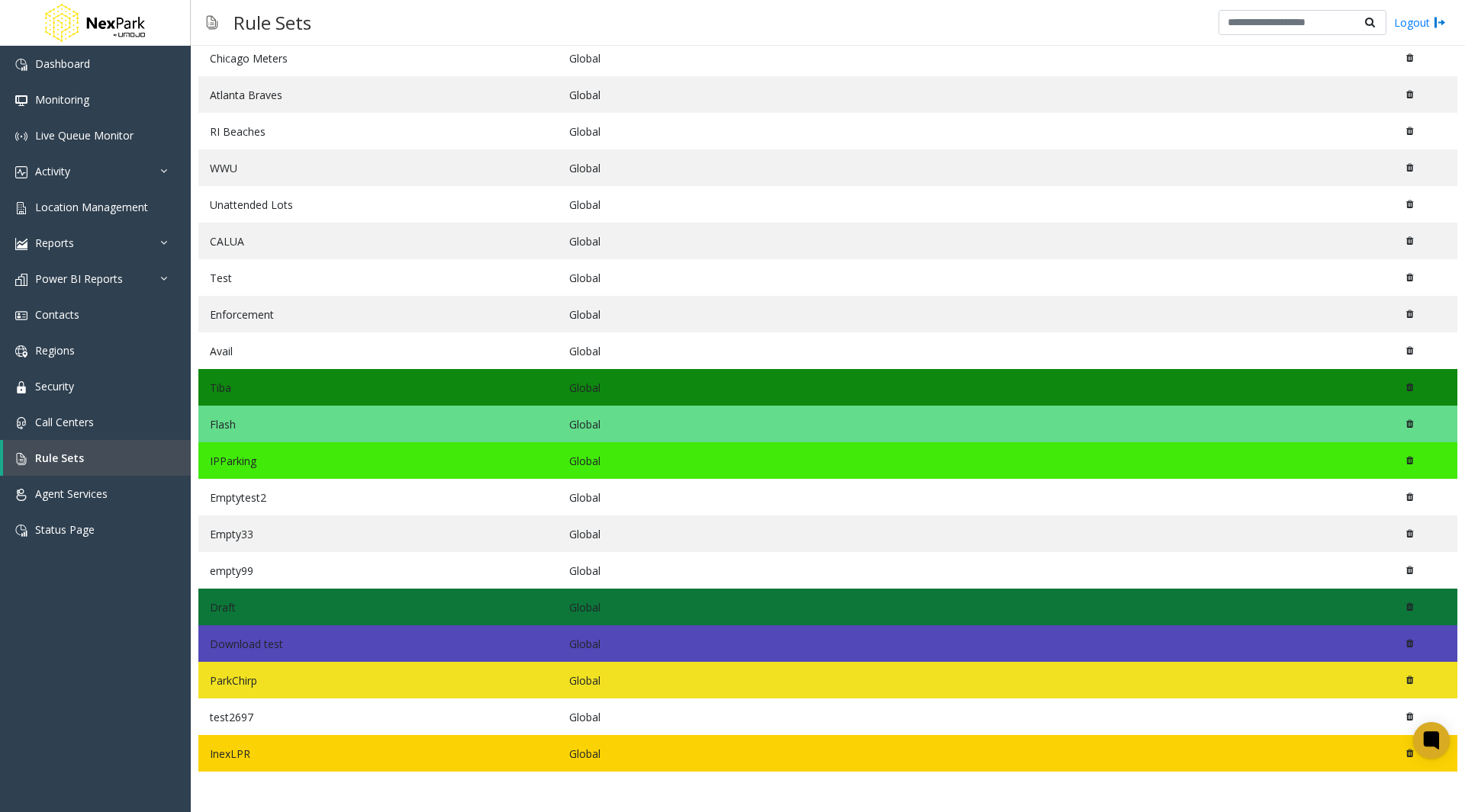
scroll to position [145, 0]
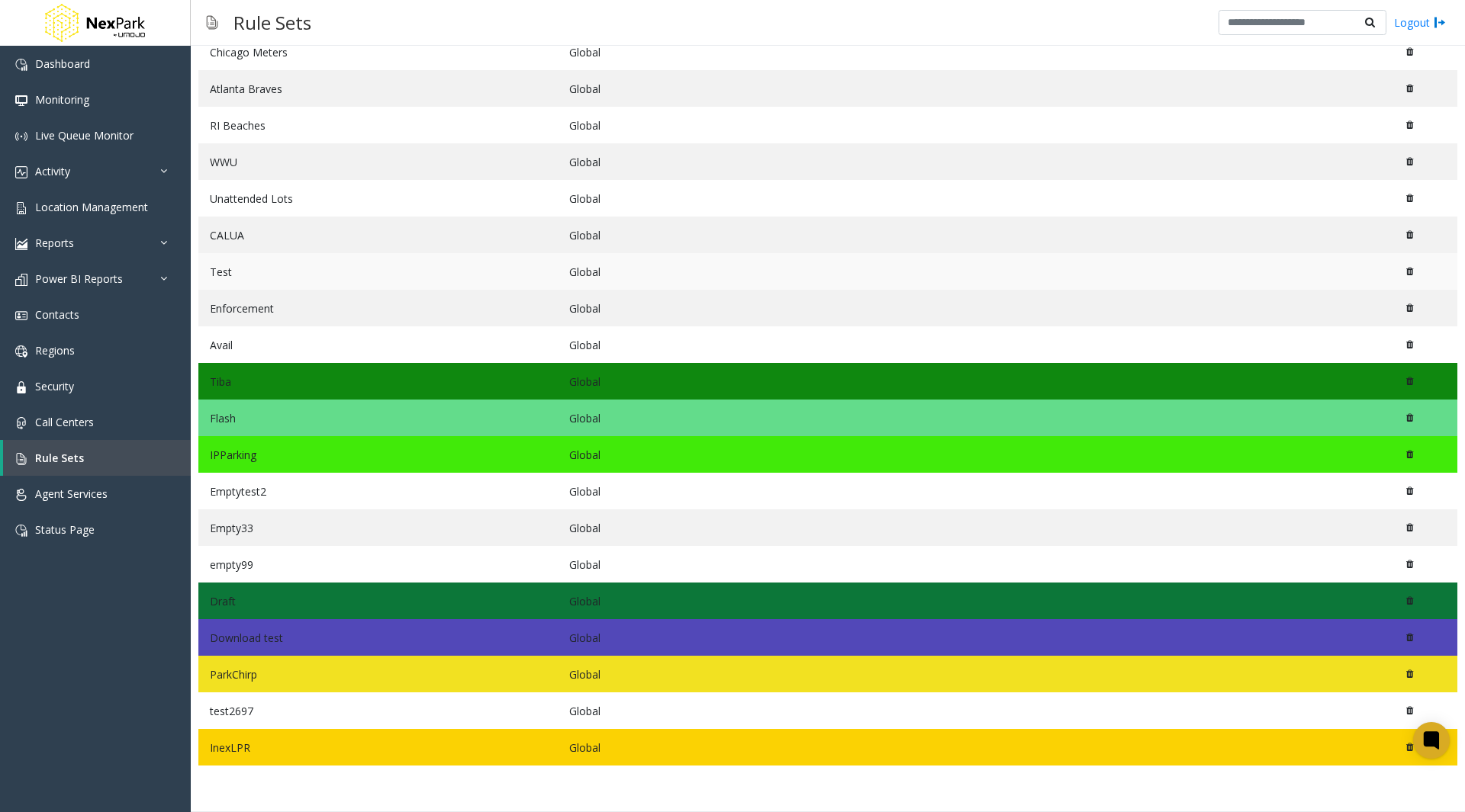
click at [368, 273] on td "Test" at bounding box center [378, 271] width 359 height 37
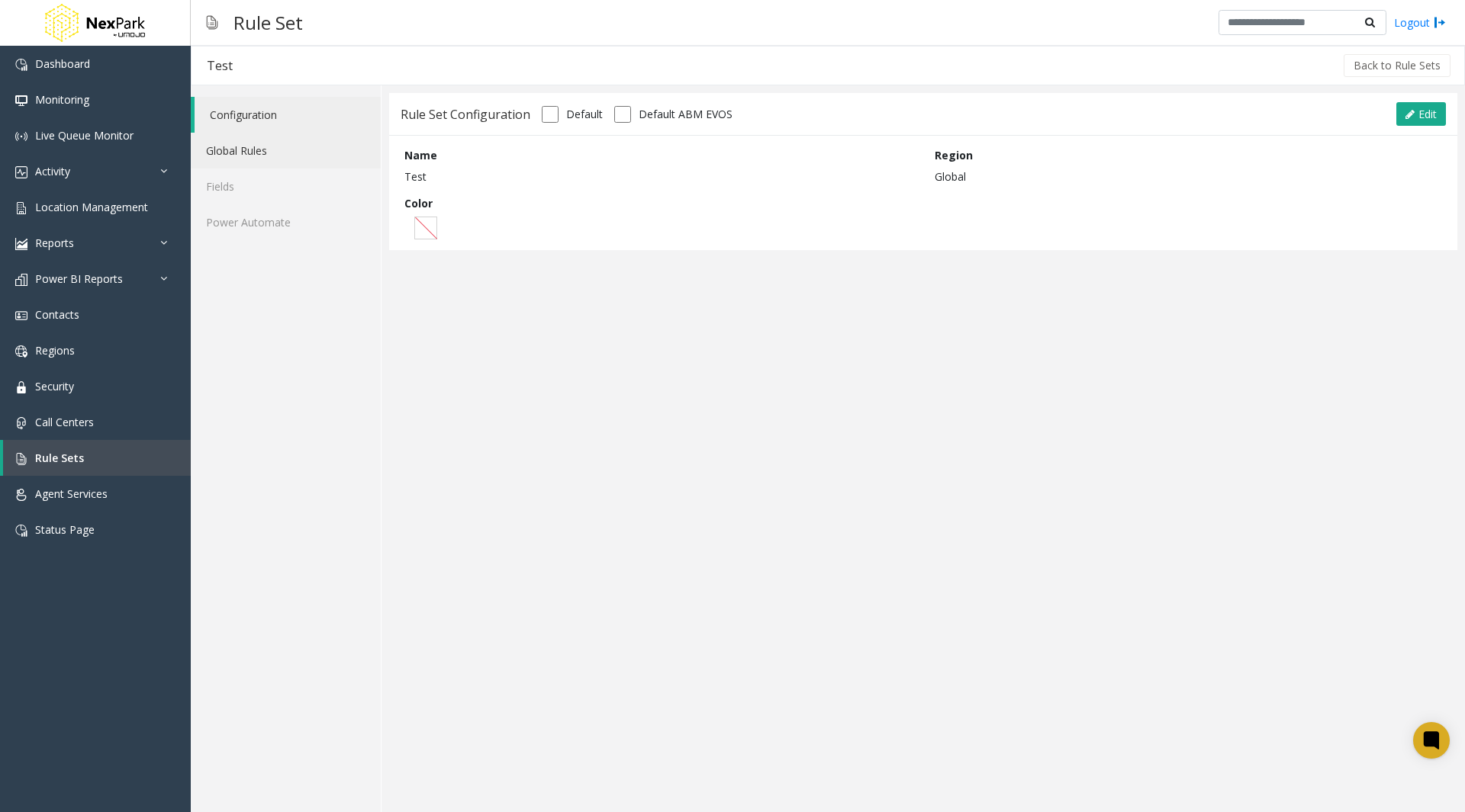
click at [254, 162] on link "Global Rules" at bounding box center [286, 151] width 190 height 36
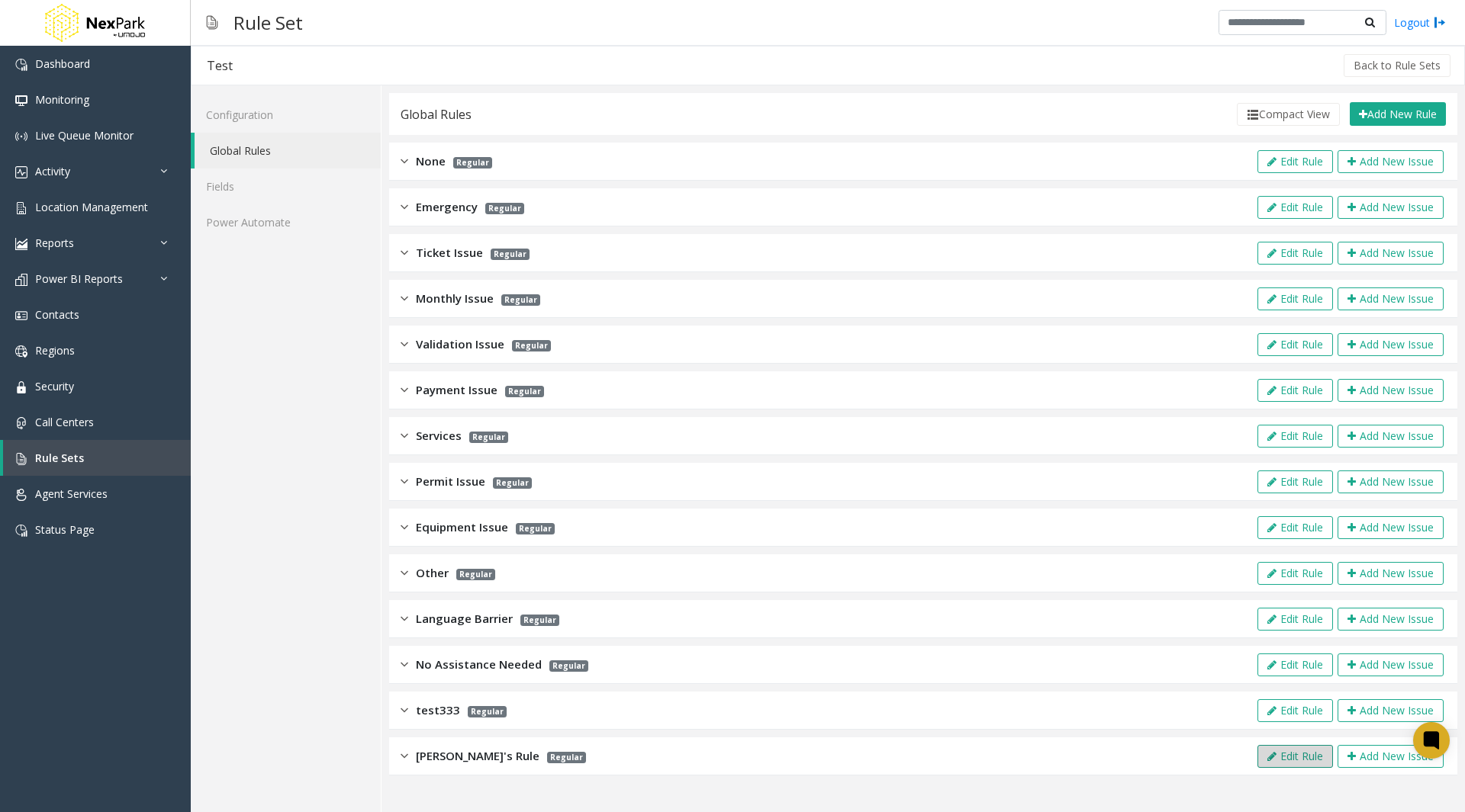
click at [1290, 756] on button "Edit Rule" at bounding box center [1295, 757] width 75 height 23
type input "**********"
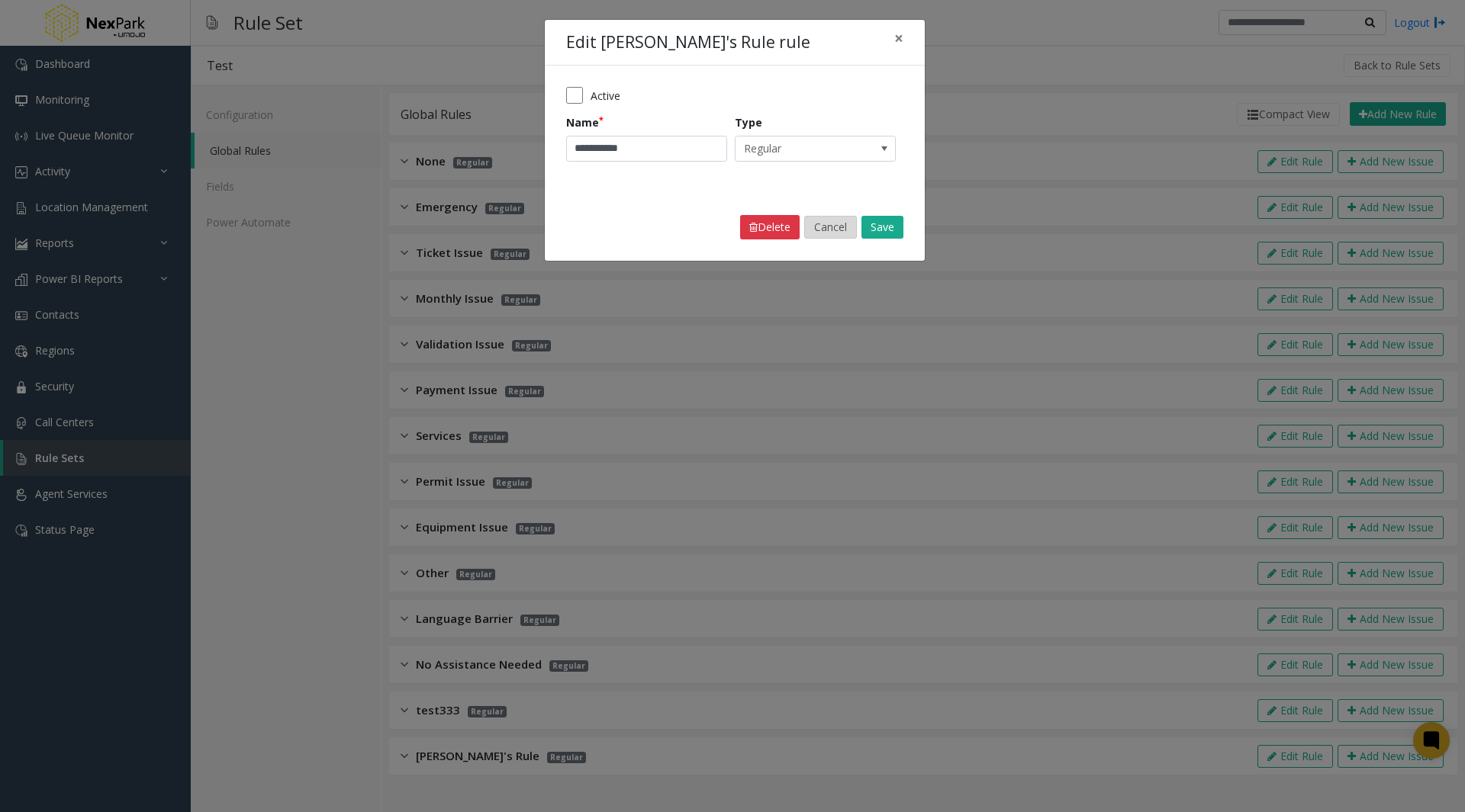
click at [838, 227] on button "Cancel" at bounding box center [830, 228] width 53 height 23
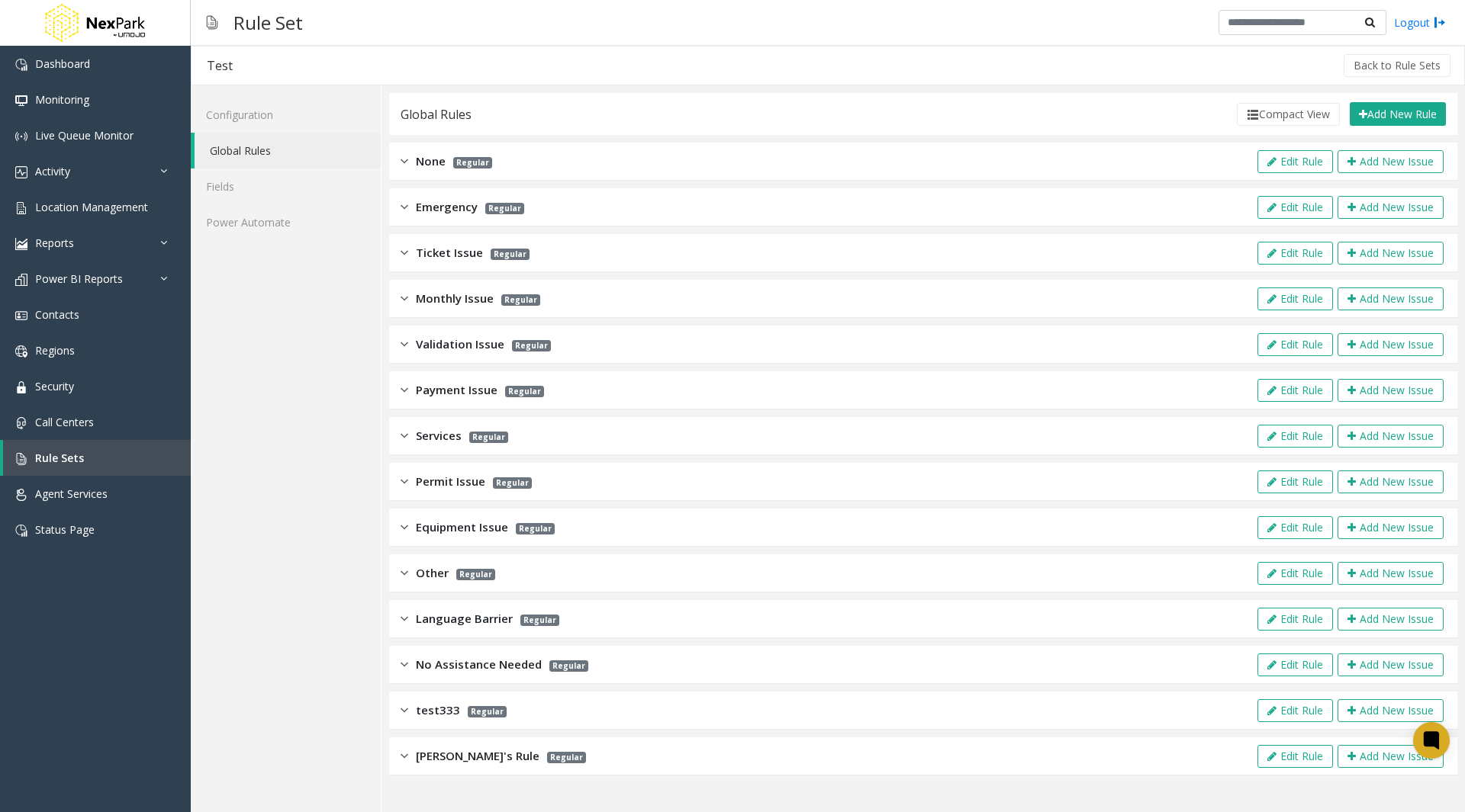
click at [448, 757] on span "[PERSON_NAME]'s Rule" at bounding box center [478, 756] width 124 height 18
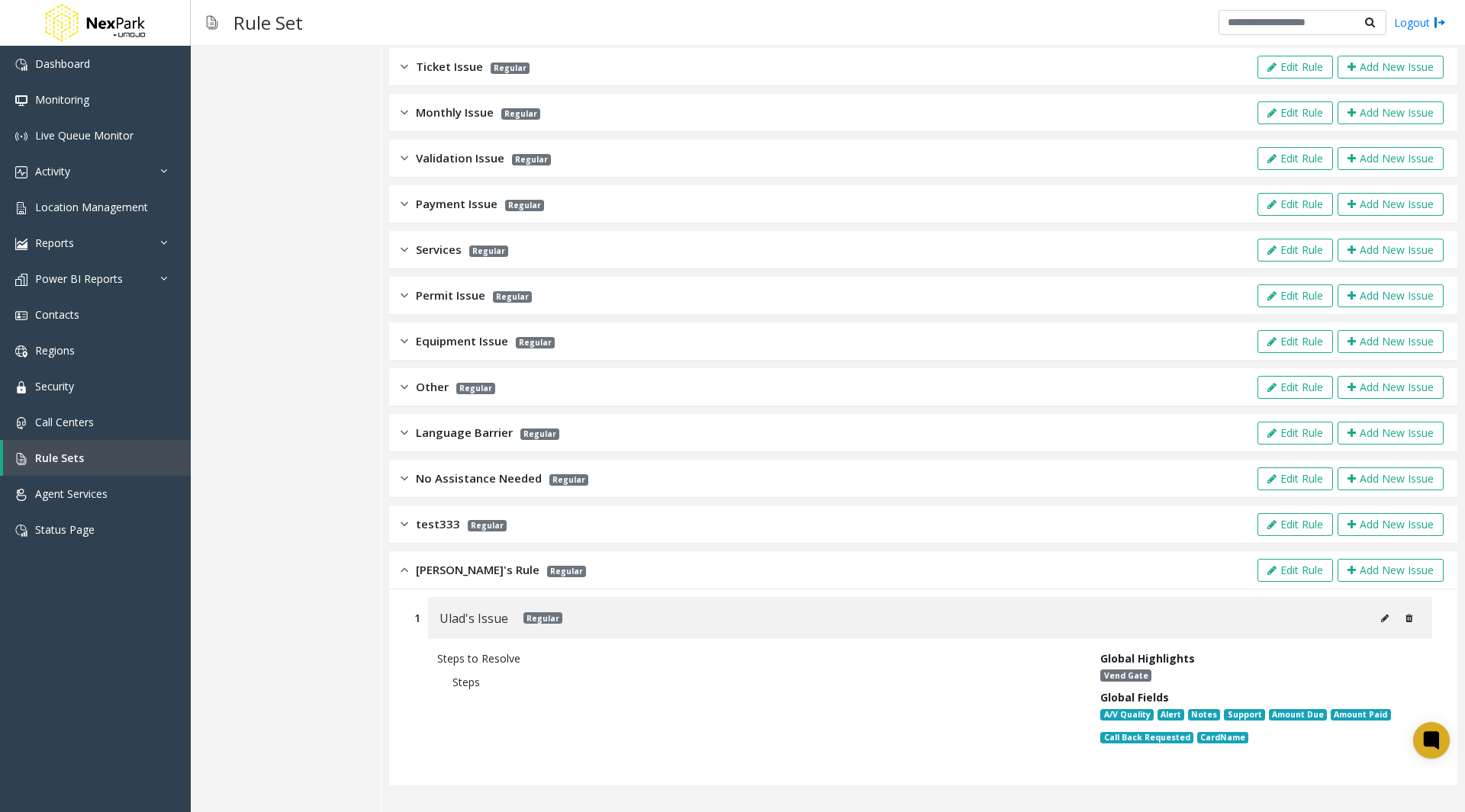
scroll to position [185, 0]
click at [1382, 619] on icon at bounding box center [1385, 620] width 8 height 9
type input "**********"
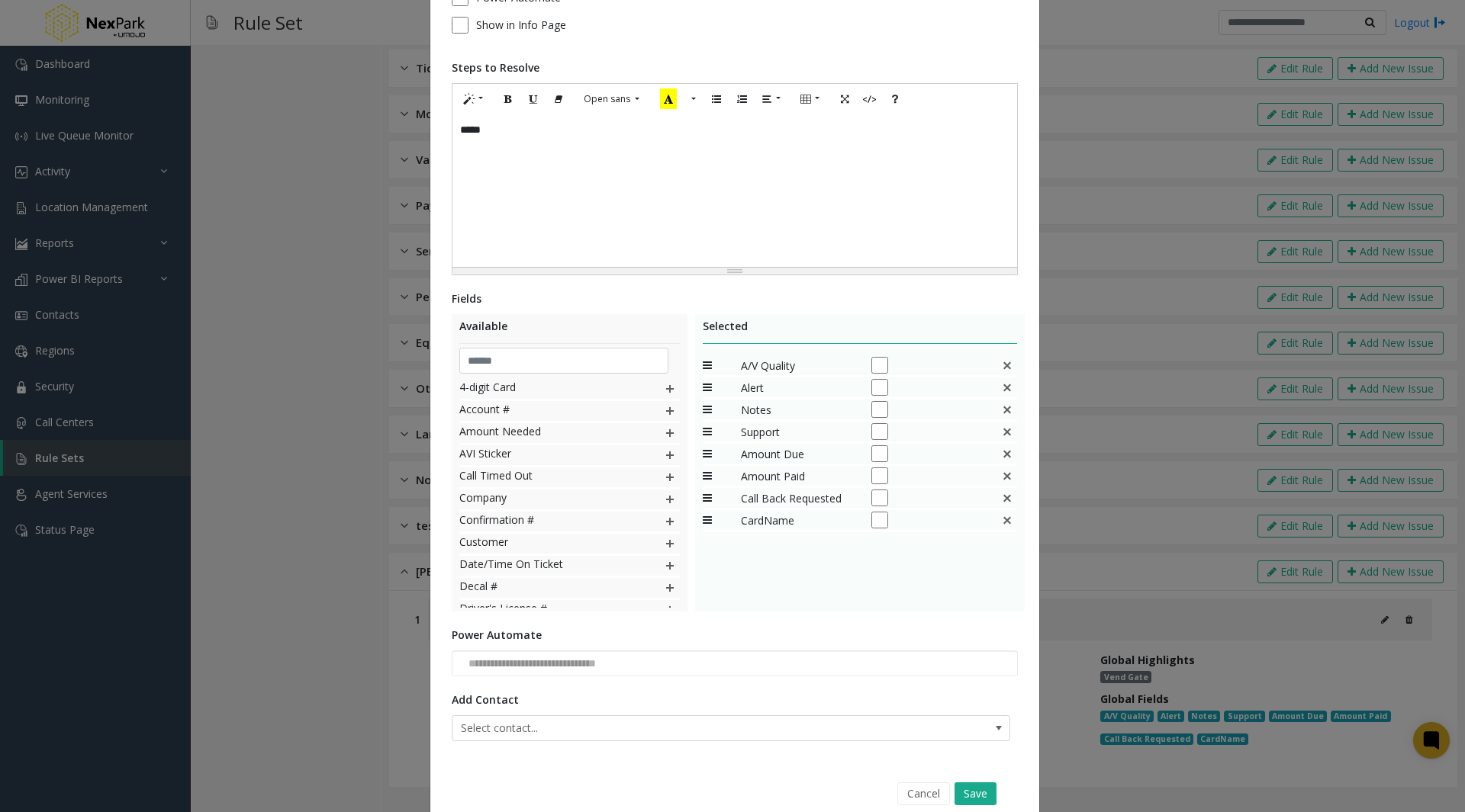
scroll to position [237, 0]
click at [664, 500] on img at bounding box center [671, 501] width 13 height 20
click at [969, 786] on button "Save" at bounding box center [976, 795] width 42 height 23
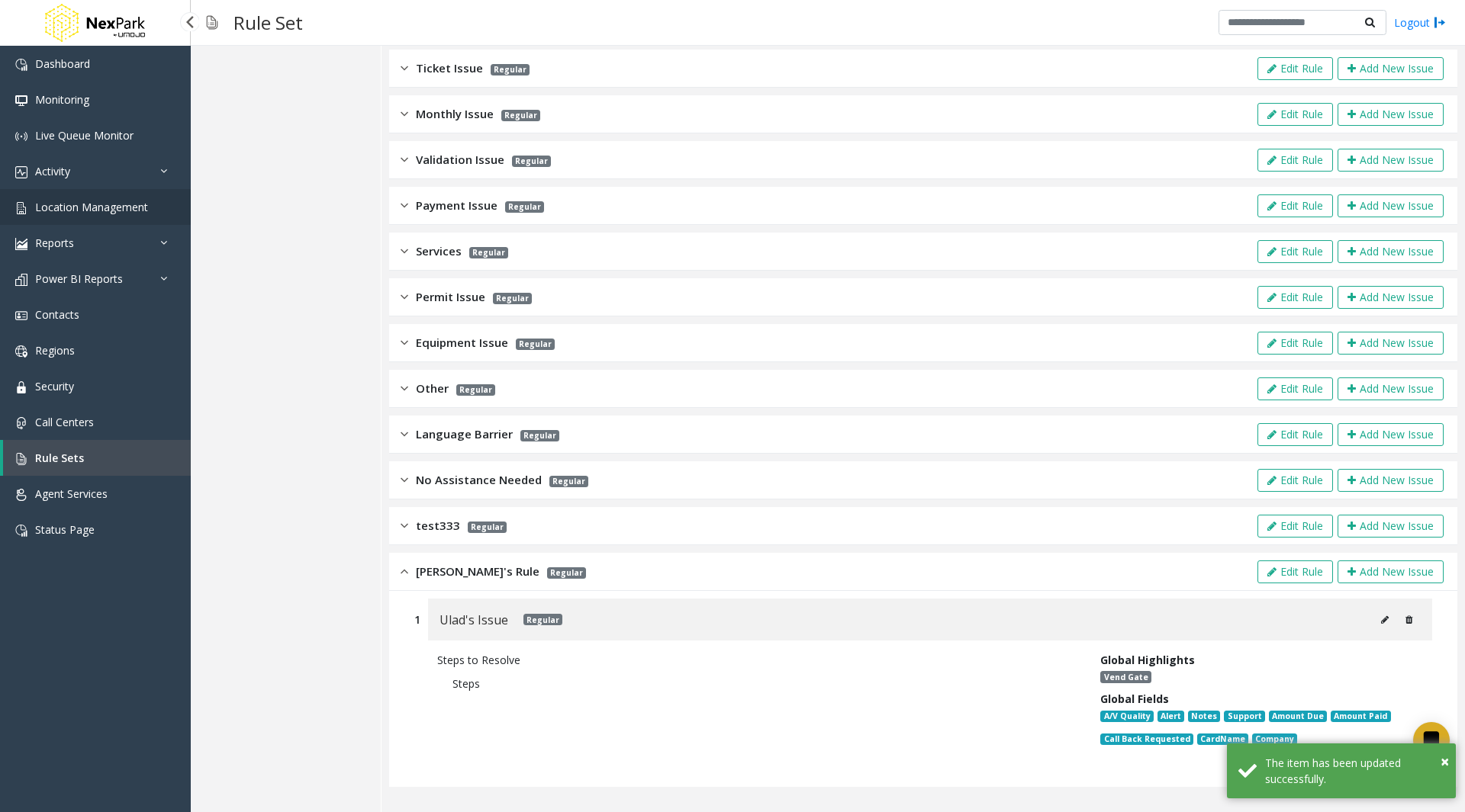
click at [89, 217] on link "Location Management" at bounding box center [95, 207] width 191 height 36
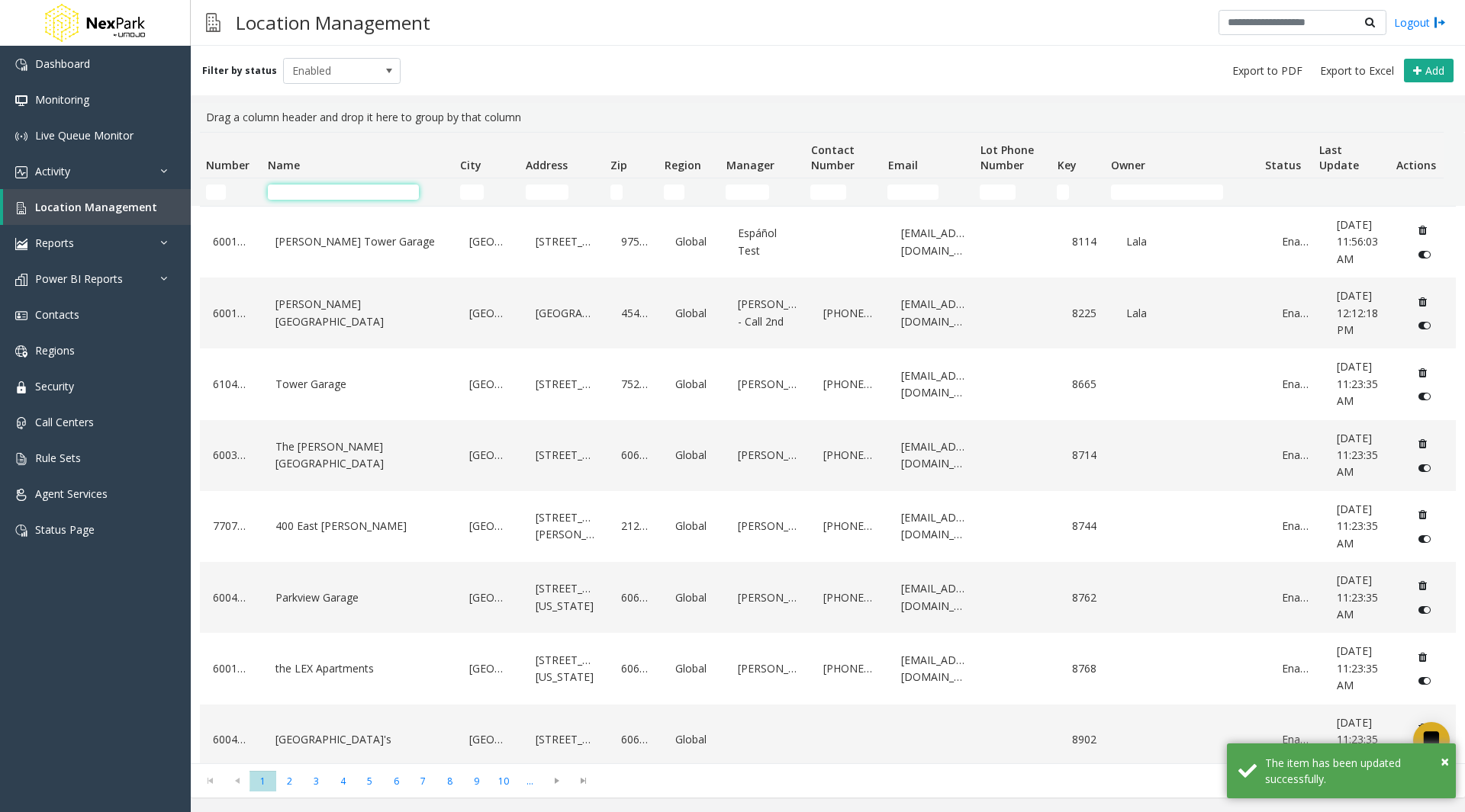
click at [294, 198] on input "Name Filter" at bounding box center [343, 192] width 151 height 15
type input "***"
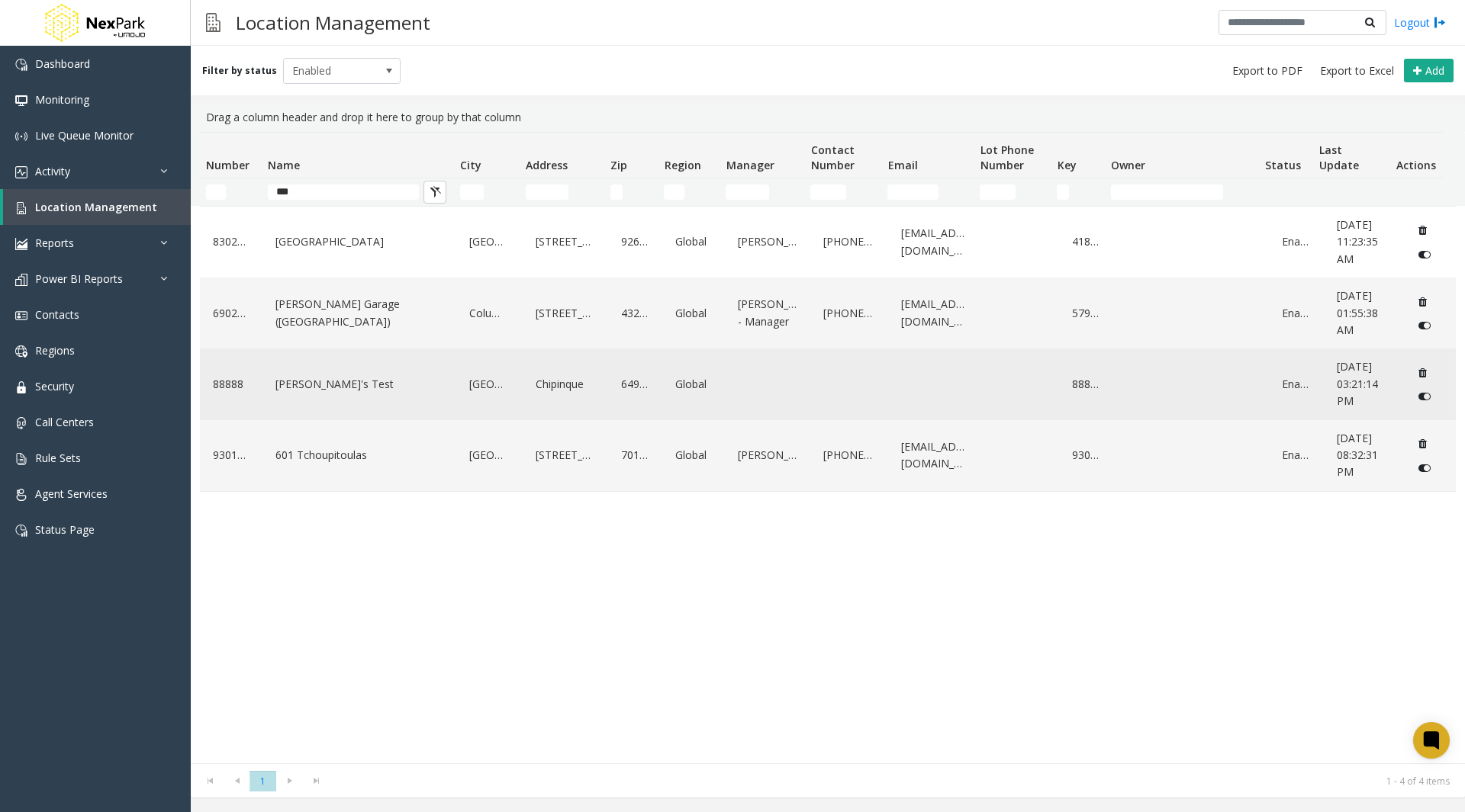
click at [331, 380] on link "[PERSON_NAME]'s Test" at bounding box center [360, 384] width 176 height 24
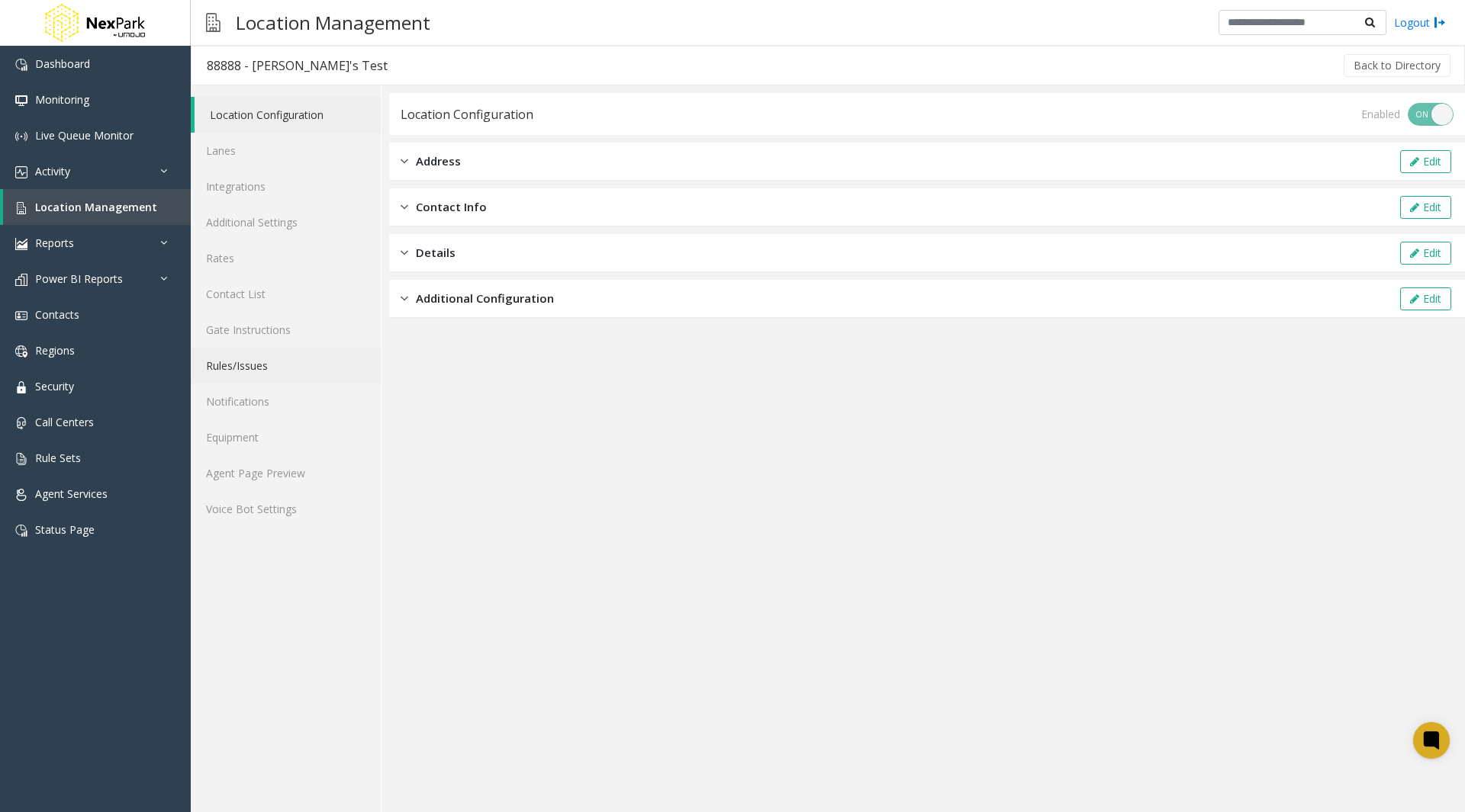
click at [275, 367] on link "Rules/Issues" at bounding box center [286, 366] width 190 height 36
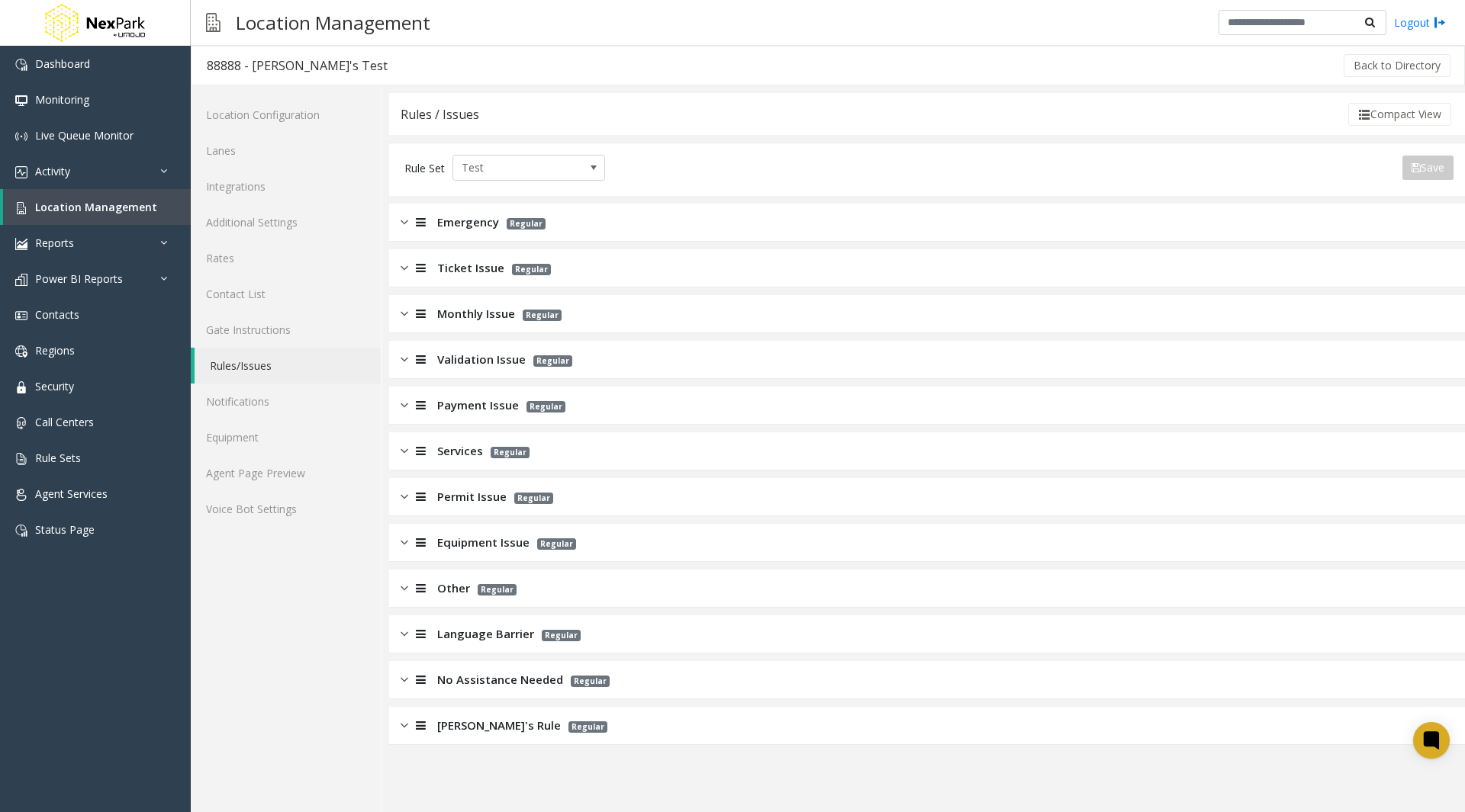
click at [702, 699] on div "No Assistance Needed Regular" at bounding box center [927, 680] width 1076 height 39
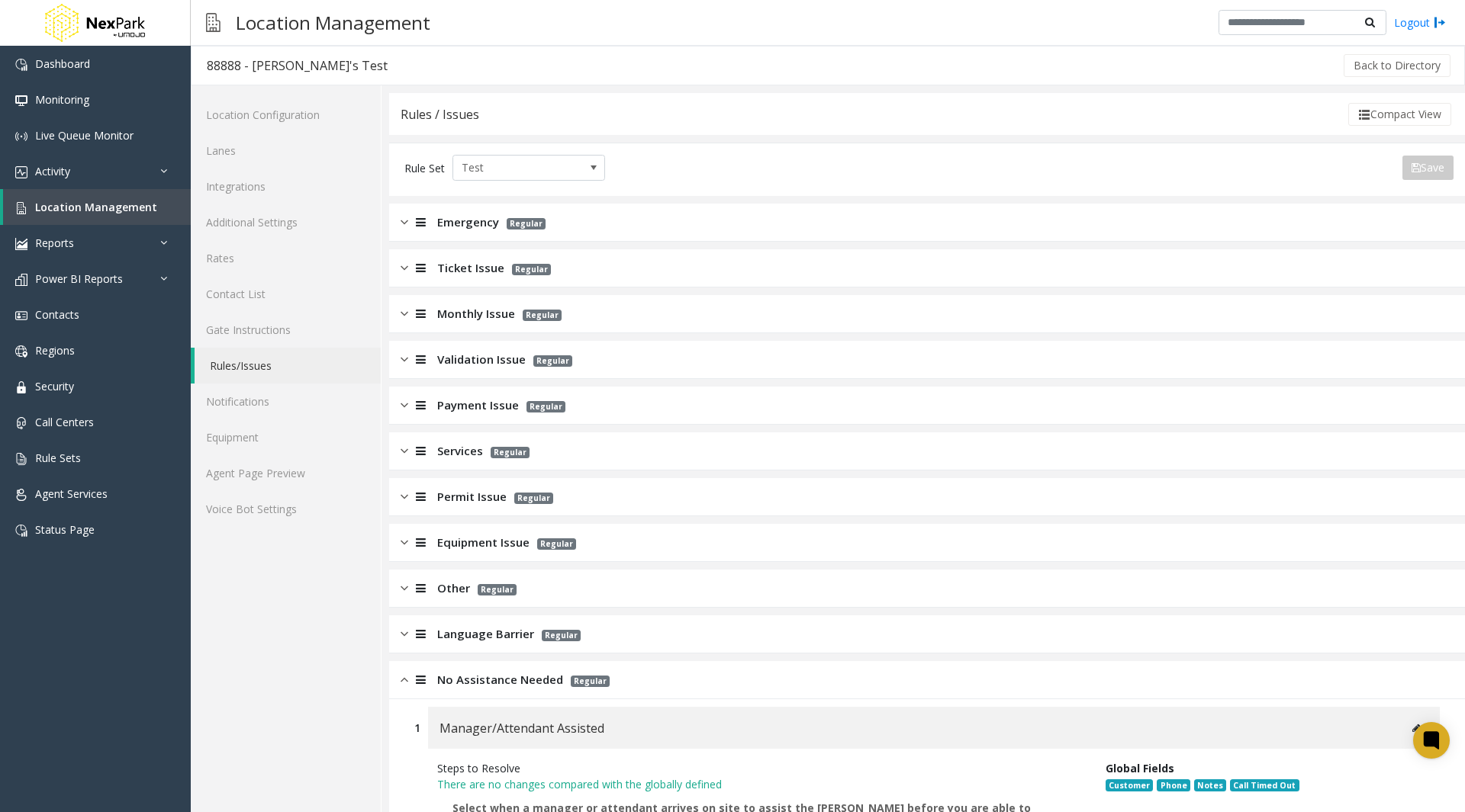
scroll to position [510, 0]
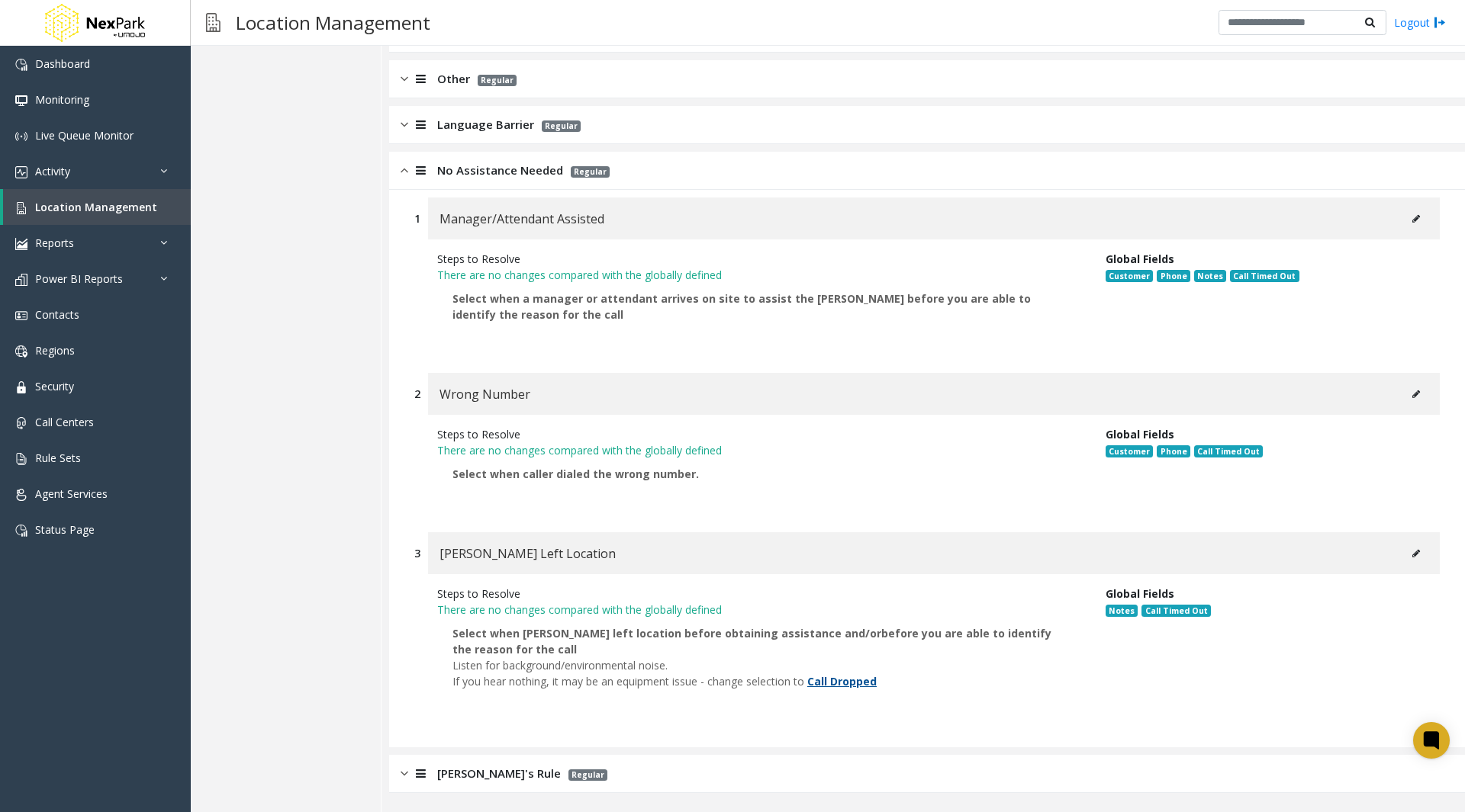
click at [605, 780] on div "[PERSON_NAME]'s Rule Regular" at bounding box center [927, 774] width 1076 height 39
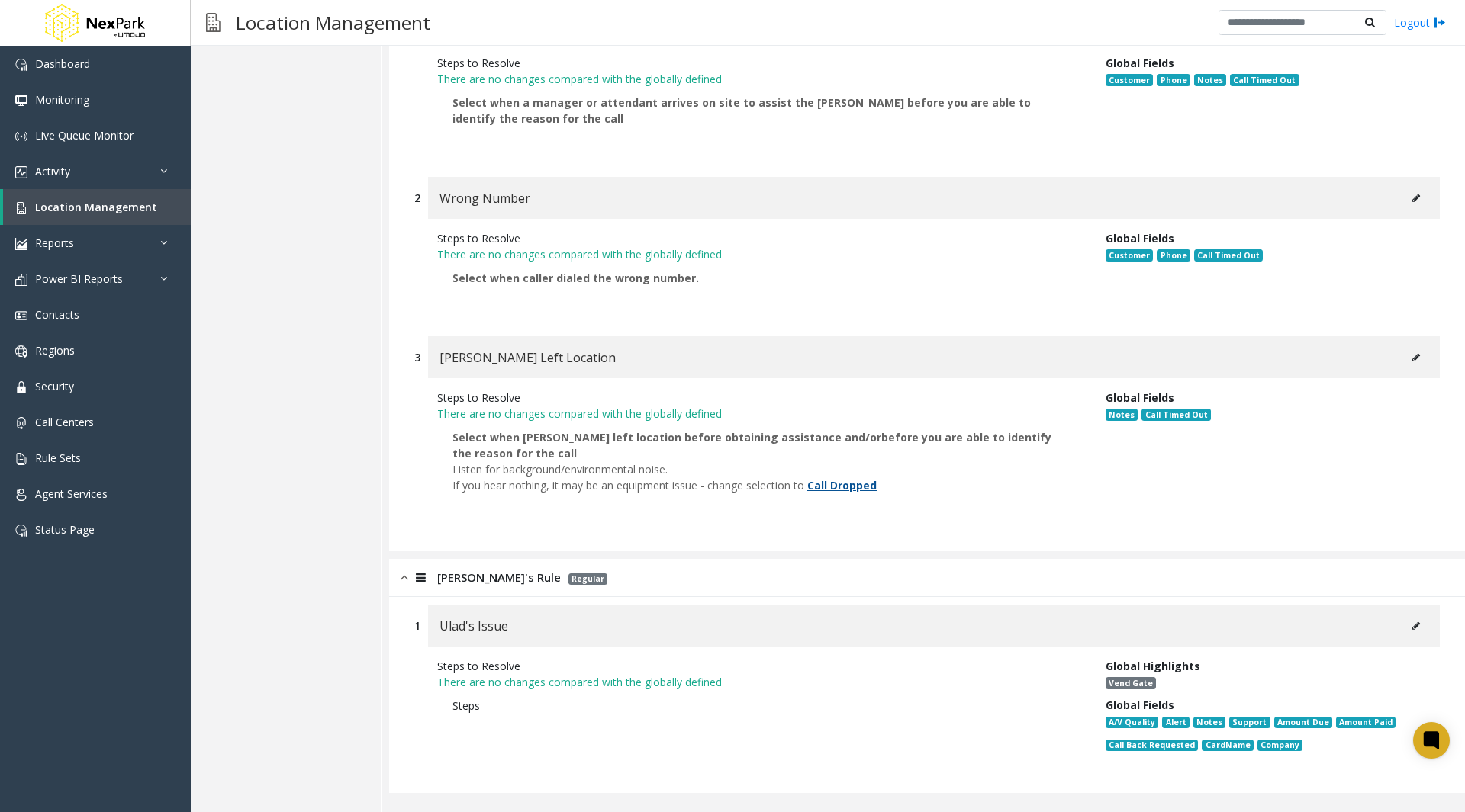
click at [1404, 633] on button at bounding box center [1416, 626] width 24 height 23
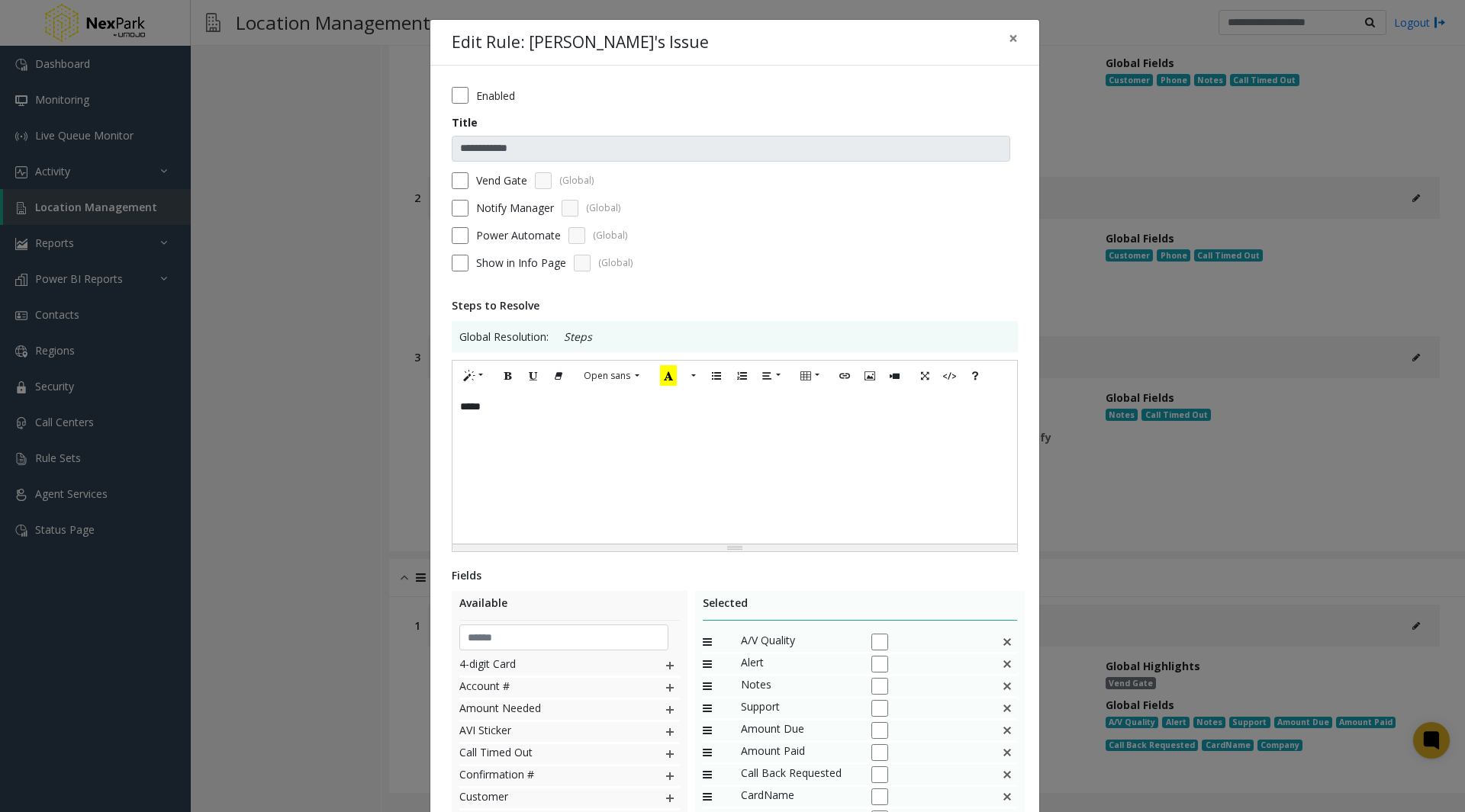
scroll to position [267, 0]
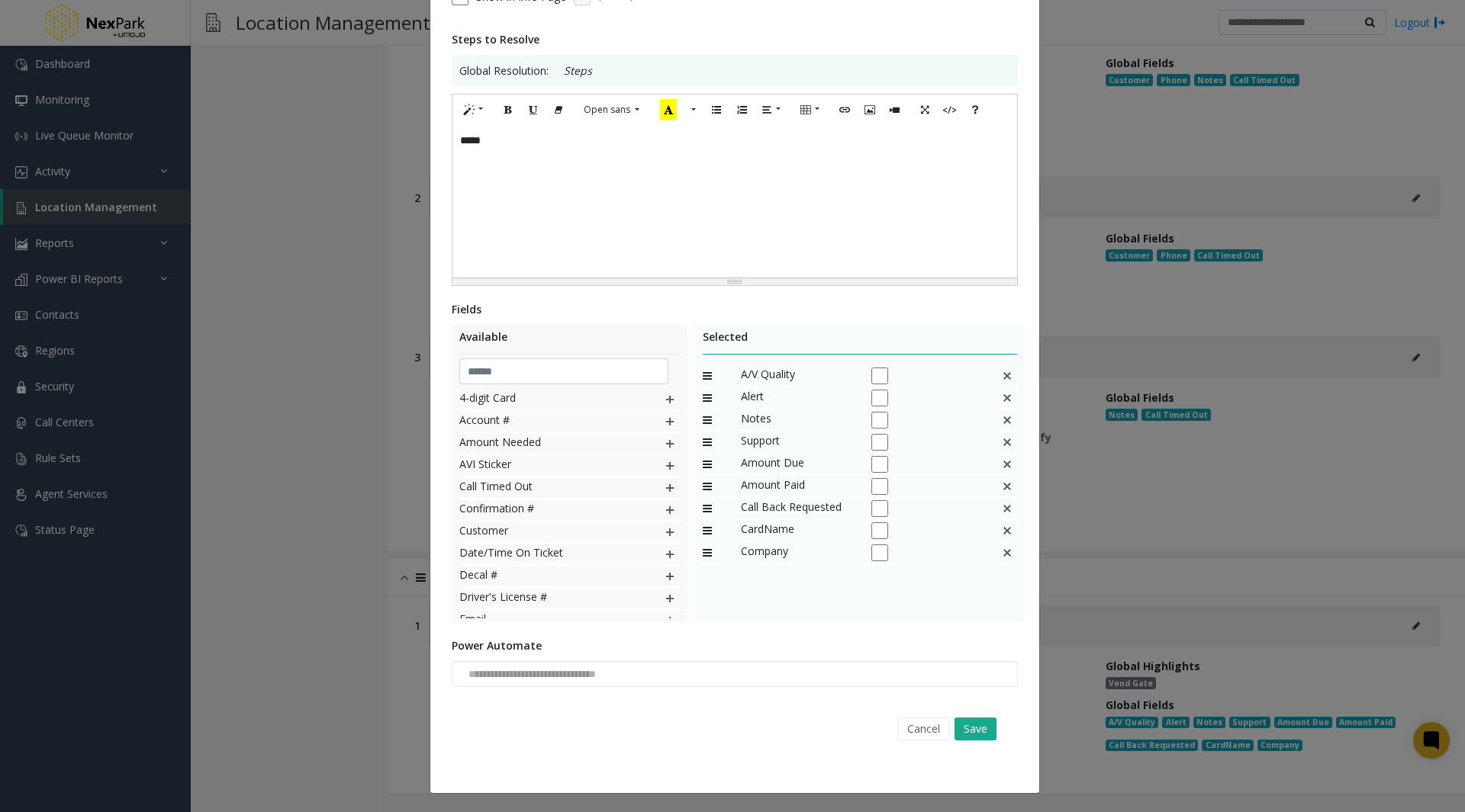
click at [318, 571] on div "**********" at bounding box center [732, 406] width 1465 height 812
